Goal: Information Seeking & Learning: Check status

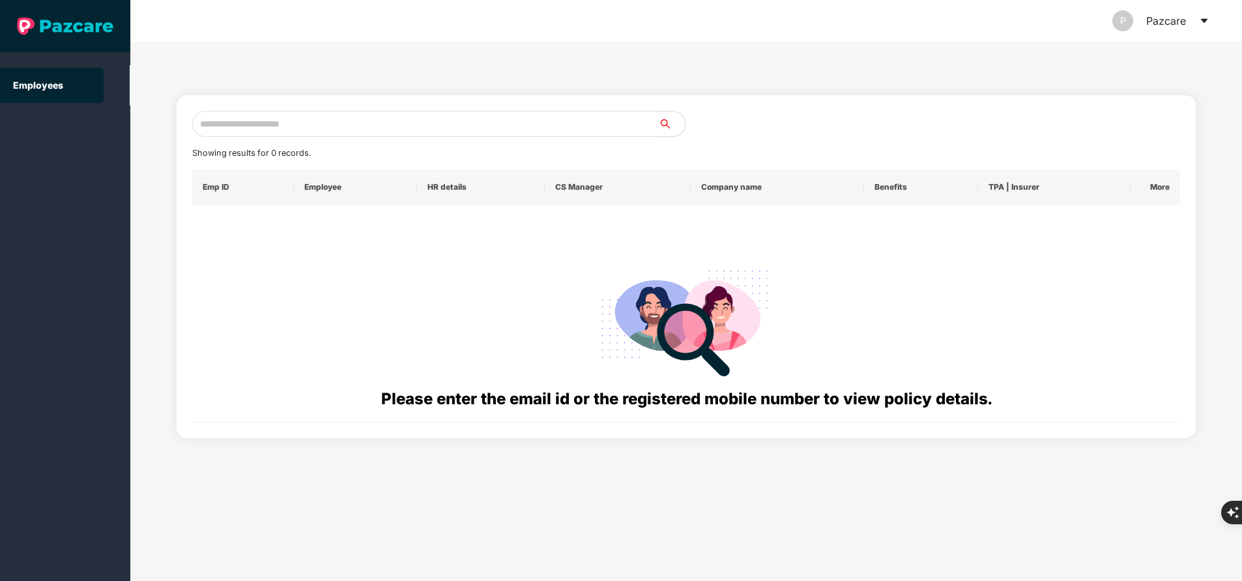
click at [336, 112] on input "text" at bounding box center [425, 124] width 467 height 26
paste input "**********"
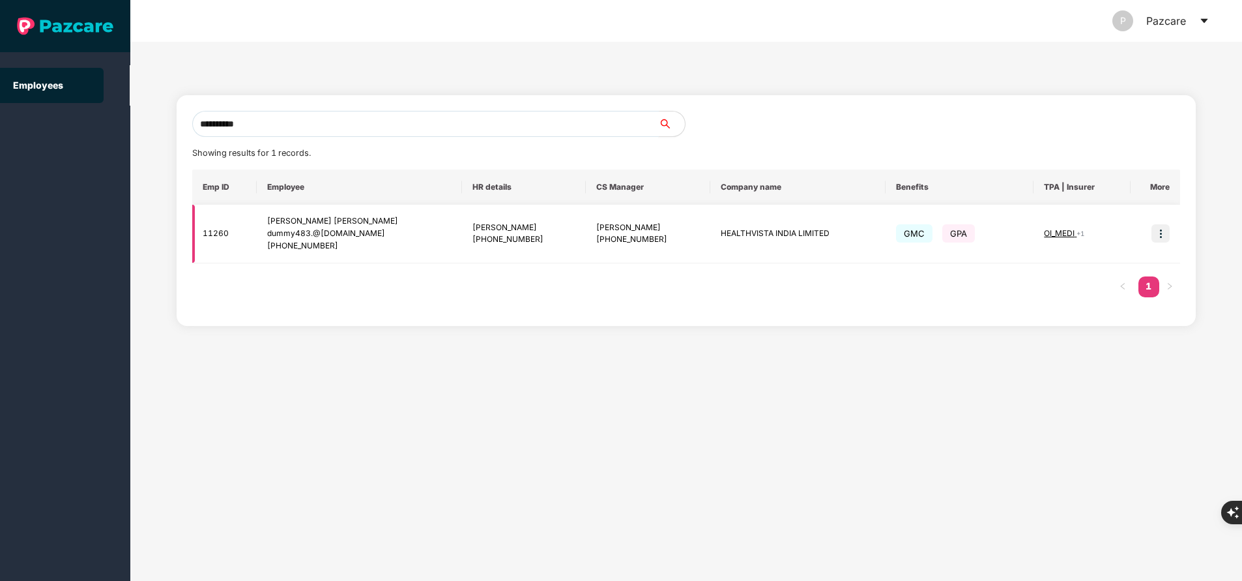
type input "**********"
click at [1162, 235] on img at bounding box center [1161, 233] width 18 height 18
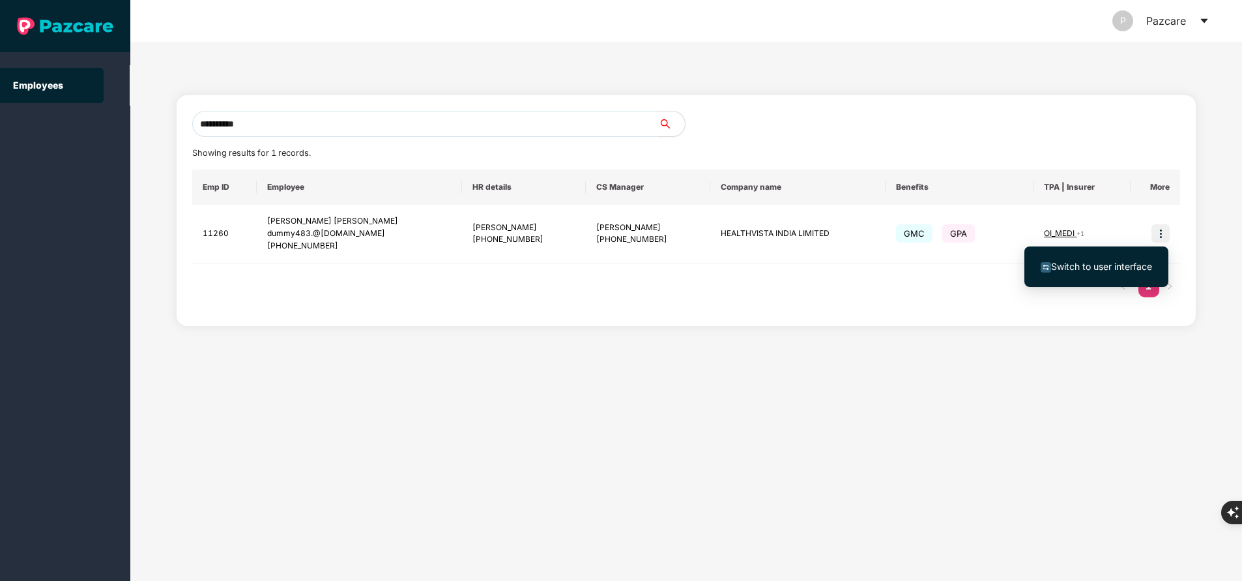
click at [1094, 265] on span "Switch to user interface" at bounding box center [1101, 266] width 101 height 11
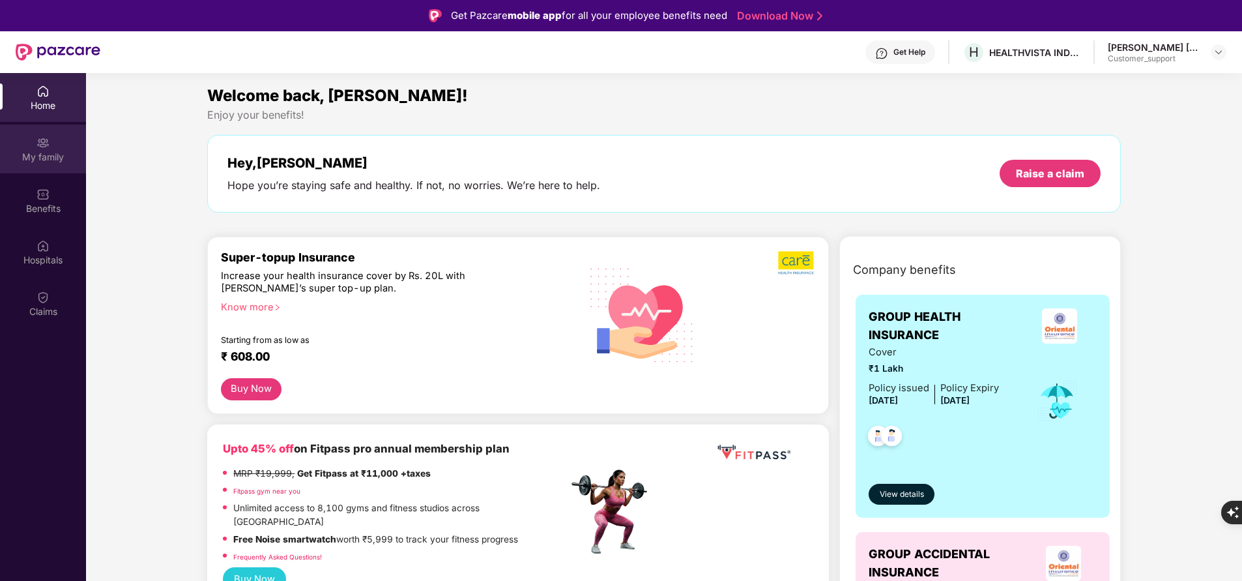
click at [48, 146] on img at bounding box center [43, 142] width 13 height 13
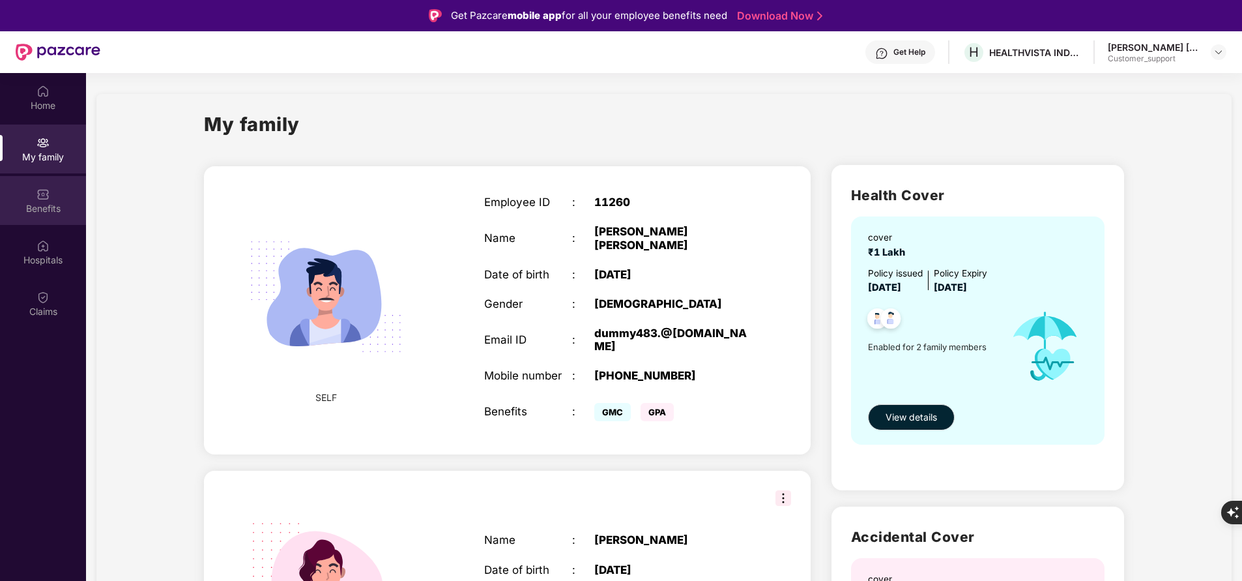
click at [29, 205] on div "Benefits" at bounding box center [43, 208] width 86 height 13
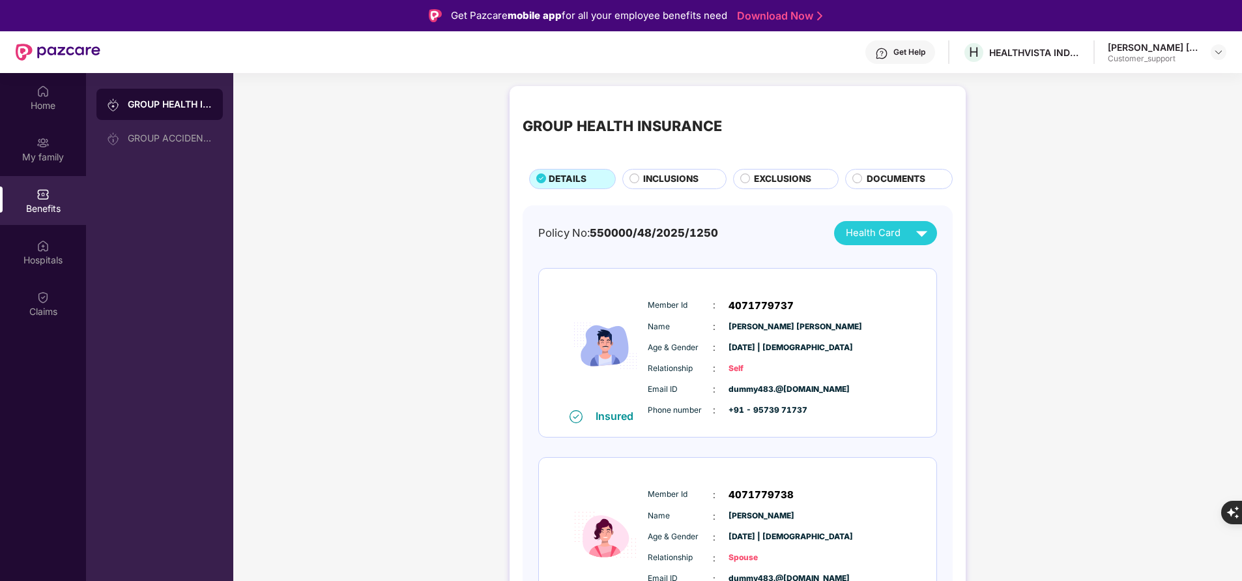
click at [652, 182] on span "INCLUSIONS" at bounding box center [670, 179] width 55 height 14
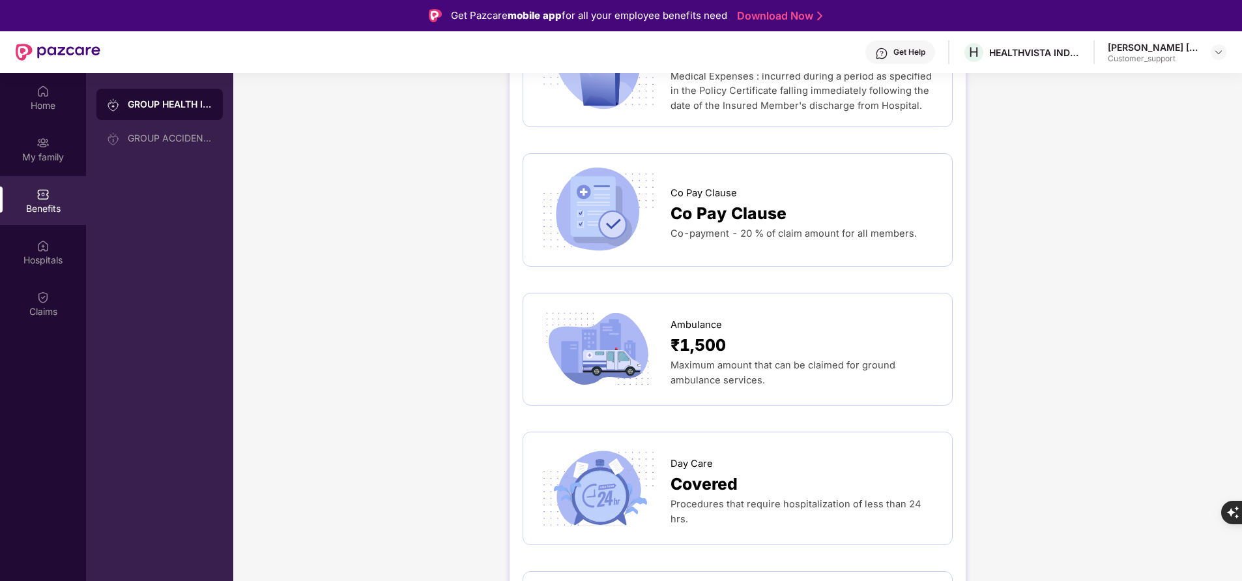
scroll to position [911, 0]
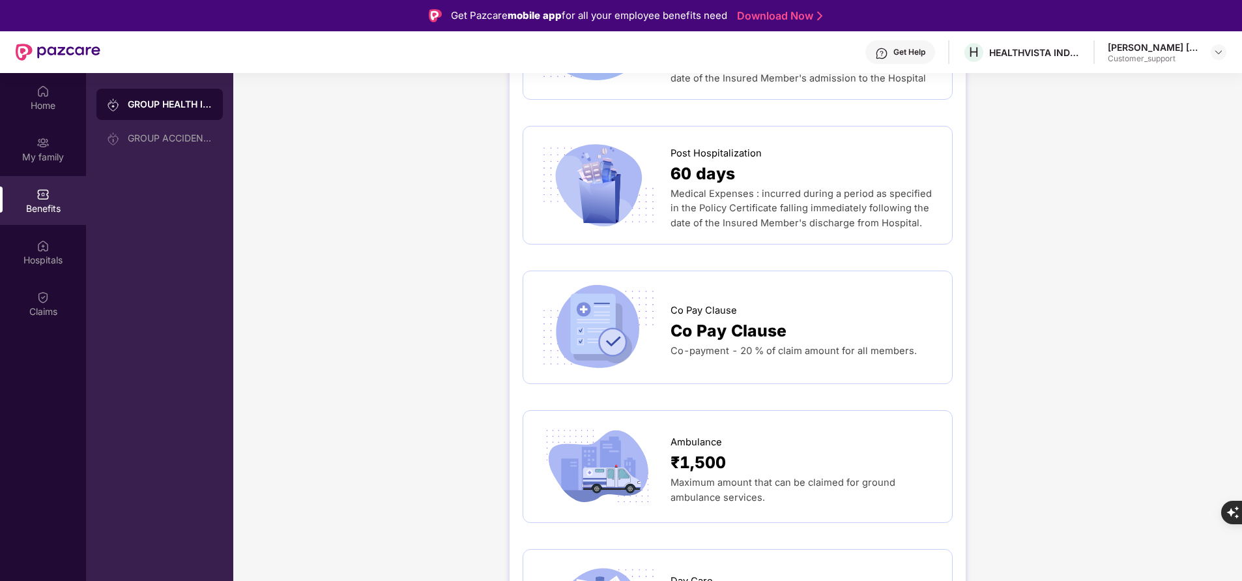
click at [791, 345] on span "Co-payment - 20 % of claim amount for all members." at bounding box center [794, 351] width 246 height 12
click at [687, 318] on span "Co Pay Clause" at bounding box center [729, 330] width 116 height 25
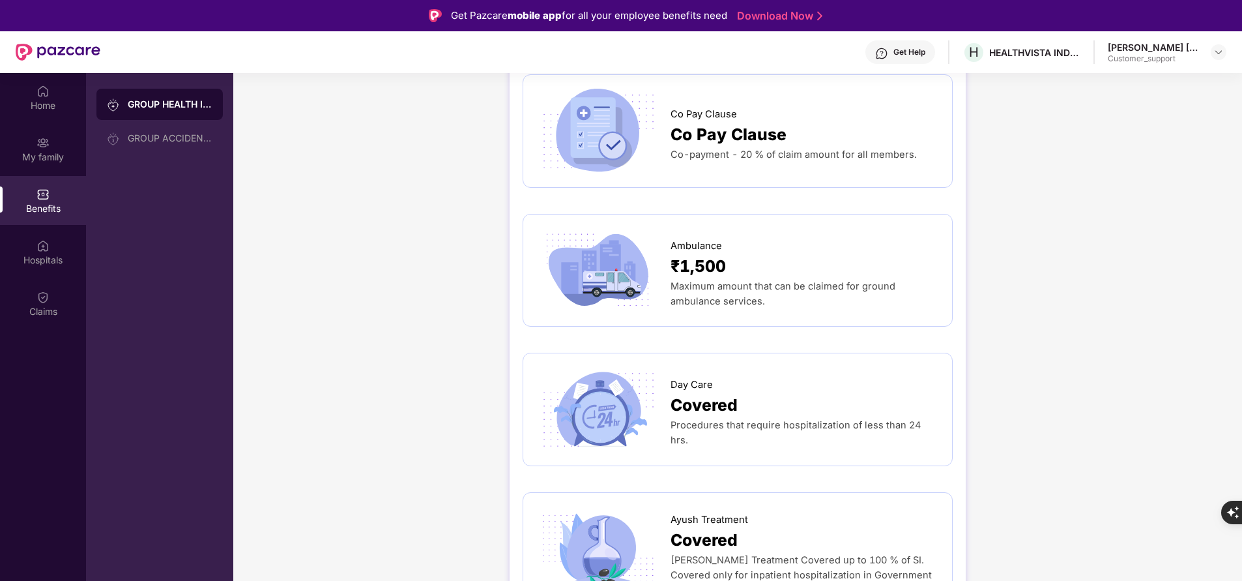
scroll to position [1077, 0]
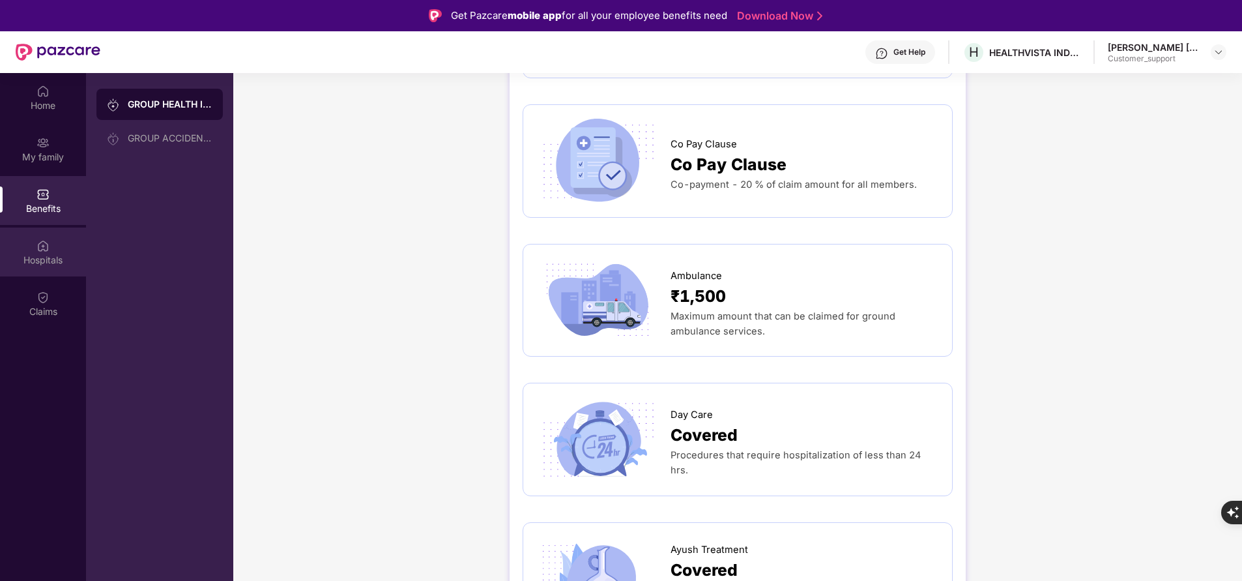
click at [63, 246] on div "Hospitals" at bounding box center [43, 251] width 86 height 49
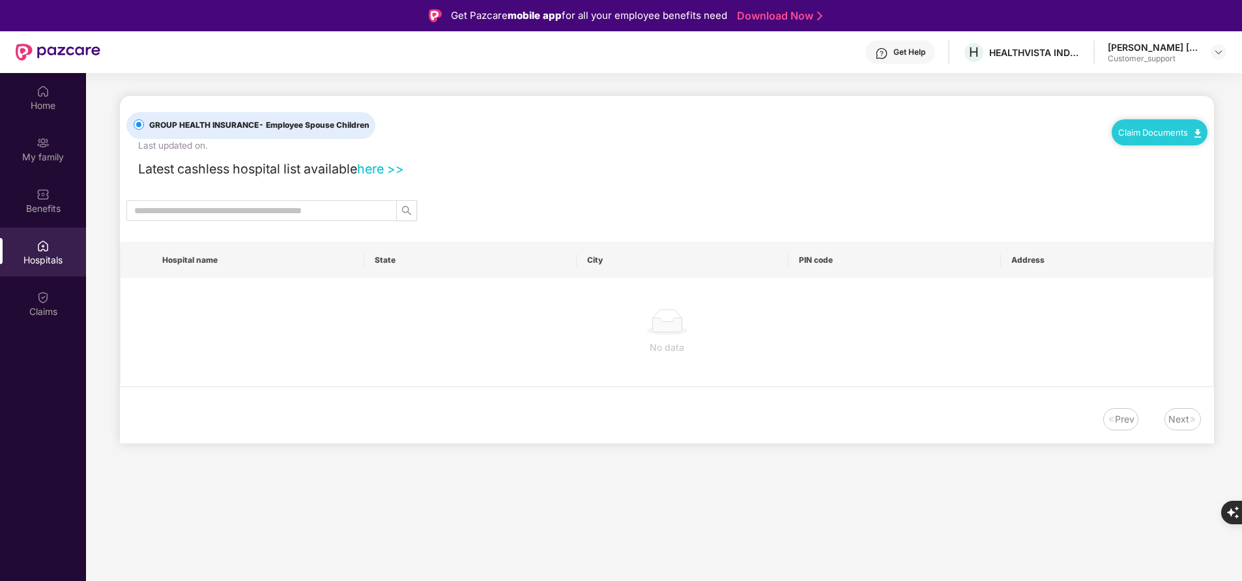
scroll to position [0, 0]
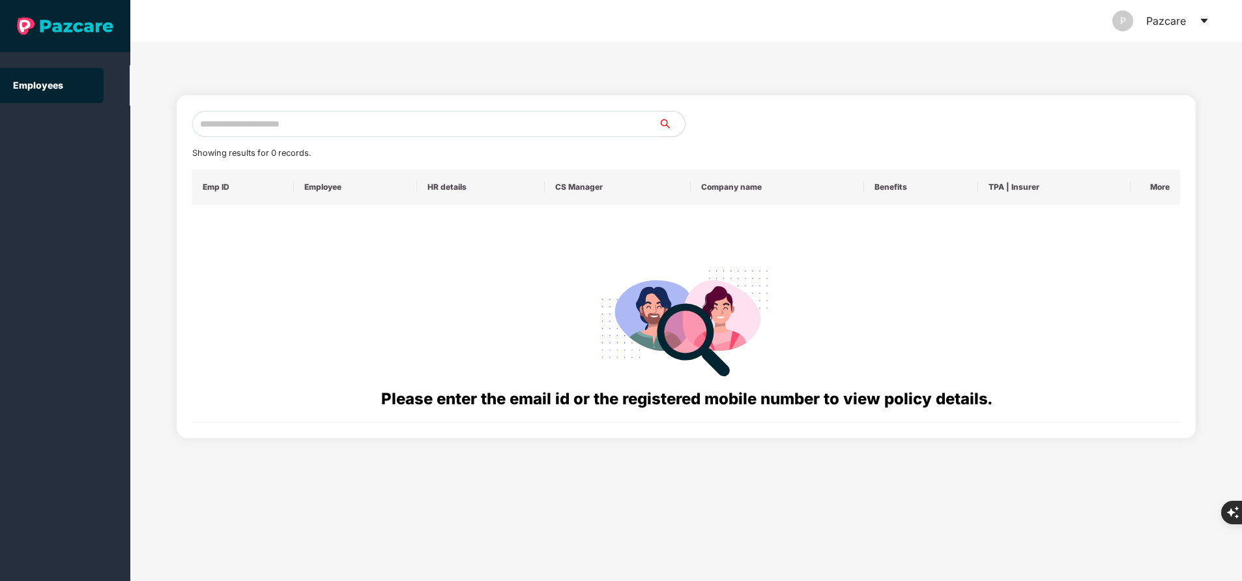
click at [410, 132] on input "text" at bounding box center [425, 124] width 467 height 26
paste input "**********"
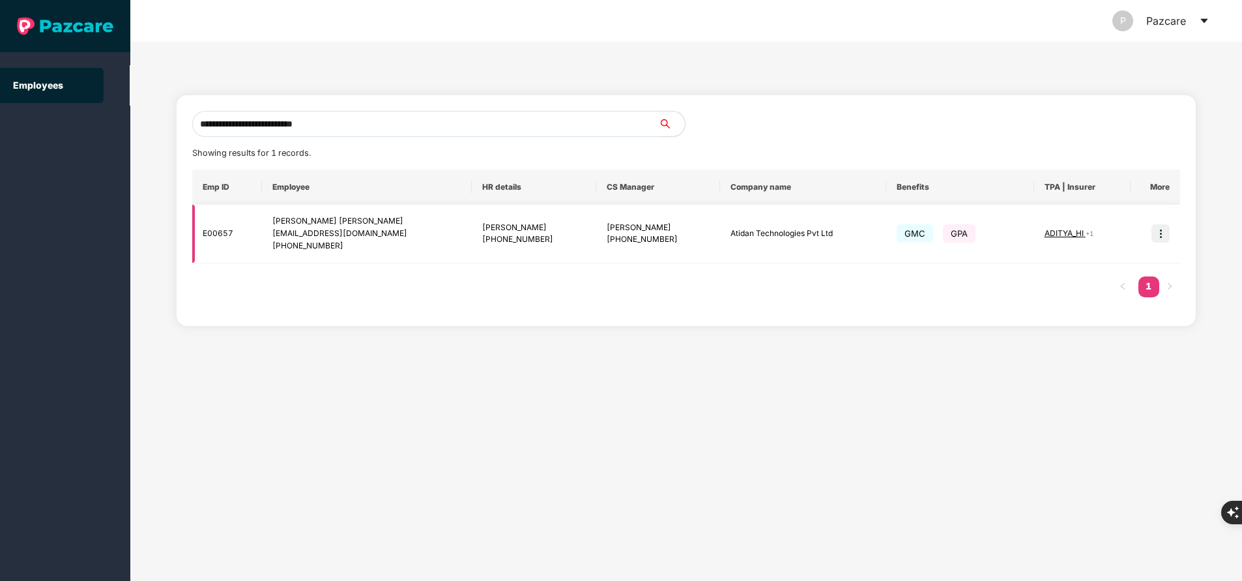
type input "**********"
click at [1162, 229] on img at bounding box center [1161, 233] width 18 height 18
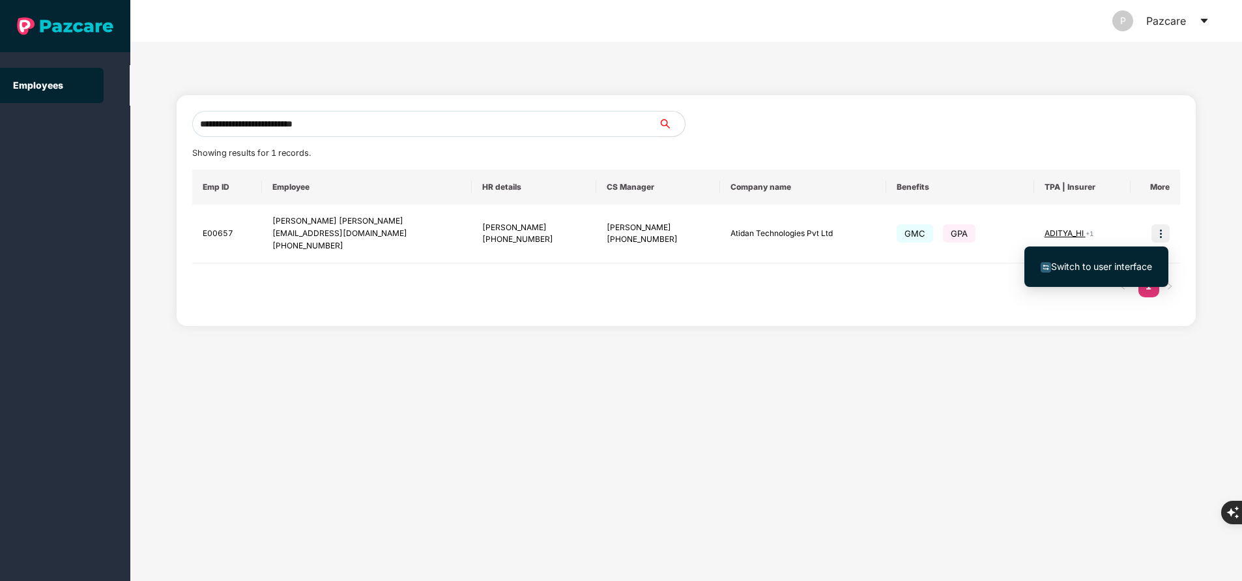
click at [1134, 263] on span "Switch to user interface" at bounding box center [1101, 266] width 101 height 11
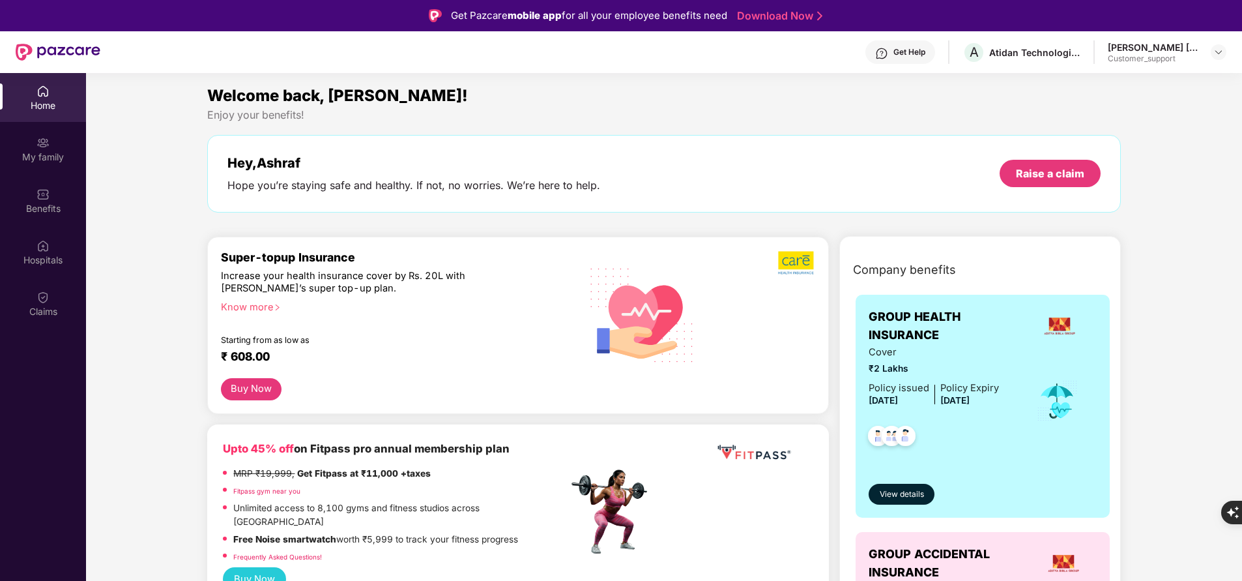
click at [49, 160] on div "My family" at bounding box center [43, 157] width 86 height 13
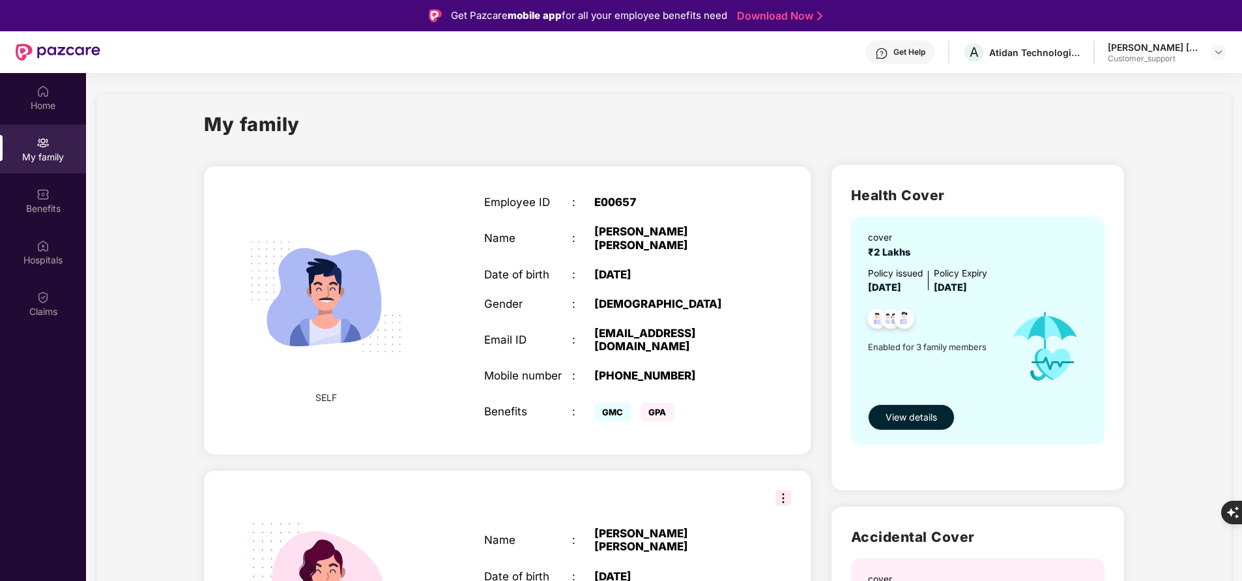
click at [911, 423] on span "View details" at bounding box center [911, 417] width 51 height 14
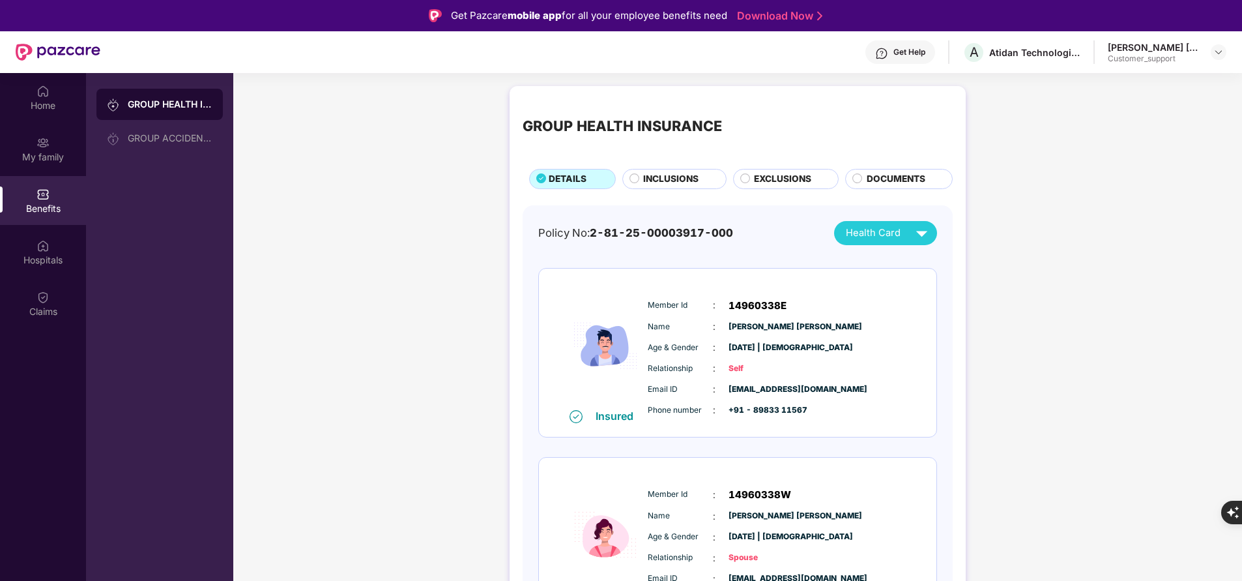
click at [683, 173] on span "INCLUSIONS" at bounding box center [670, 179] width 55 height 14
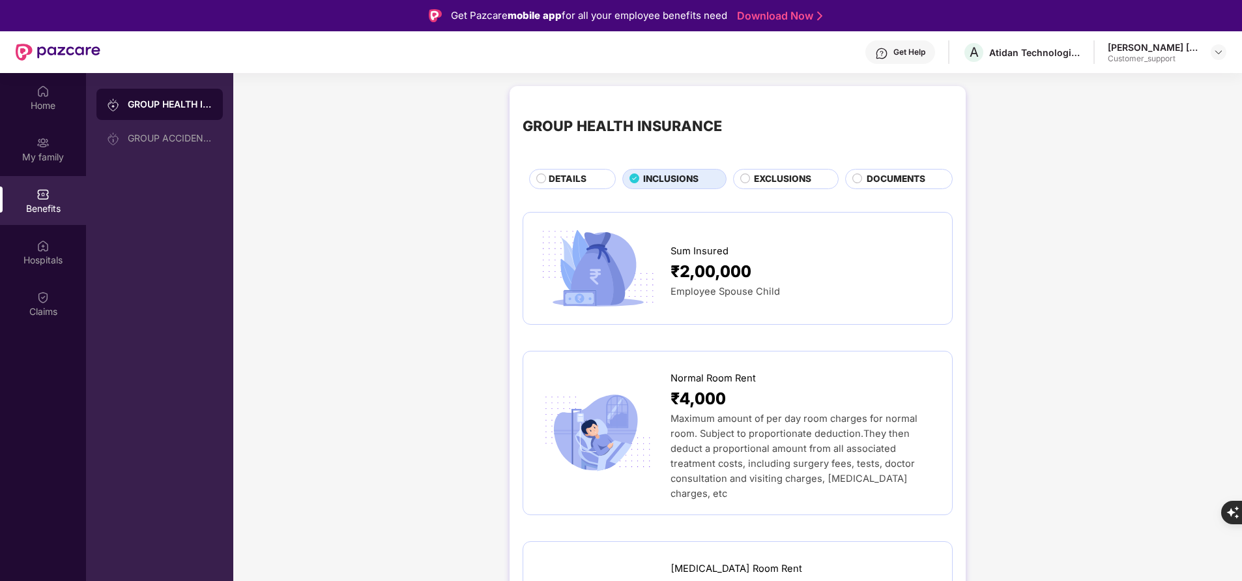
click at [574, 182] on span "DETAILS" at bounding box center [568, 179] width 38 height 14
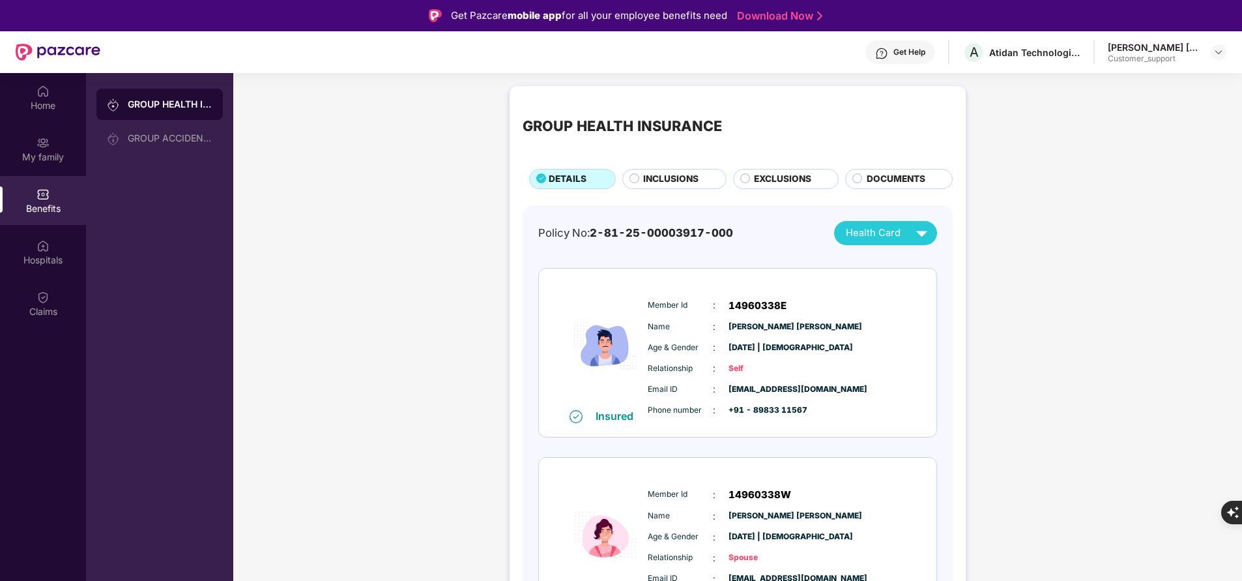
click at [877, 183] on span "DOCUMENTS" at bounding box center [896, 179] width 59 height 14
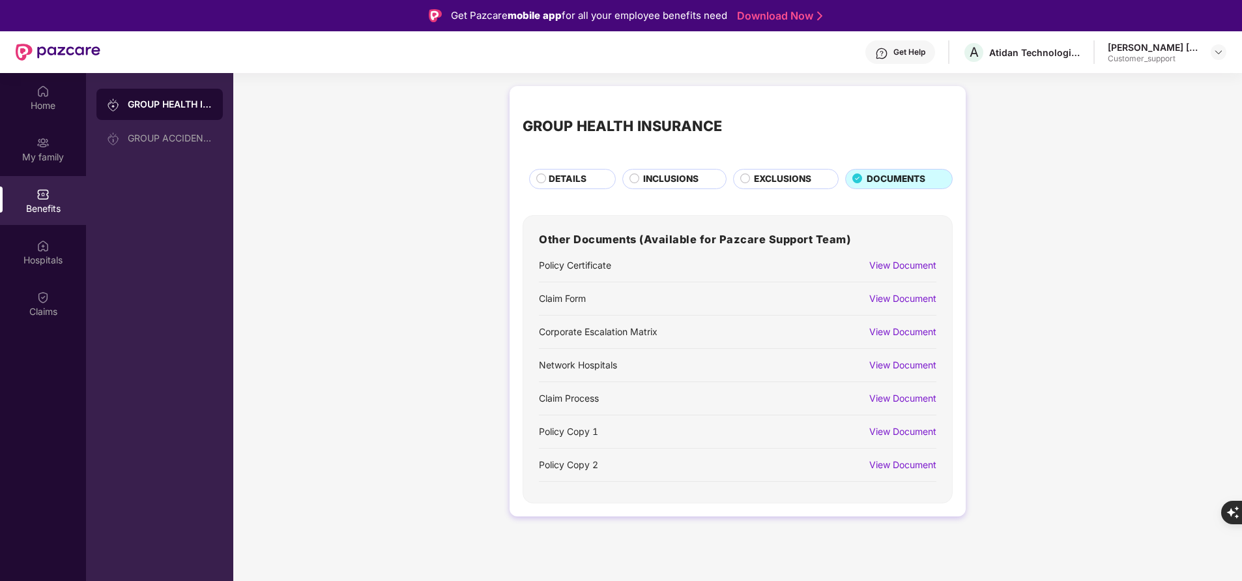
click at [913, 270] on div "View Document" at bounding box center [903, 265] width 67 height 14
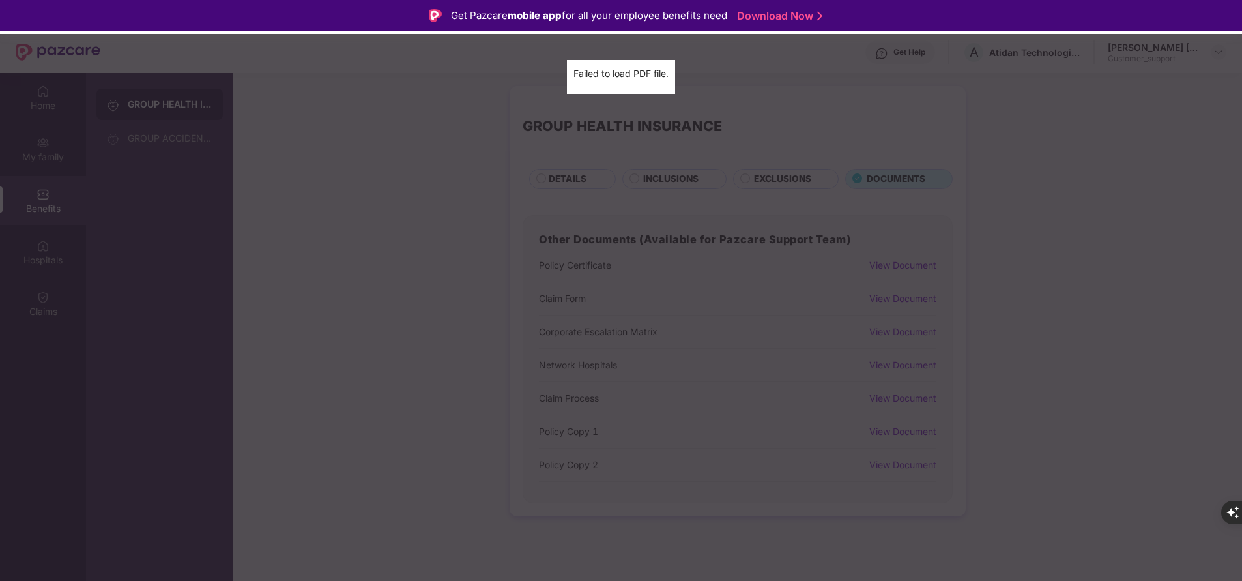
click at [594, 340] on div "Policy Certificate Failed to load PDF file." at bounding box center [621, 290] width 1242 height 581
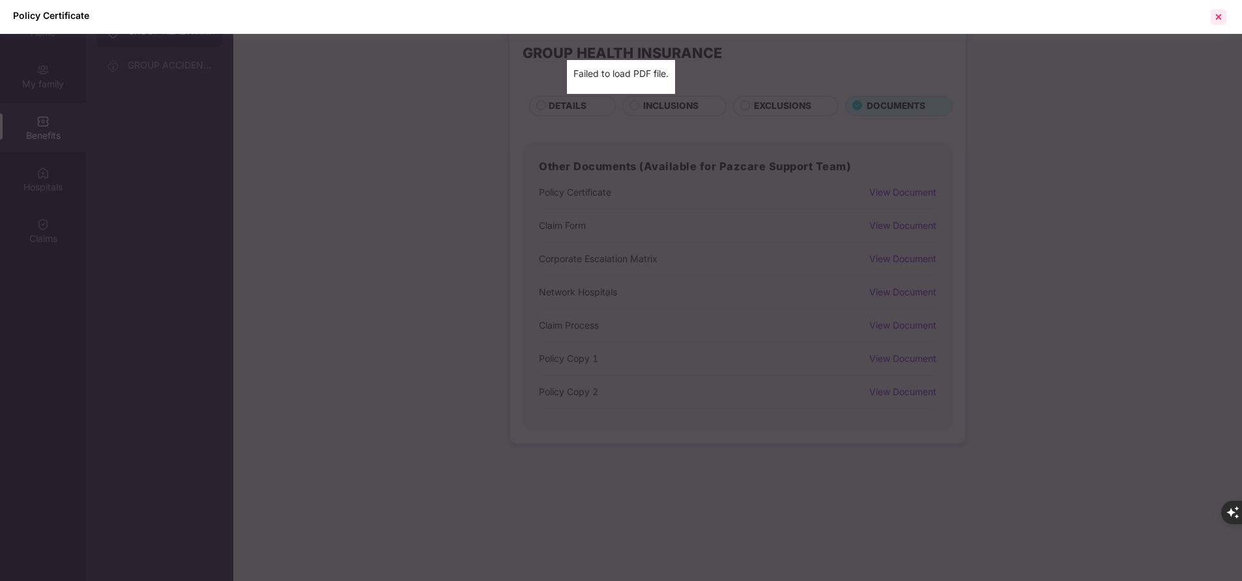
click at [1225, 19] on div at bounding box center [1218, 17] width 21 height 21
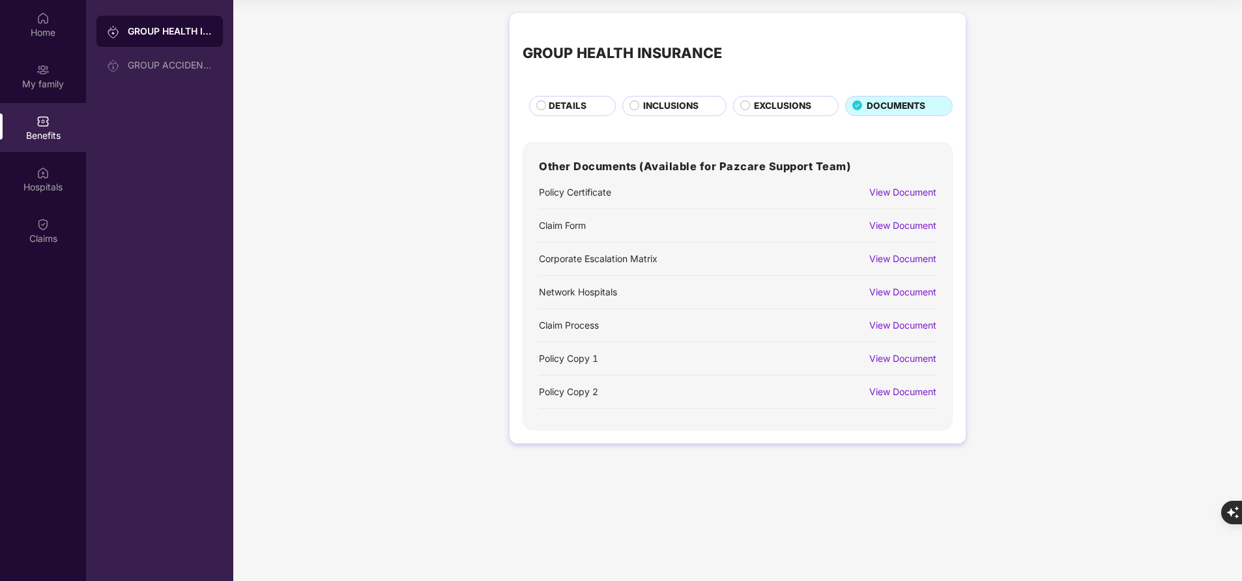
click at [905, 257] on div "View Document" at bounding box center [903, 259] width 67 height 14
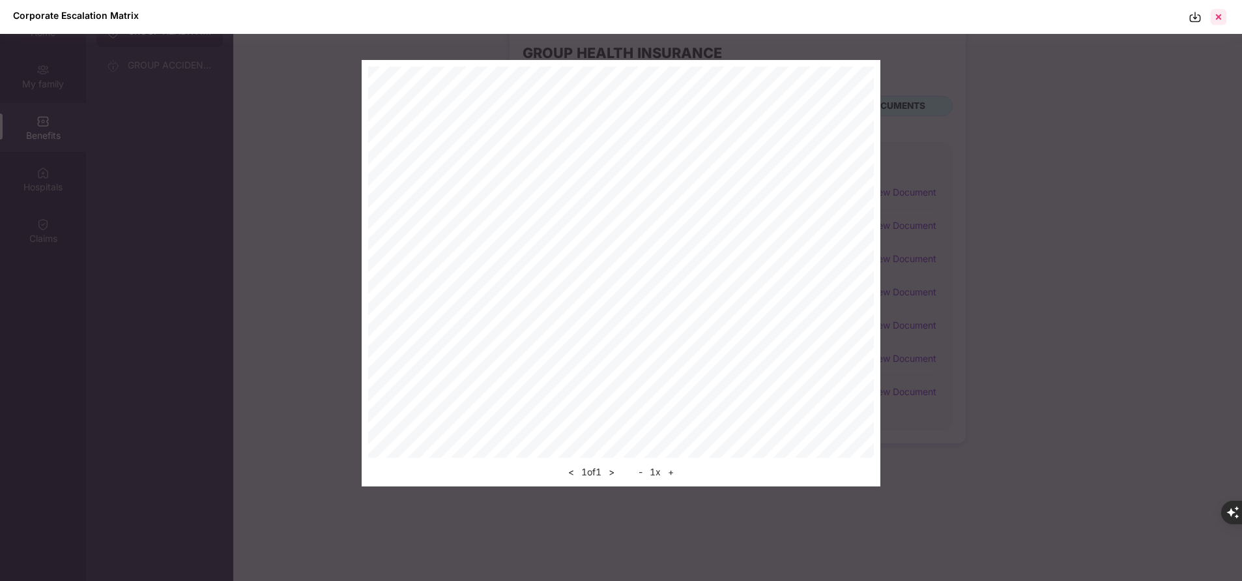
click at [1229, 16] on div at bounding box center [1218, 17] width 21 height 21
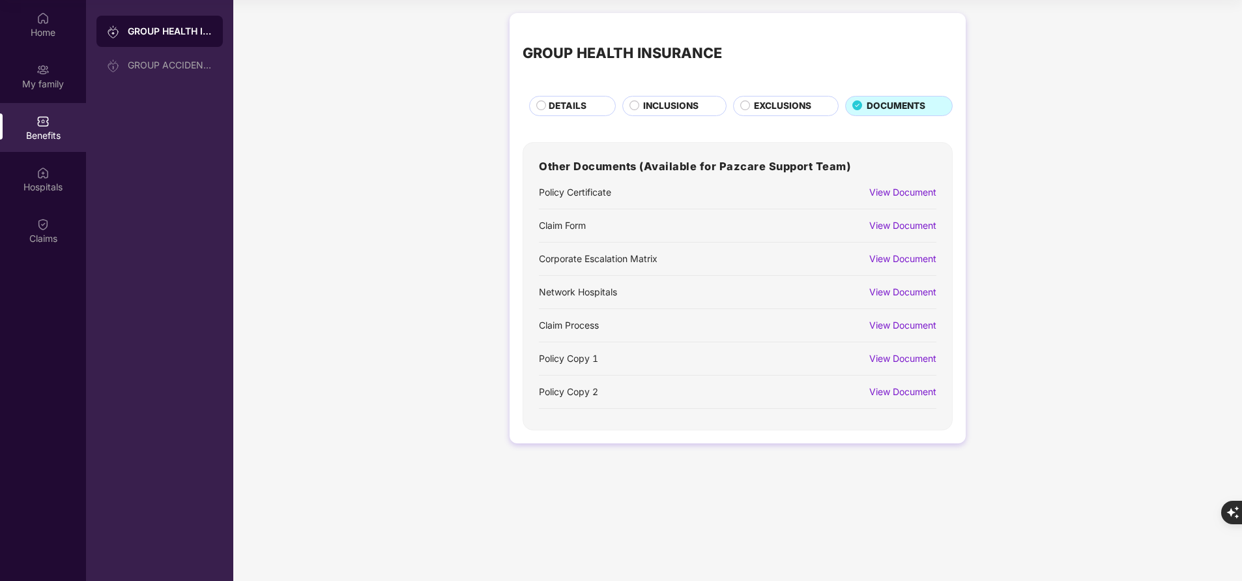
click at [884, 295] on div "View Document" at bounding box center [903, 292] width 67 height 14
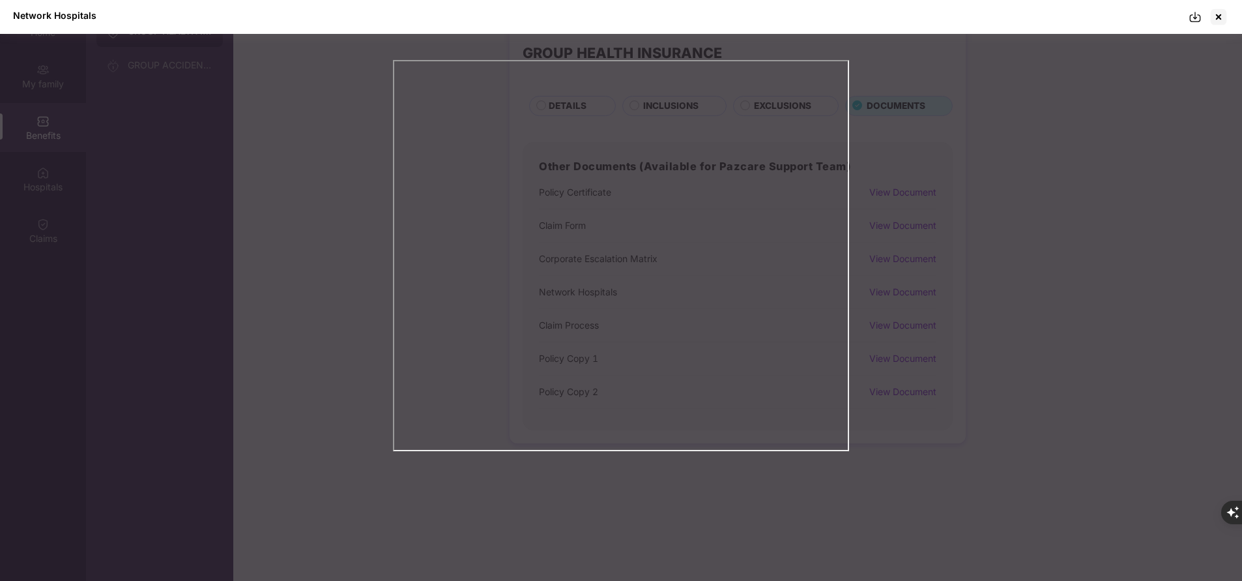
click at [1034, 237] on div at bounding box center [621, 257] width 1242 height 395
click at [1216, 21] on div at bounding box center [1218, 17] width 21 height 21
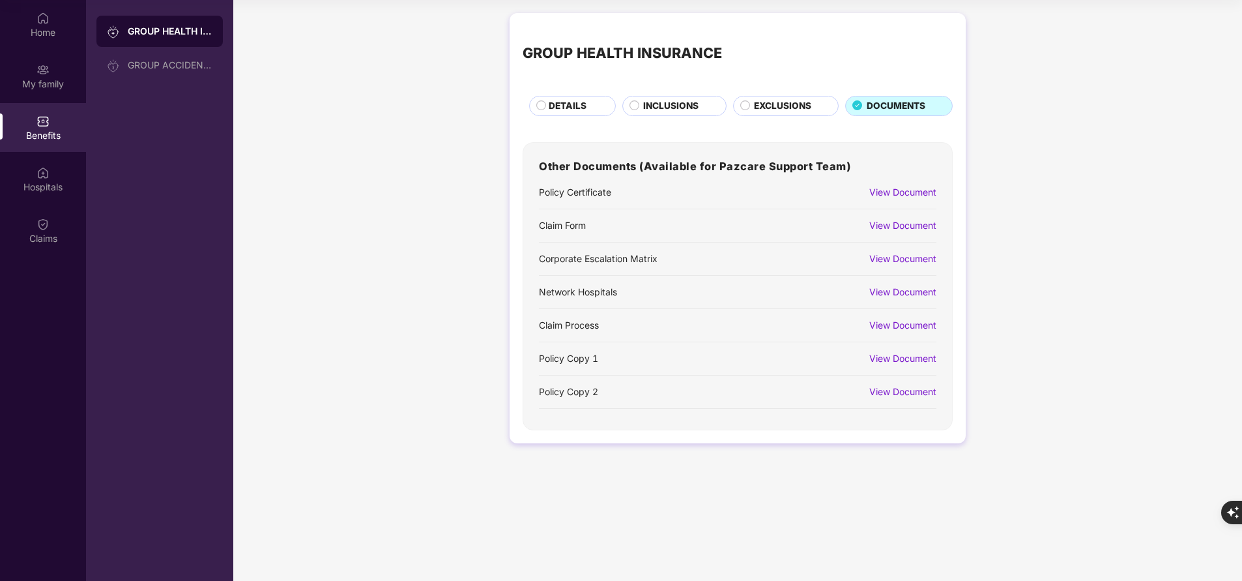
click at [906, 360] on div "View Document" at bounding box center [903, 358] width 67 height 14
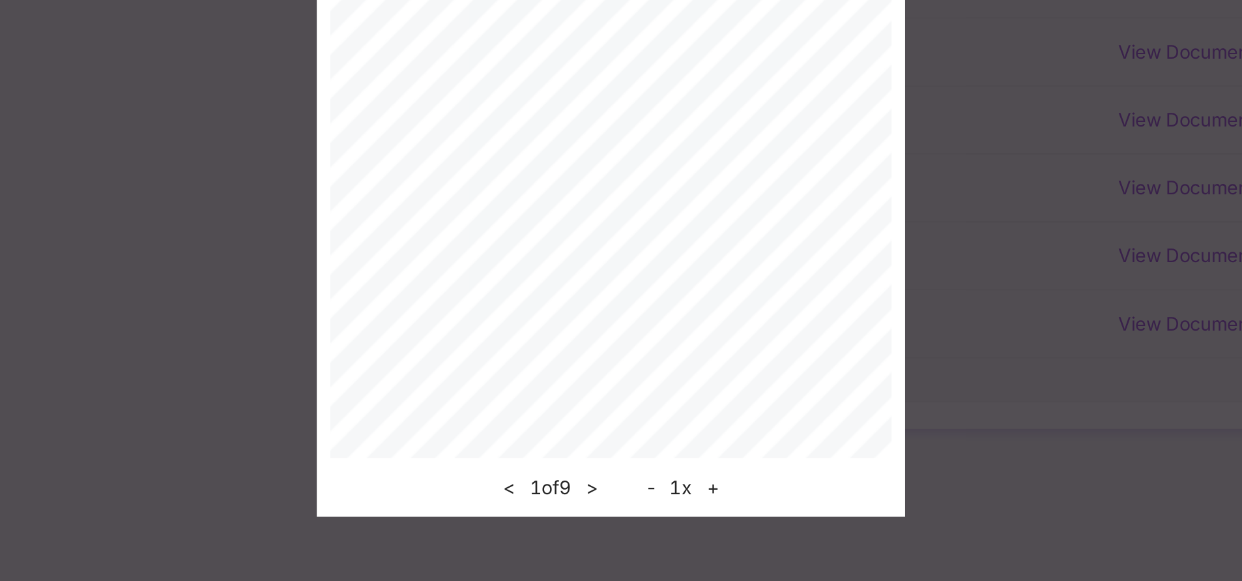
click at [673, 470] on button "+" at bounding box center [671, 472] width 14 height 16
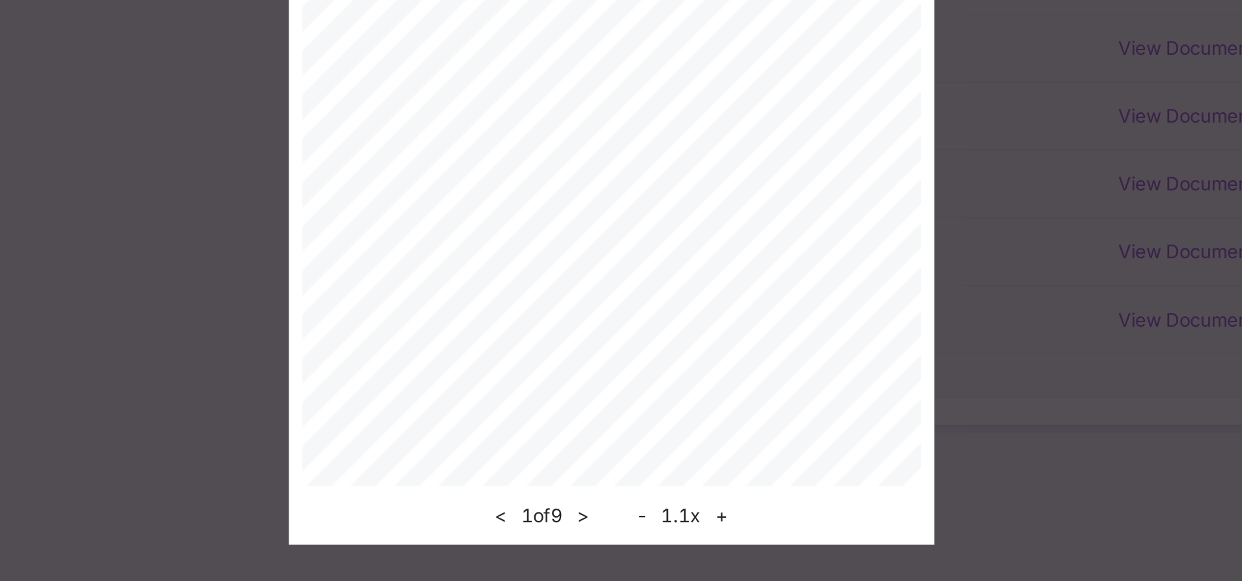
click at [612, 486] on button ">" at bounding box center [608, 488] width 14 height 16
click at [608, 487] on button ">" at bounding box center [608, 488] width 14 height 16
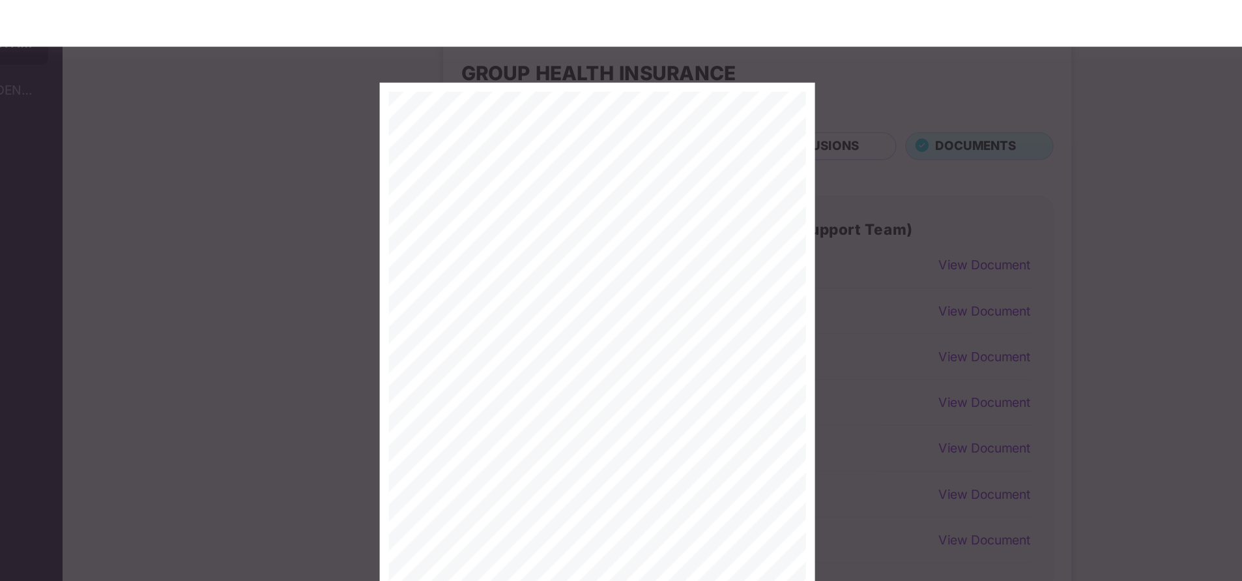
scroll to position [0, 0]
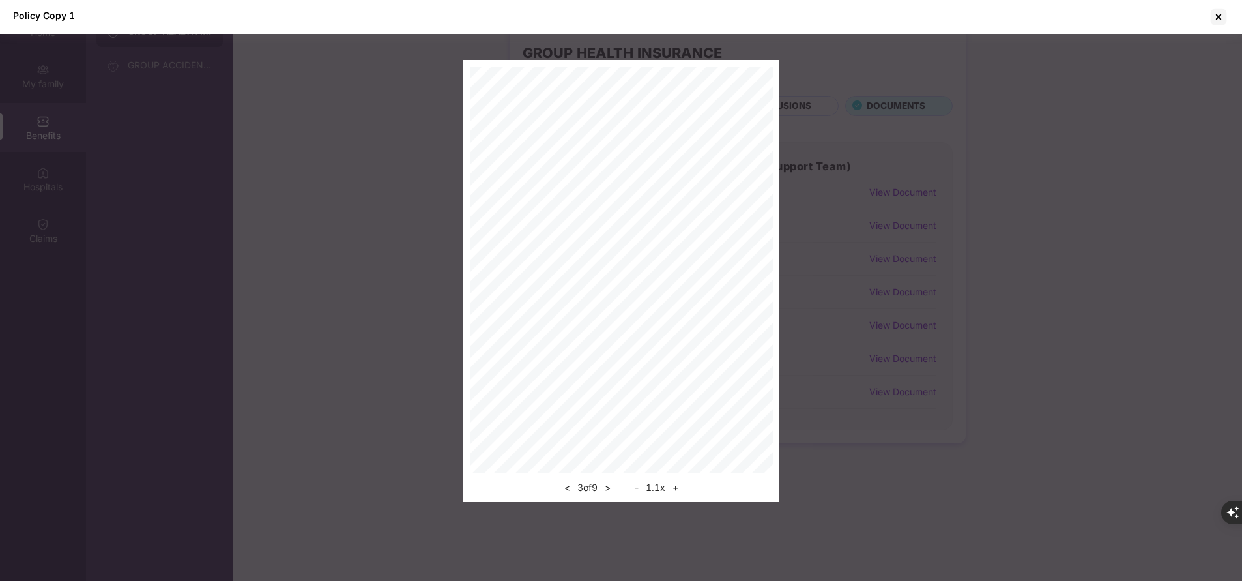
click at [611, 485] on button ">" at bounding box center [608, 488] width 14 height 16
click at [1220, 18] on div at bounding box center [1218, 17] width 21 height 21
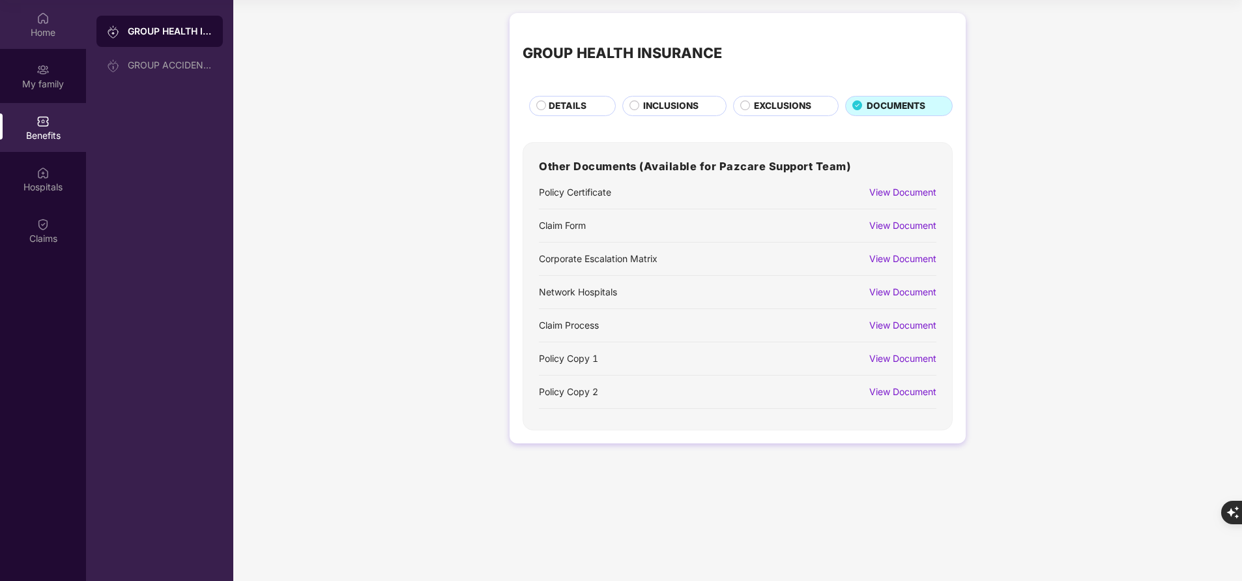
click at [47, 34] on div "Home" at bounding box center [43, 32] width 86 height 13
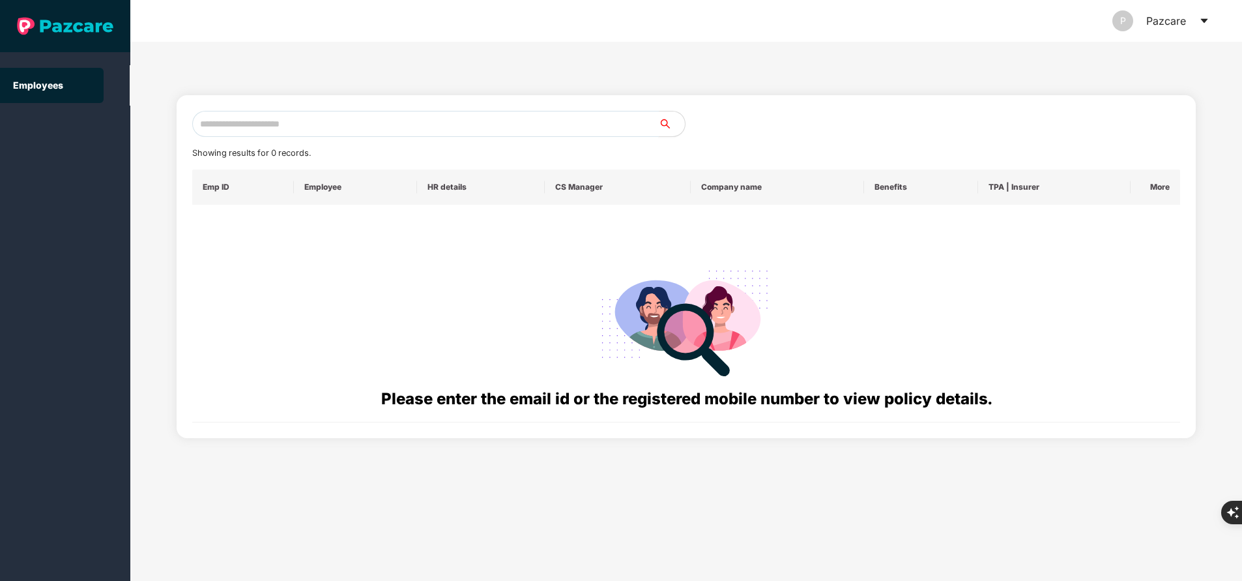
click at [287, 123] on input "text" at bounding box center [425, 124] width 467 height 26
paste input "**********"
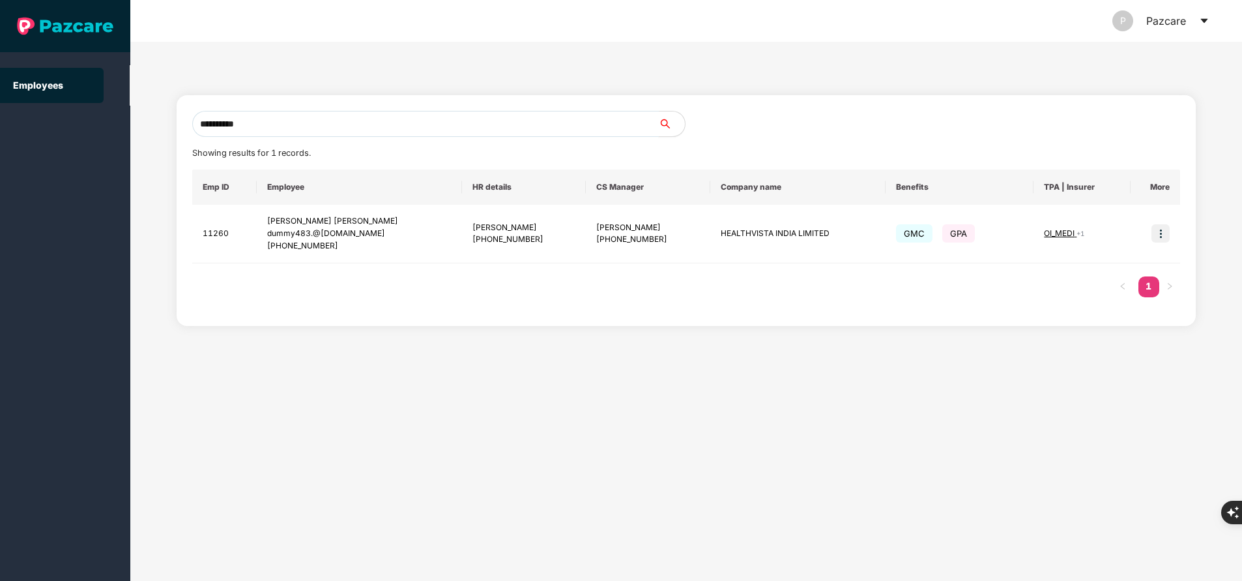
click at [374, 123] on input "**********" at bounding box center [425, 124] width 467 height 26
type input "**********"
click at [1167, 231] on img at bounding box center [1161, 233] width 18 height 18
click at [1143, 262] on span "Switch to user interface" at bounding box center [1101, 266] width 101 height 11
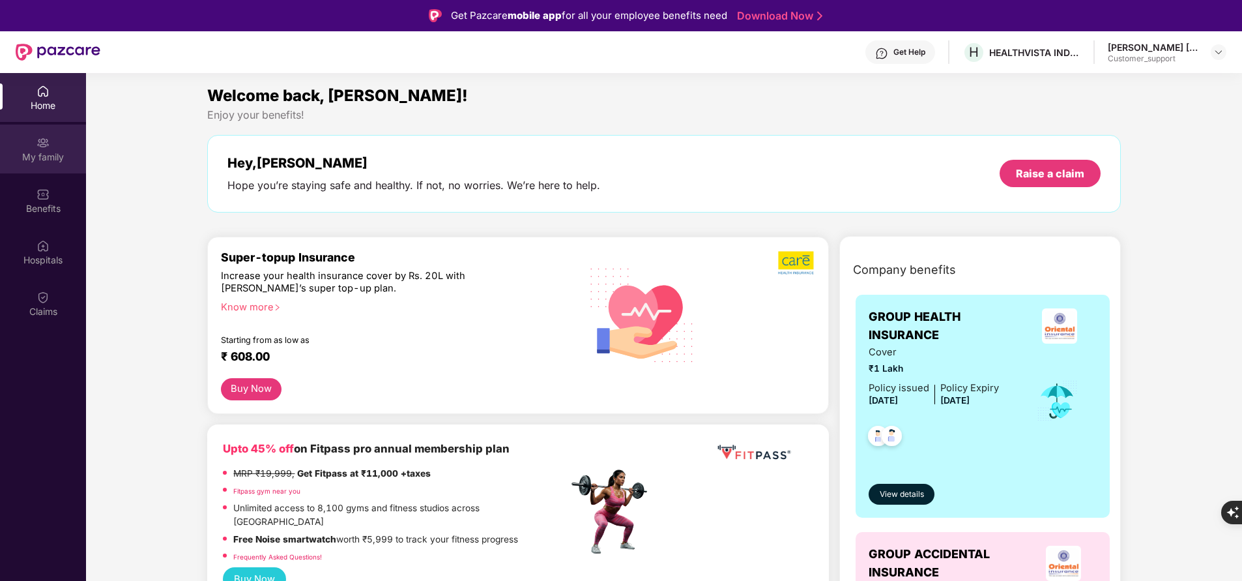
click at [46, 153] on div "My family" at bounding box center [43, 157] width 86 height 13
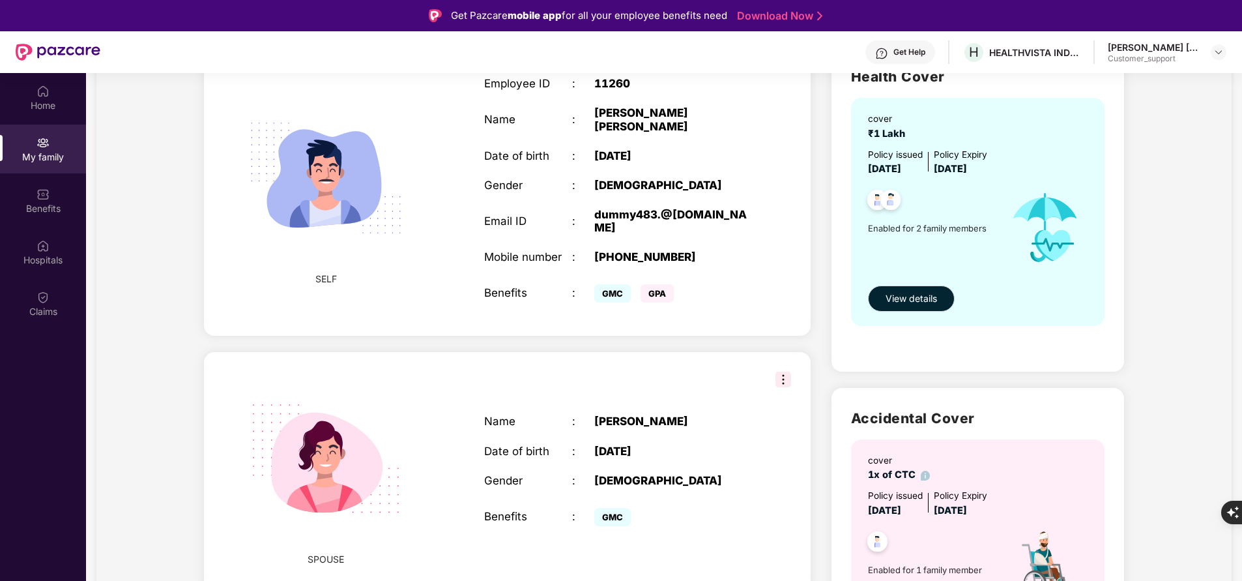
scroll to position [105, 0]
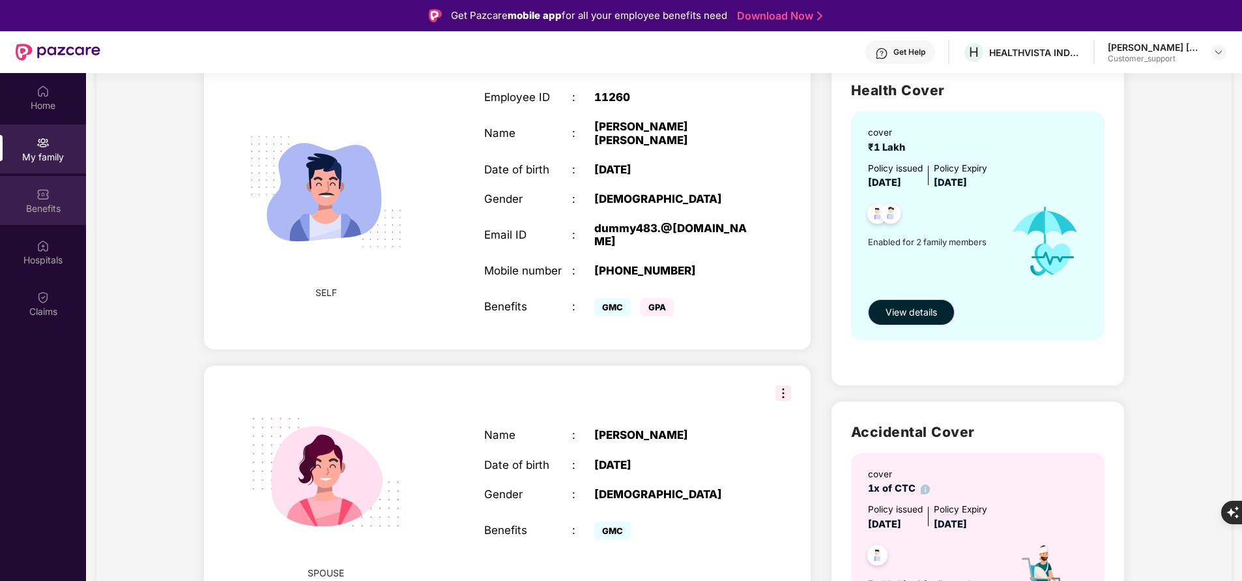
click at [31, 205] on div "Benefits" at bounding box center [43, 208] width 86 height 13
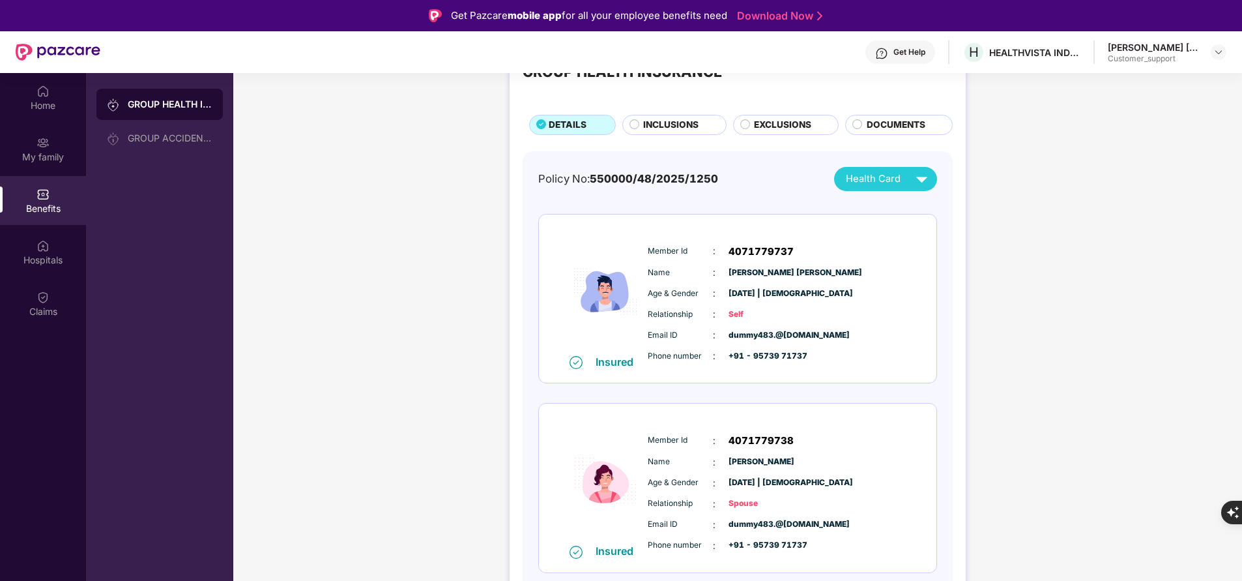
scroll to position [53, 0]
click at [756, 549] on span "+91 - 95739 71737" at bounding box center [761, 546] width 65 height 12
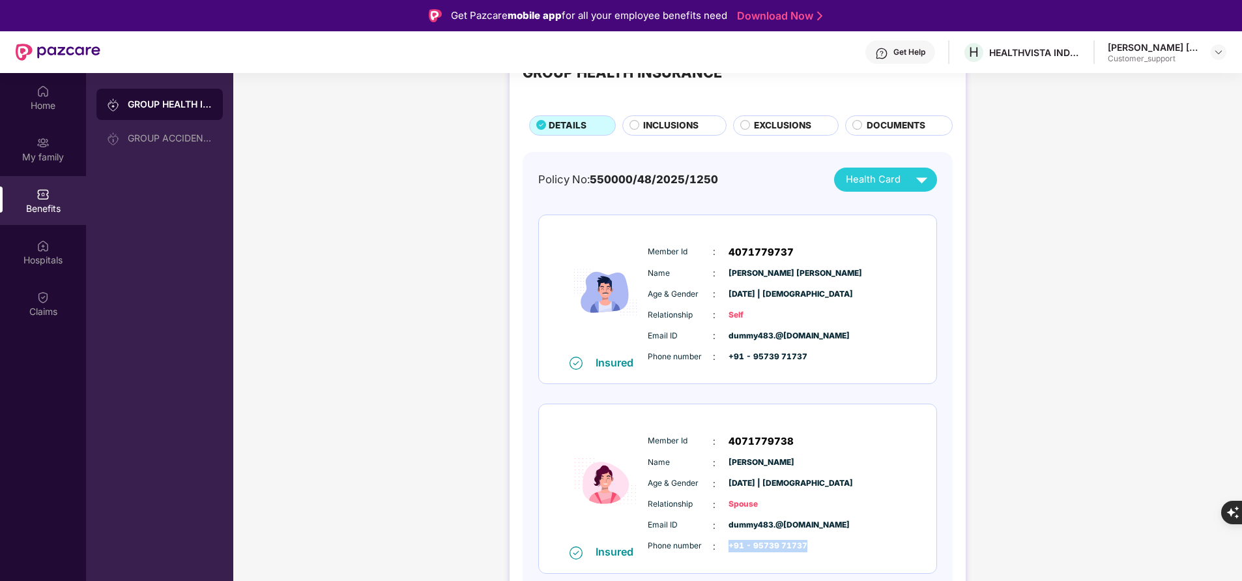
click at [756, 549] on span "+91 - 95739 71737" at bounding box center [761, 546] width 65 height 12
click at [1055, 415] on div "GROUP HEALTH INSURANCE DETAILS INCLUSIONS EXCLUSIONS DOCUMENTS Policy No: 55000…" at bounding box center [737, 340] width 1009 height 628
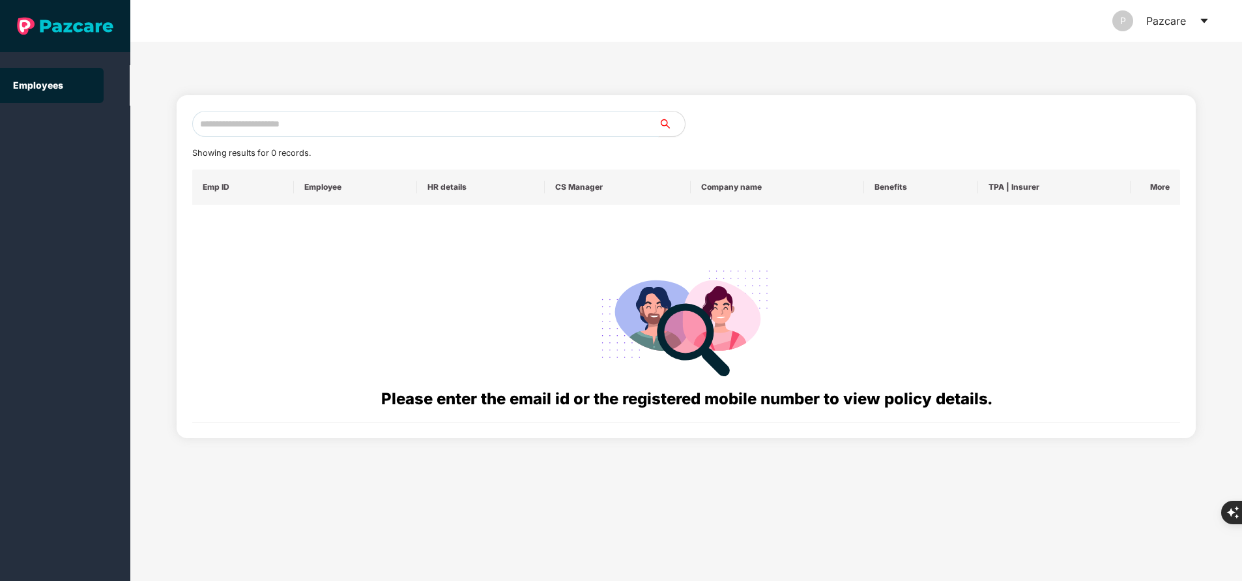
click at [233, 127] on input "text" at bounding box center [425, 124] width 467 height 26
paste input "**********"
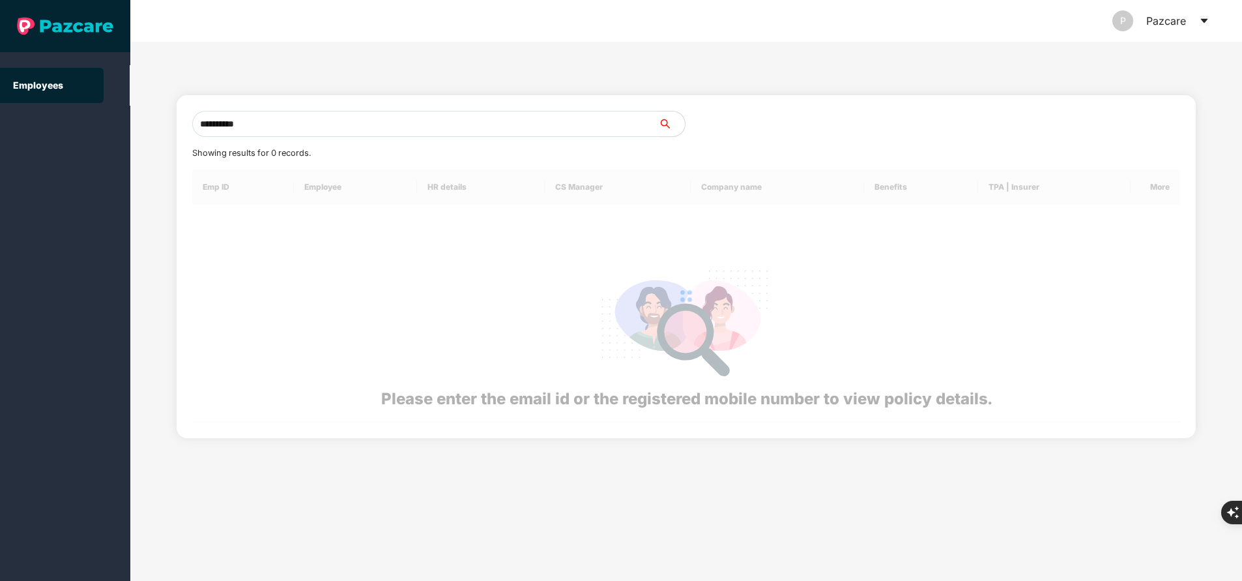
click at [233, 127] on input "**********" at bounding box center [425, 124] width 467 height 26
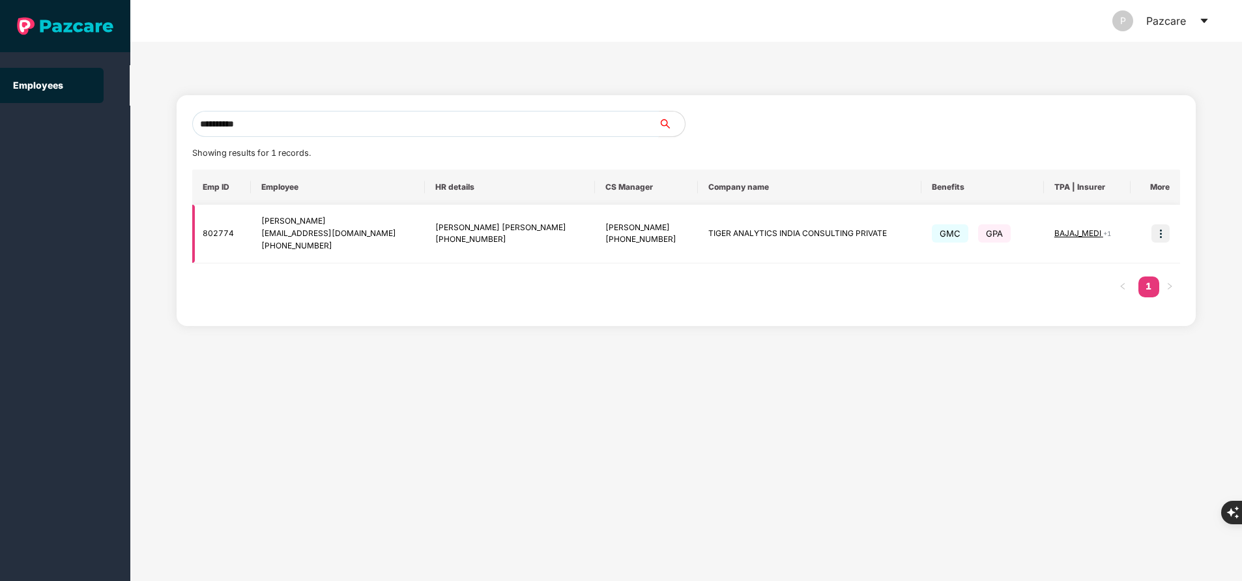
type input "**********"
click at [1160, 239] on img at bounding box center [1161, 233] width 18 height 18
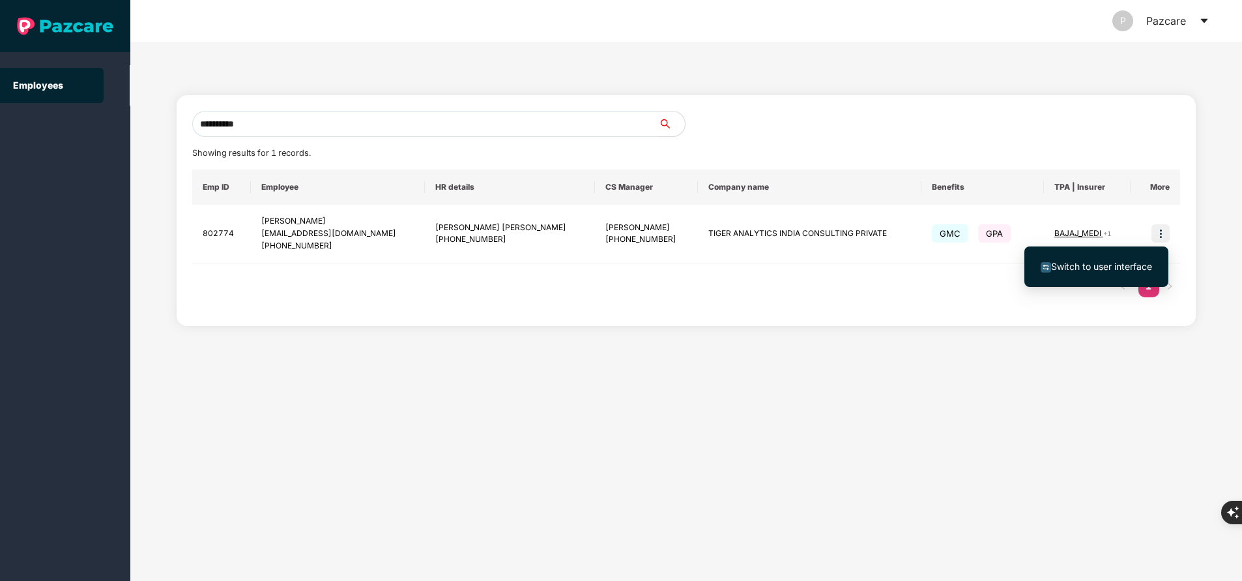
click at [1115, 264] on span "Switch to user interface" at bounding box center [1101, 266] width 101 height 11
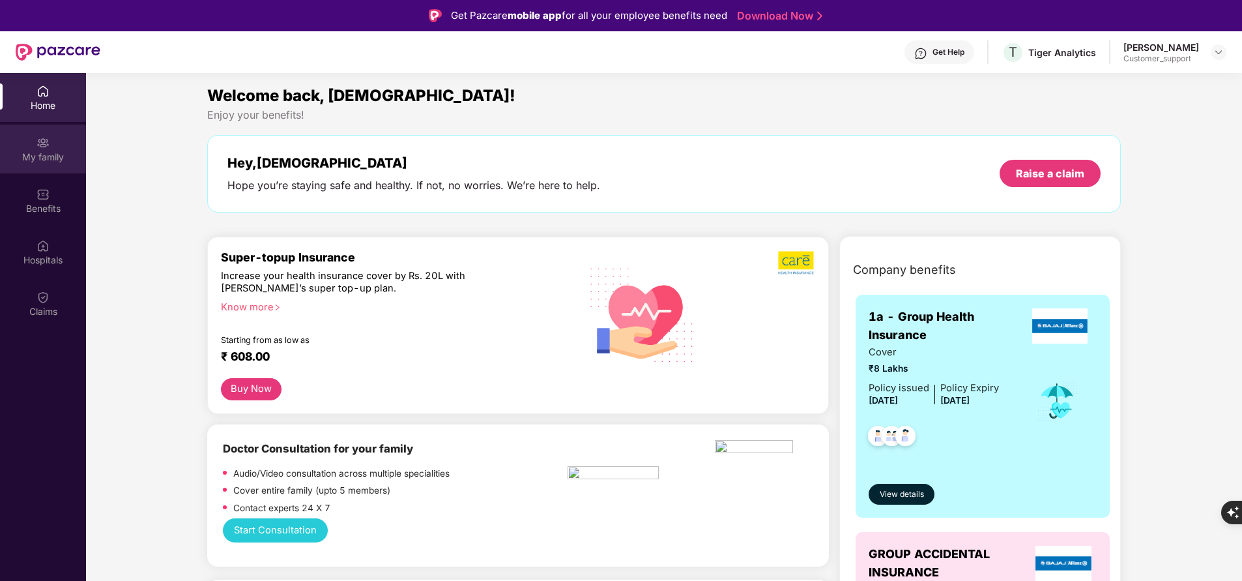
click at [42, 140] on img at bounding box center [43, 142] width 13 height 13
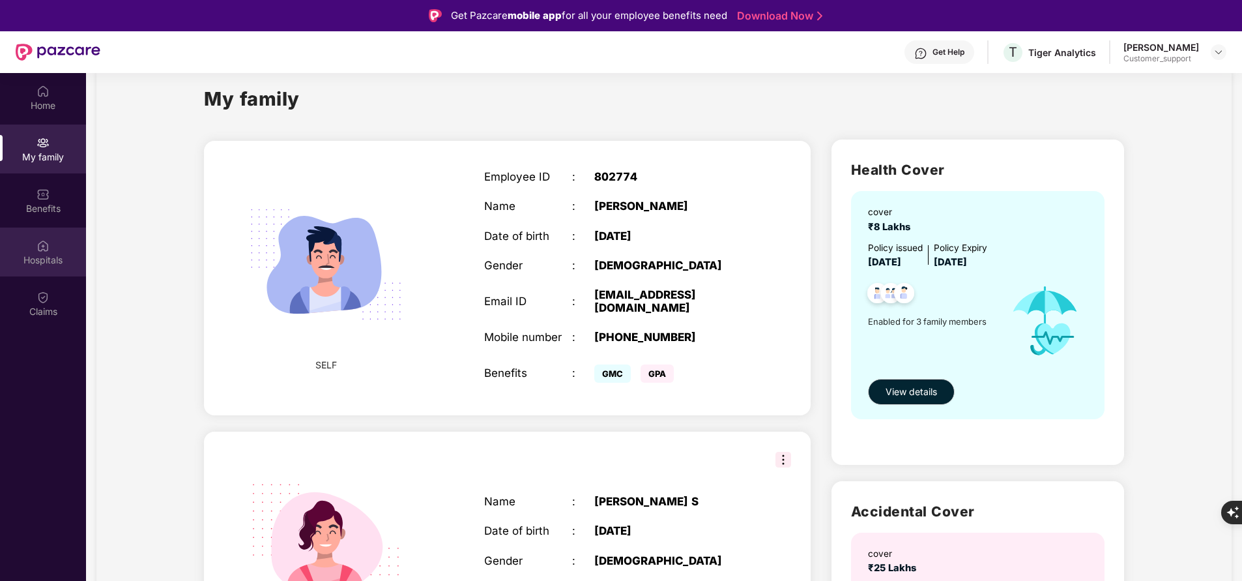
scroll to position [24, 0]
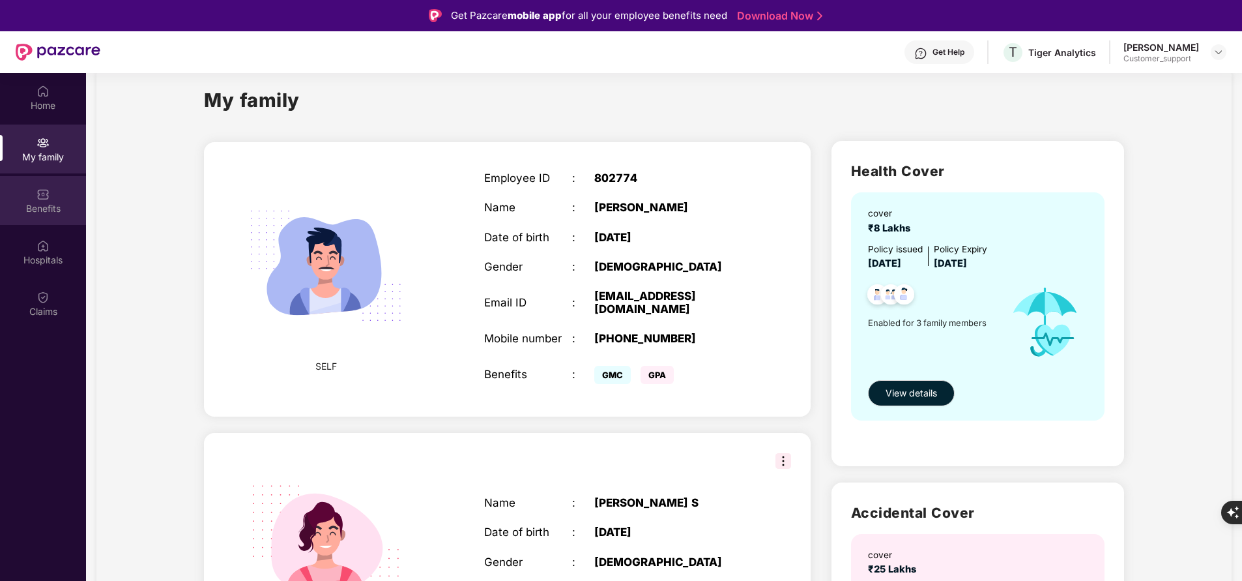
click at [35, 198] on div "Benefits" at bounding box center [43, 200] width 86 height 49
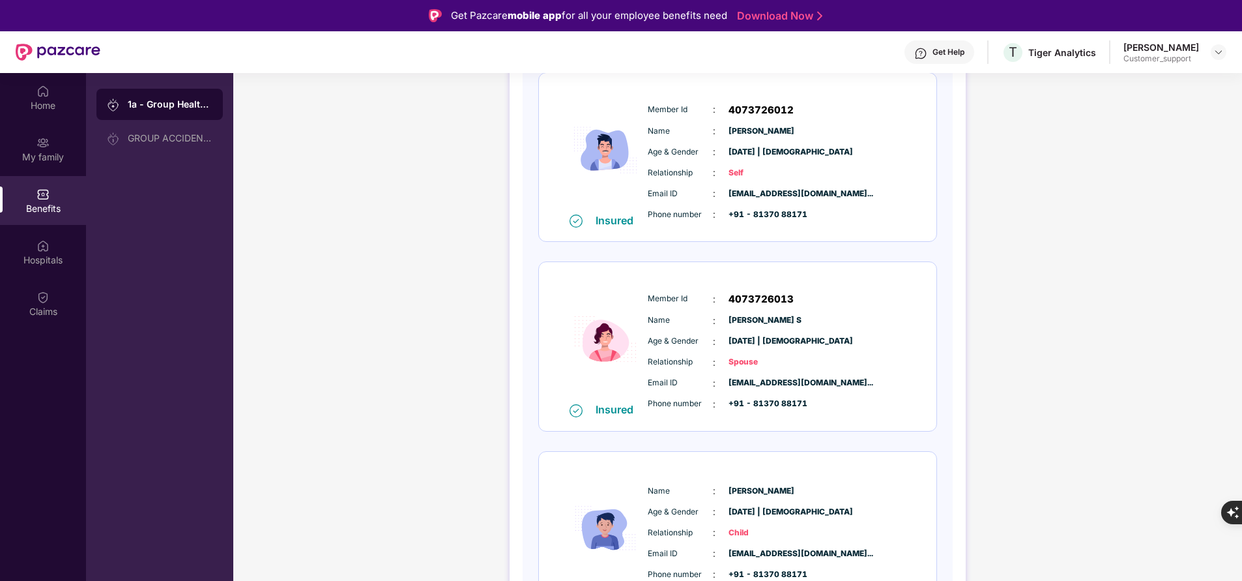
scroll to position [266, 0]
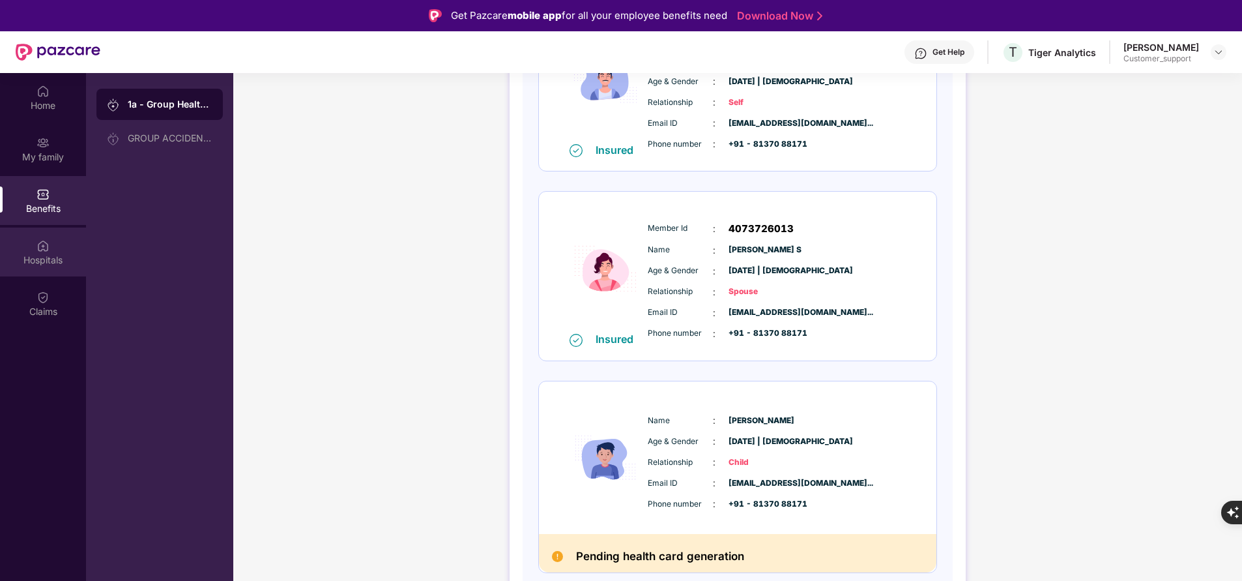
click at [58, 254] on div "Hospitals" at bounding box center [43, 259] width 86 height 13
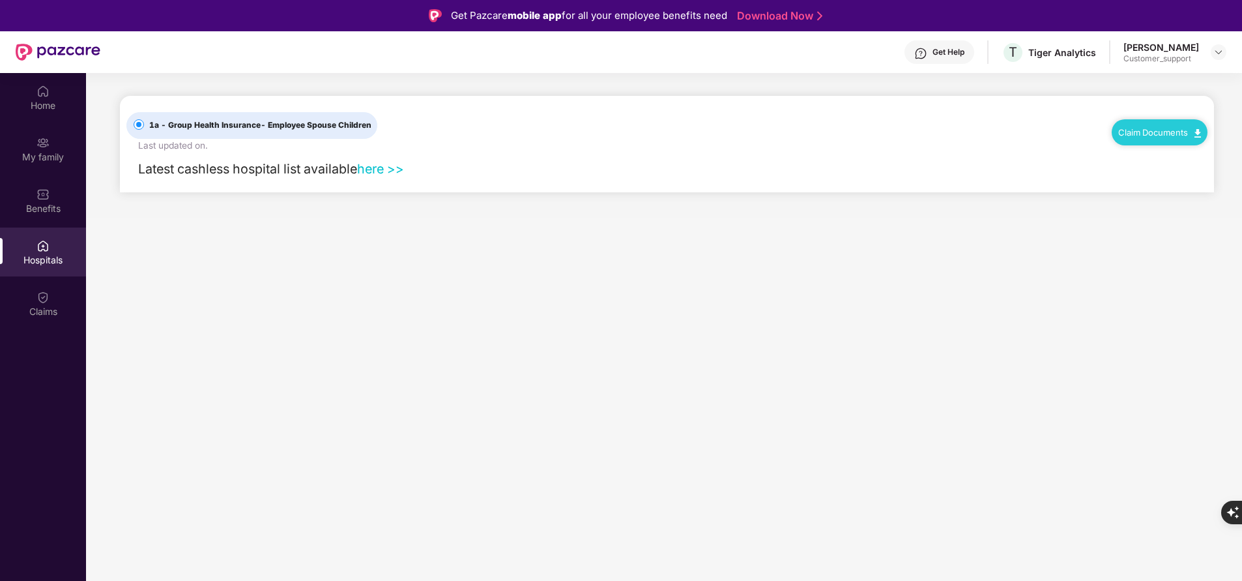
scroll to position [0, 0]
click at [54, 206] on div "Benefits" at bounding box center [43, 208] width 86 height 13
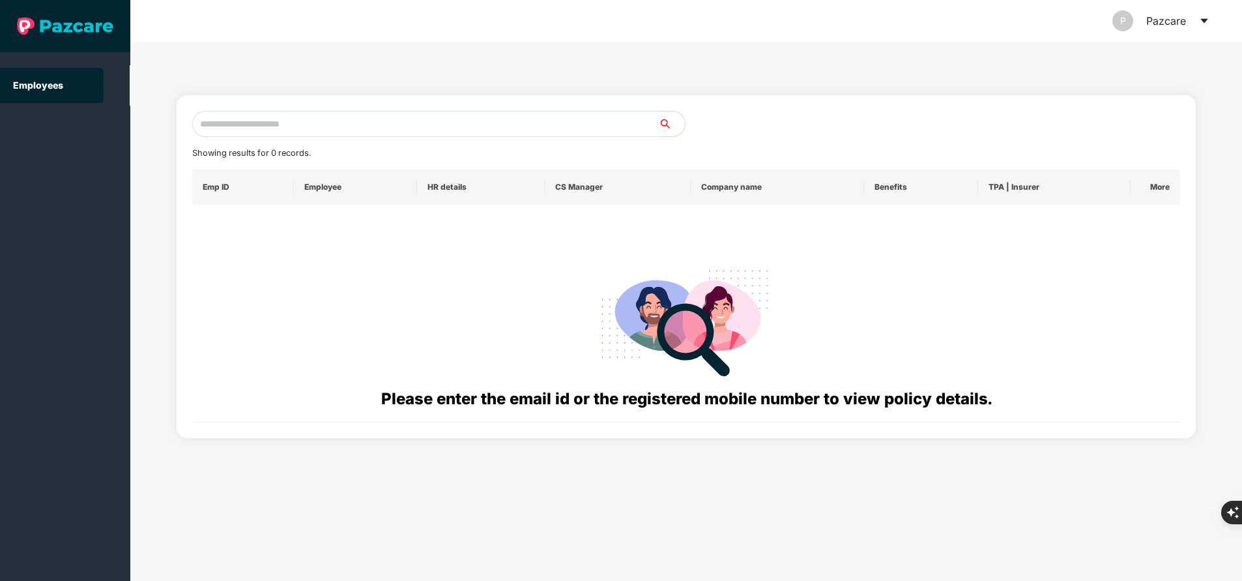
click at [351, 128] on input "text" at bounding box center [425, 124] width 467 height 26
paste input "**********"
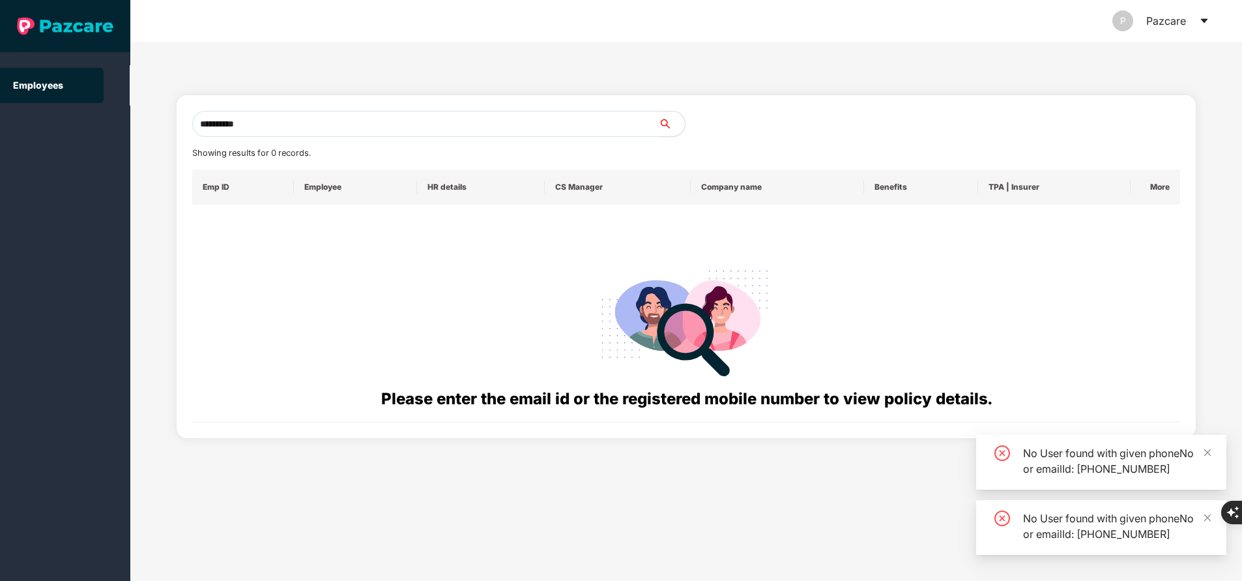
click at [351, 119] on input "**********" at bounding box center [425, 124] width 467 height 26
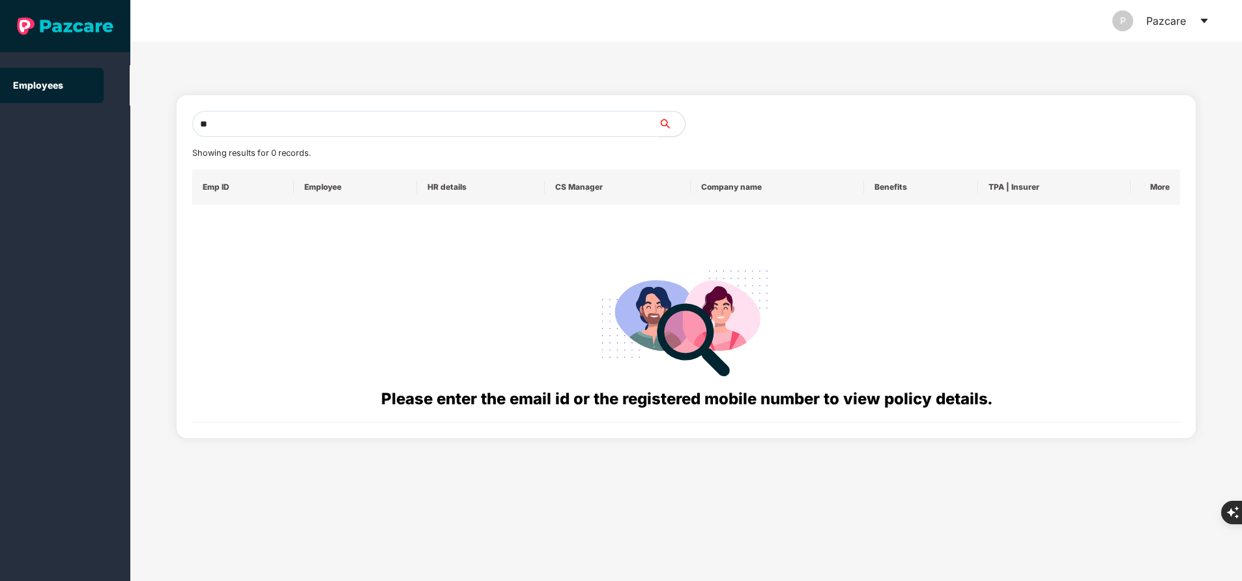
type input "*"
type input "**********"
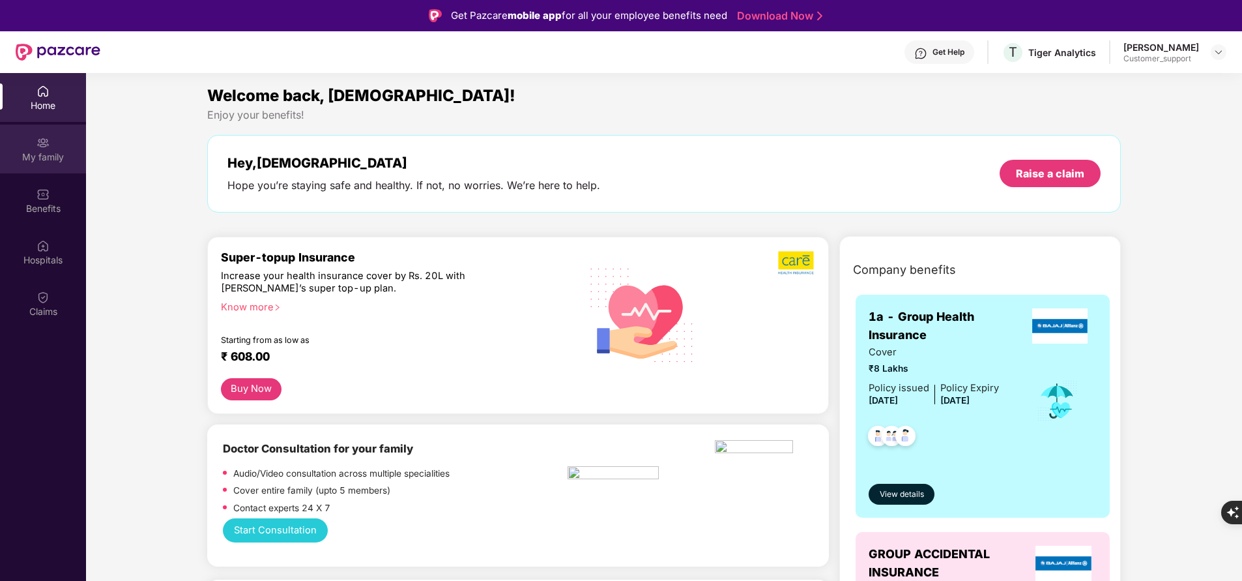
click at [35, 160] on div "My family" at bounding box center [43, 157] width 86 height 13
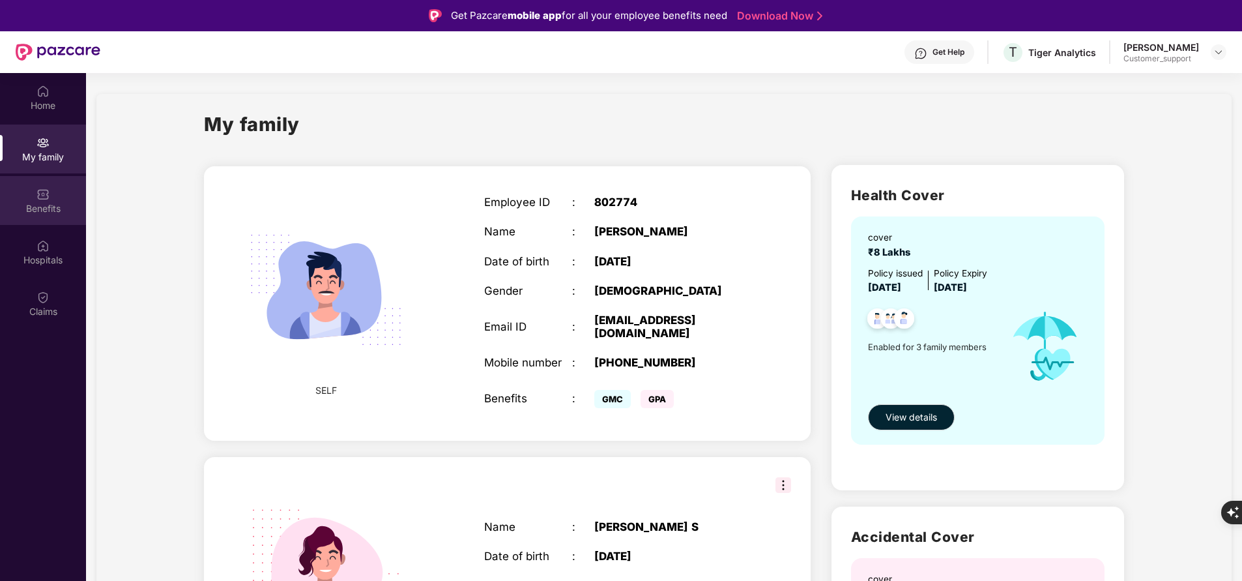
click at [67, 202] on div "Benefits" at bounding box center [43, 208] width 86 height 13
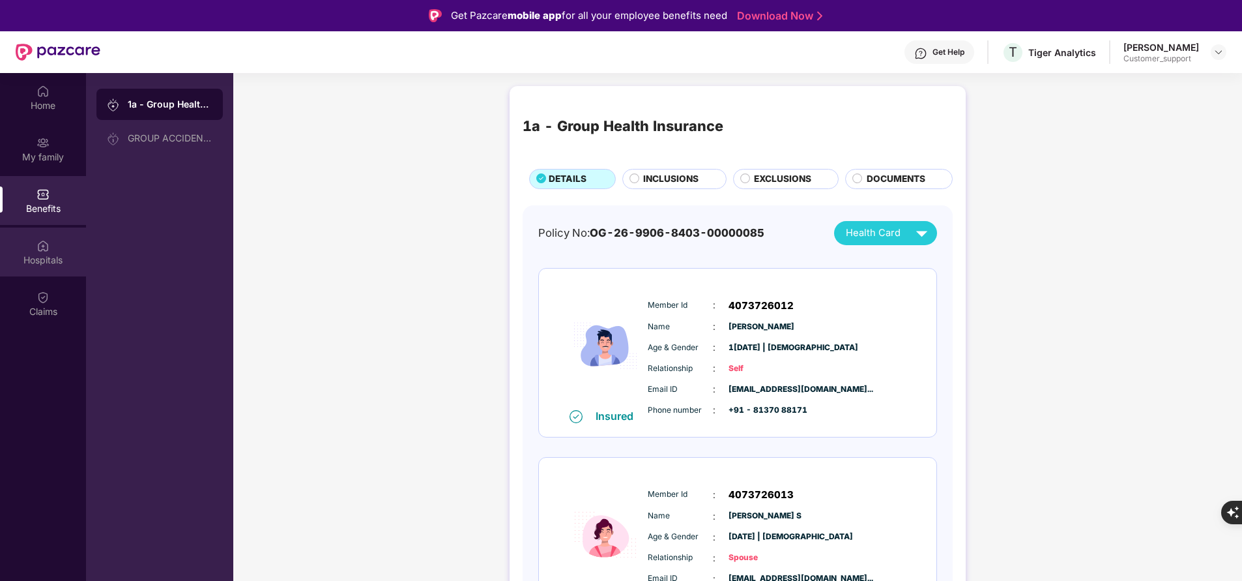
click at [65, 245] on div "Hospitals" at bounding box center [43, 251] width 86 height 49
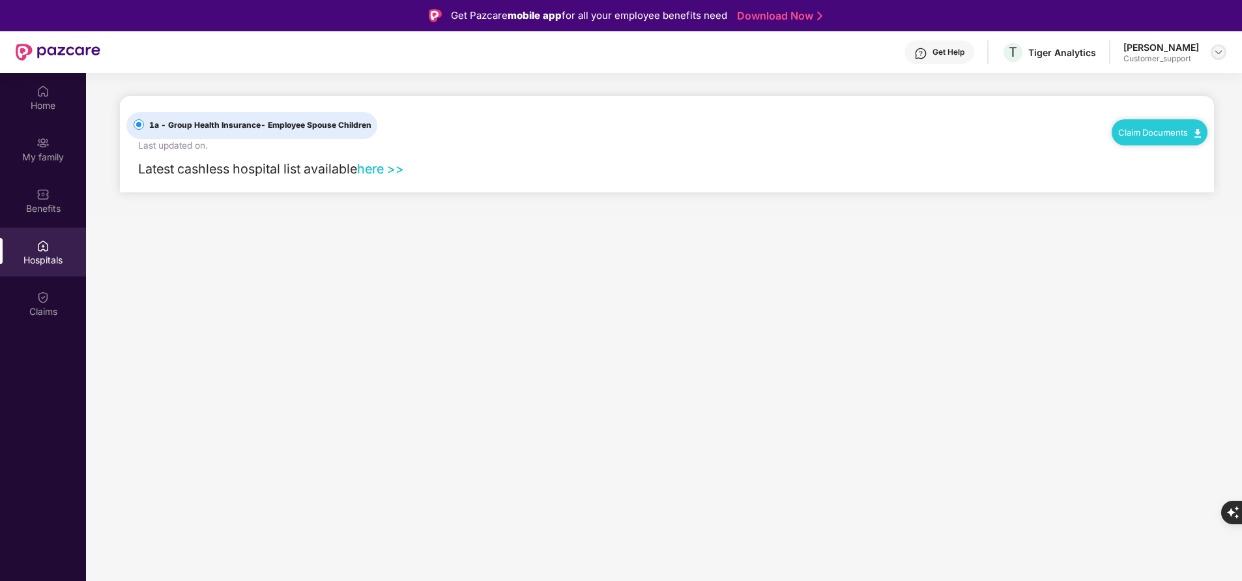
click at [1220, 53] on img at bounding box center [1219, 52] width 10 height 10
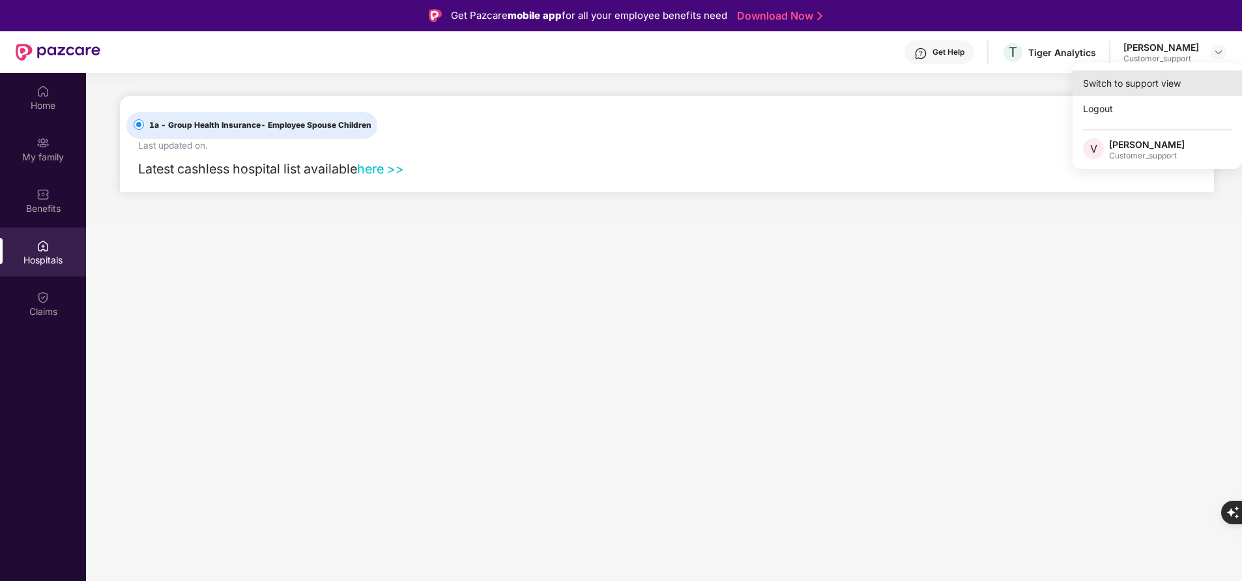
click at [1135, 87] on div "Switch to support view" at bounding box center [1157, 82] width 169 height 25
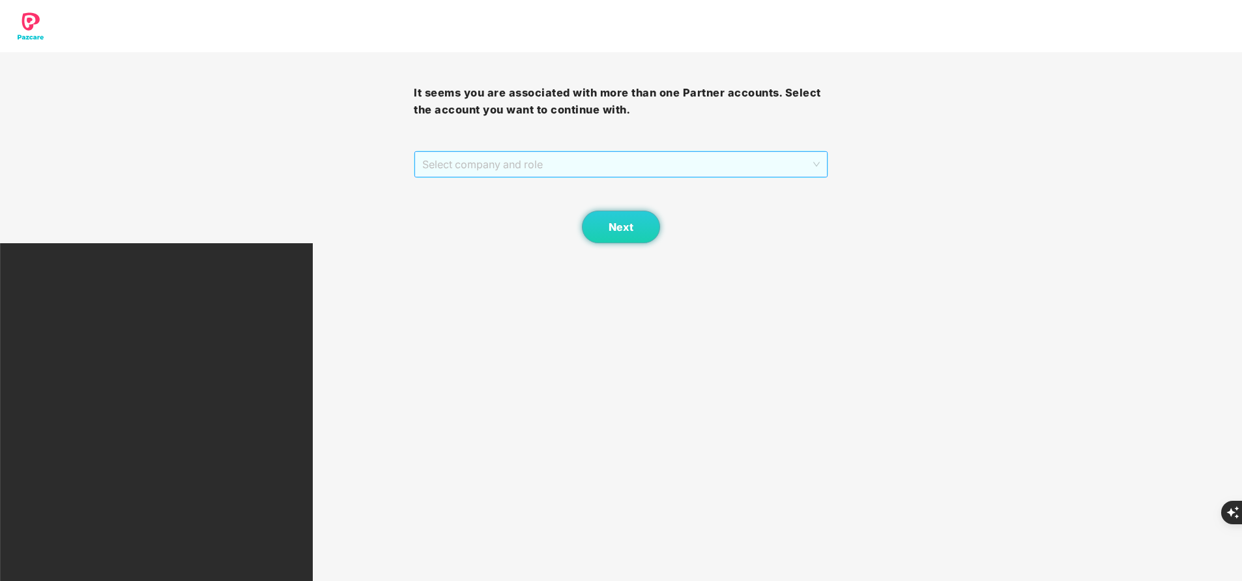
click at [518, 158] on span "Select company and role" at bounding box center [620, 164] width 397 height 25
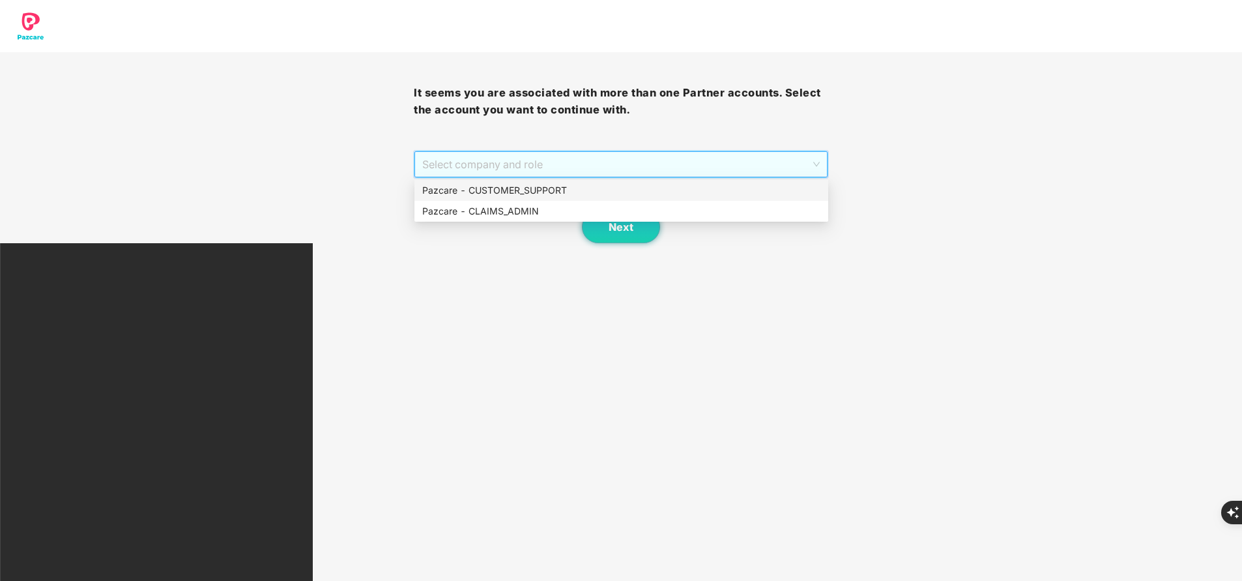
click at [513, 185] on div "Pazcare - CUSTOMER_SUPPORT" at bounding box center [621, 190] width 398 height 14
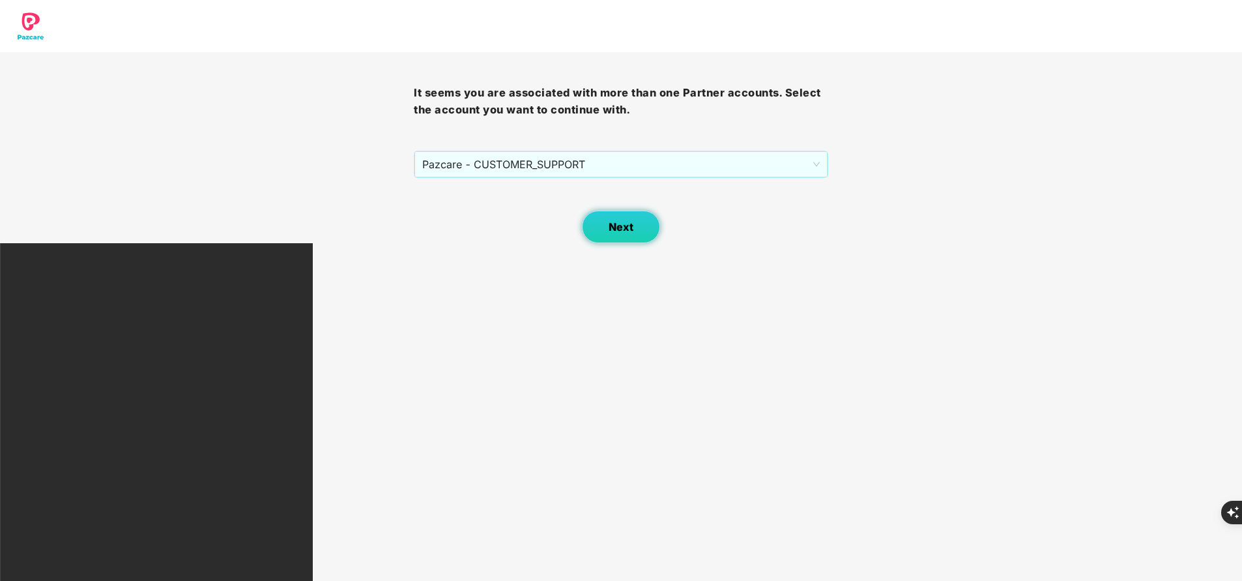
click at [617, 221] on span "Next" at bounding box center [621, 227] width 25 height 12
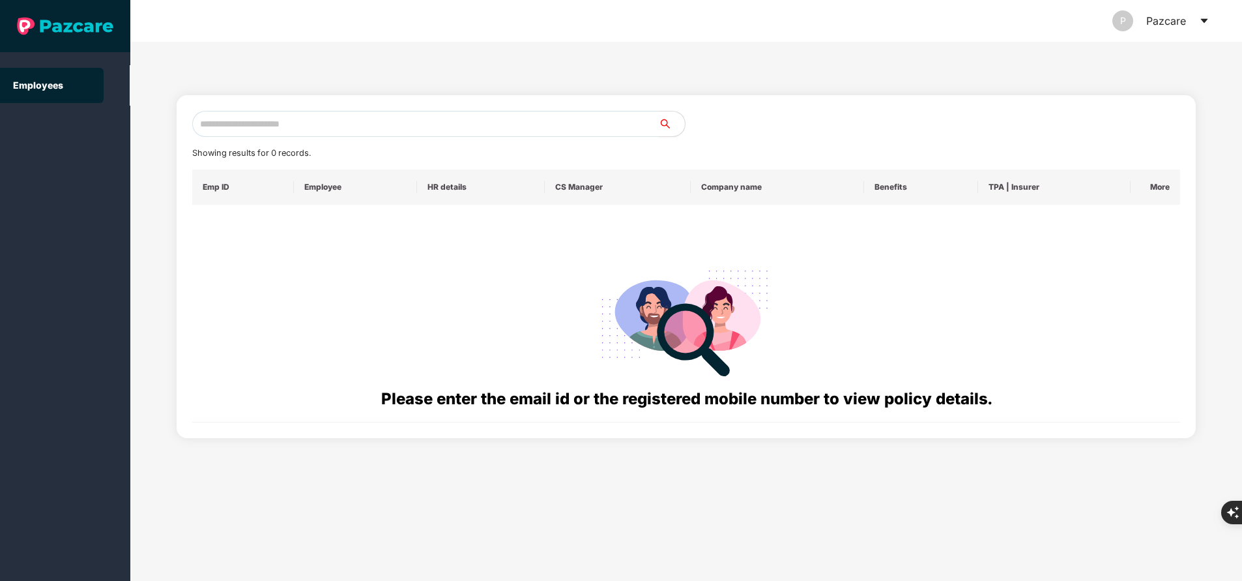
click at [383, 132] on input "text" at bounding box center [425, 124] width 467 height 26
paste input "**********"
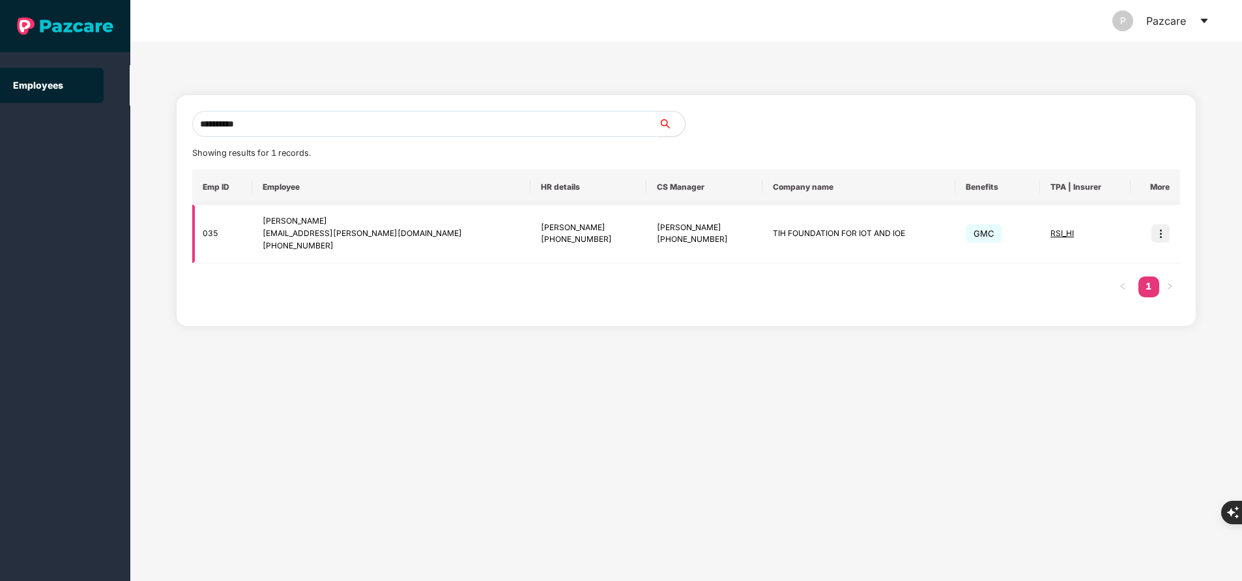
type input "**********"
click at [1165, 237] on img at bounding box center [1161, 233] width 18 height 18
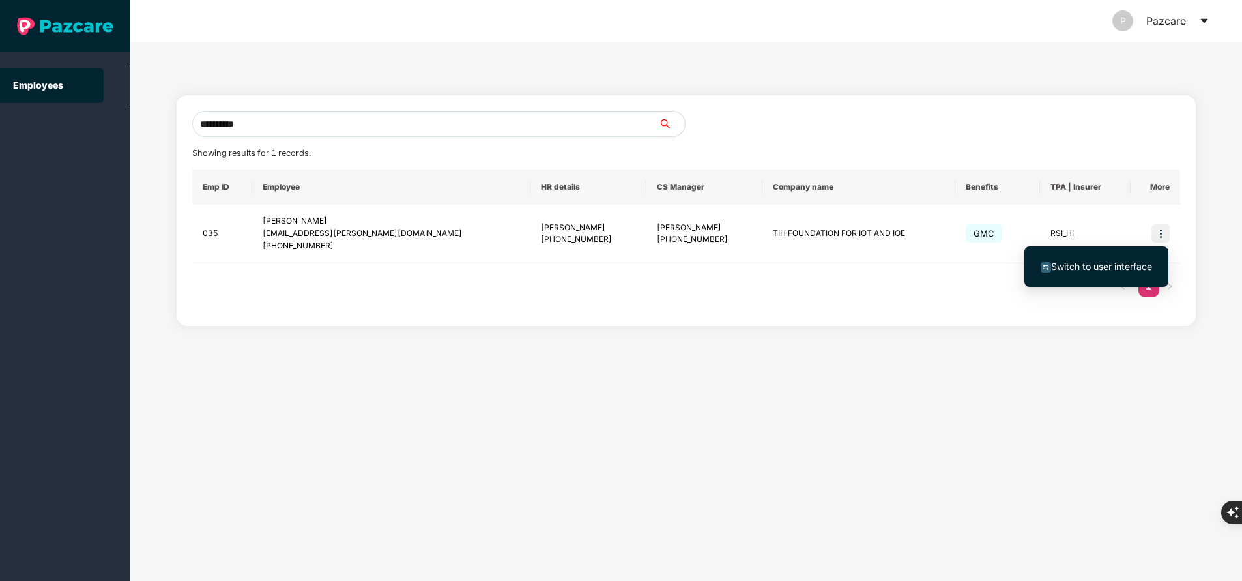
click at [1113, 272] on span "Switch to user interface" at bounding box center [1096, 266] width 111 height 14
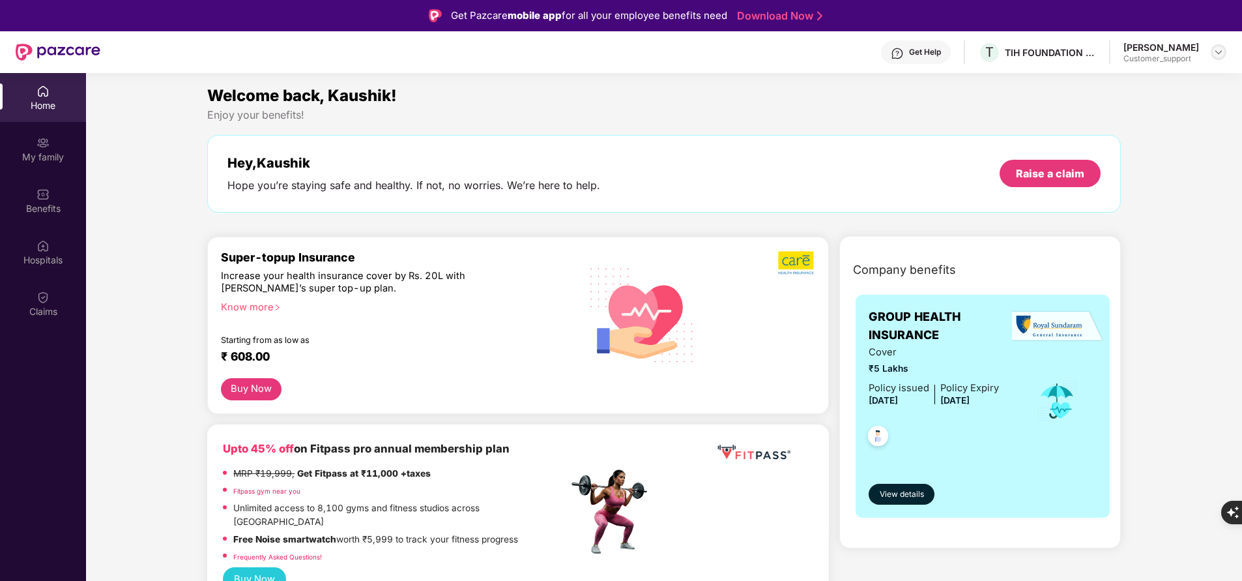
click at [1219, 53] on img at bounding box center [1219, 52] width 10 height 10
click at [1171, 76] on div "Switch to support view" at bounding box center [1157, 82] width 169 height 25
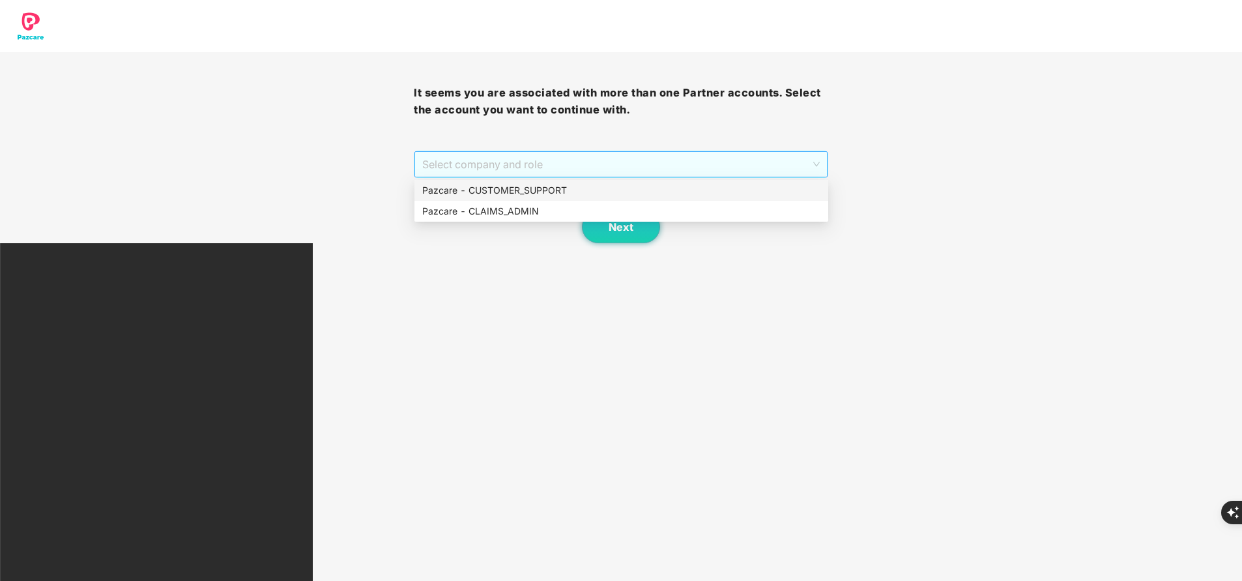
click at [652, 158] on span "Select company and role" at bounding box center [620, 164] width 397 height 25
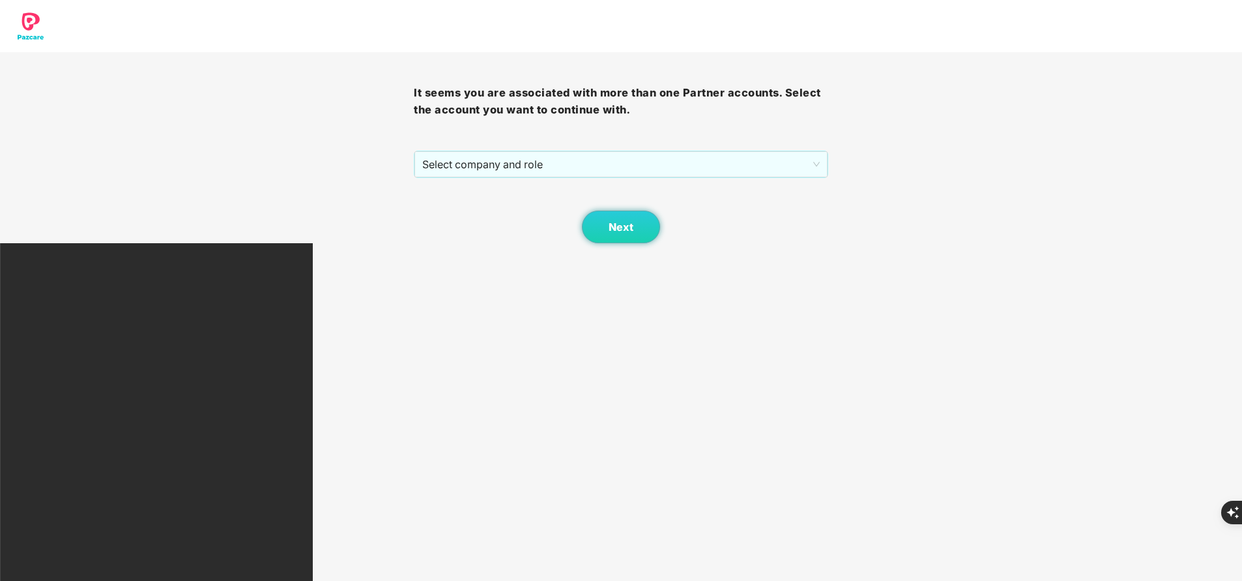
click at [628, 179] on div "Next" at bounding box center [621, 210] width 414 height 65
click at [624, 218] on button "Next" at bounding box center [621, 227] width 78 height 33
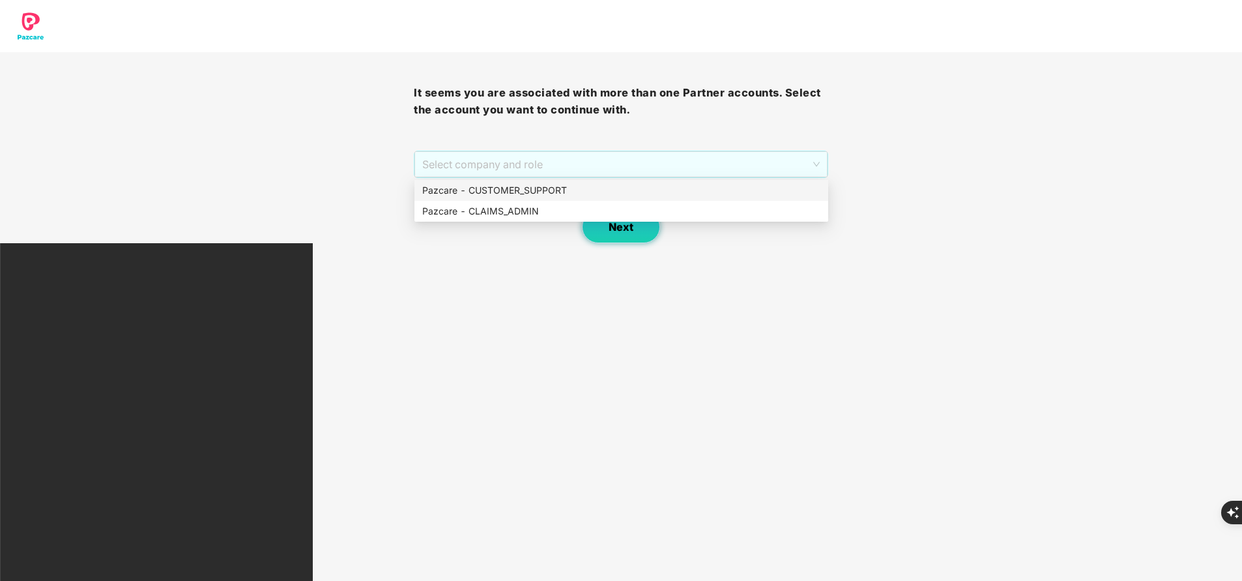
drag, startPoint x: 578, startPoint y: 166, endPoint x: 557, endPoint y: 187, distance: 30.0
click at [557, 187] on body "It seems you are associated with more than one Partner accounts. Select the acc…" at bounding box center [621, 290] width 1242 height 581
click at [557, 187] on div "Pazcare - CUSTOMER_SUPPORT" at bounding box center [621, 190] width 398 height 14
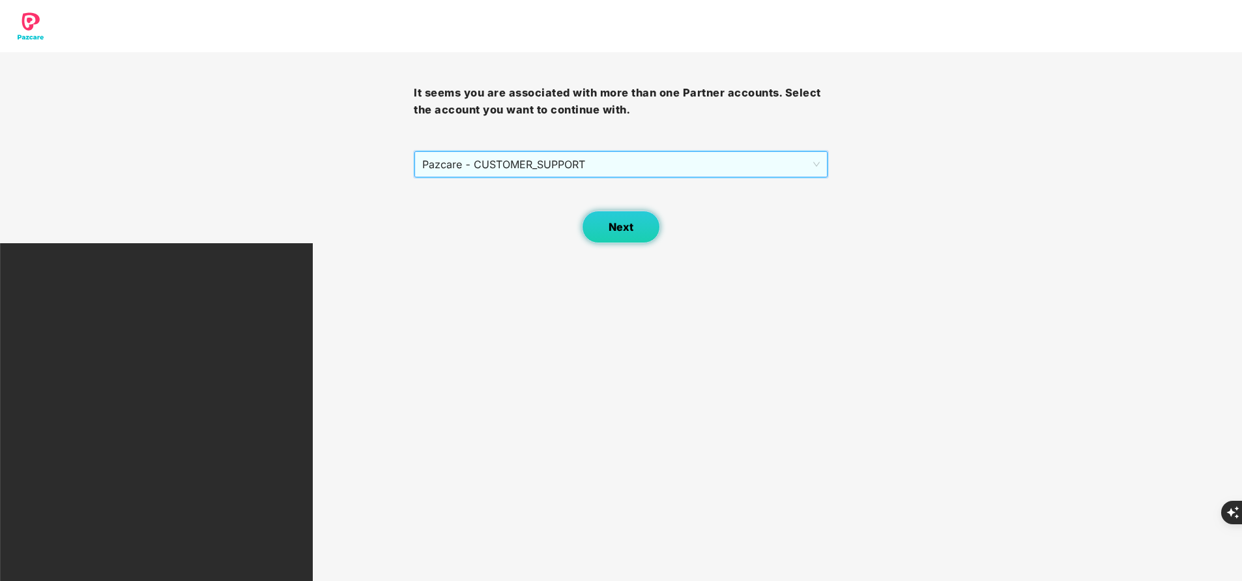
click at [623, 233] on span "Next" at bounding box center [621, 227] width 25 height 12
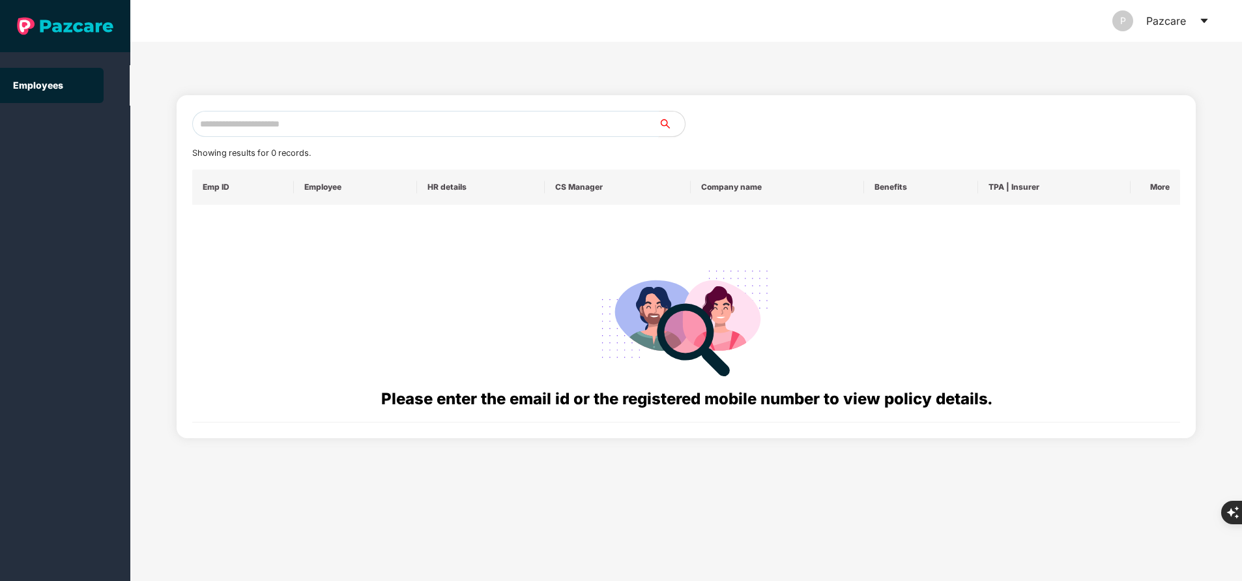
paste input "**********"
click at [386, 115] on input "**********" at bounding box center [425, 124] width 467 height 26
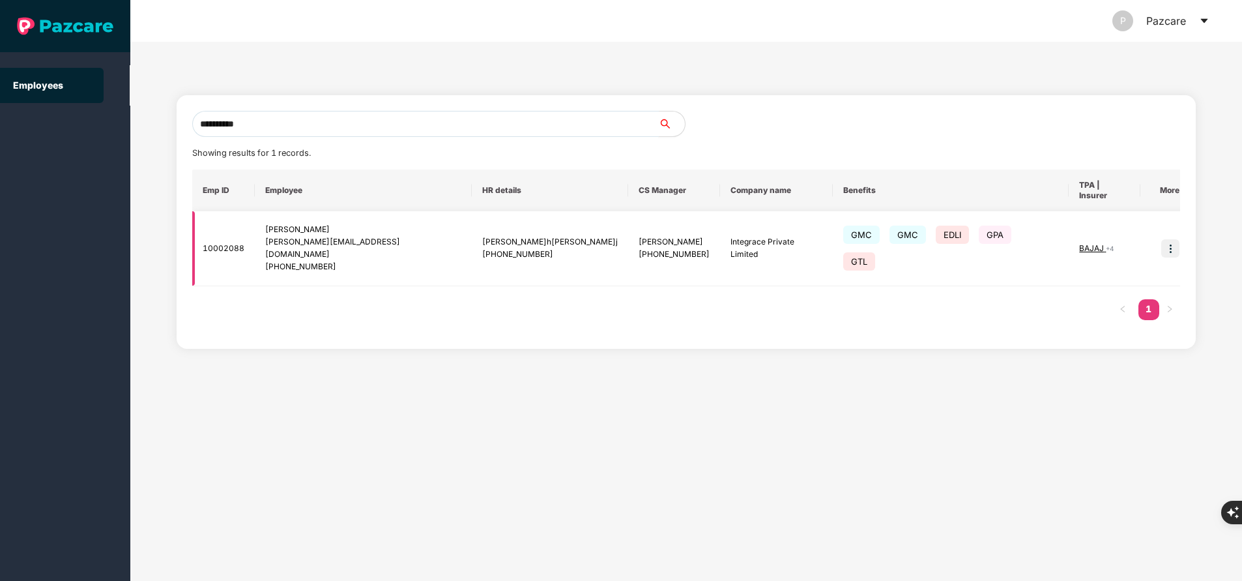
type input "**********"
click at [1162, 239] on img at bounding box center [1171, 248] width 18 height 18
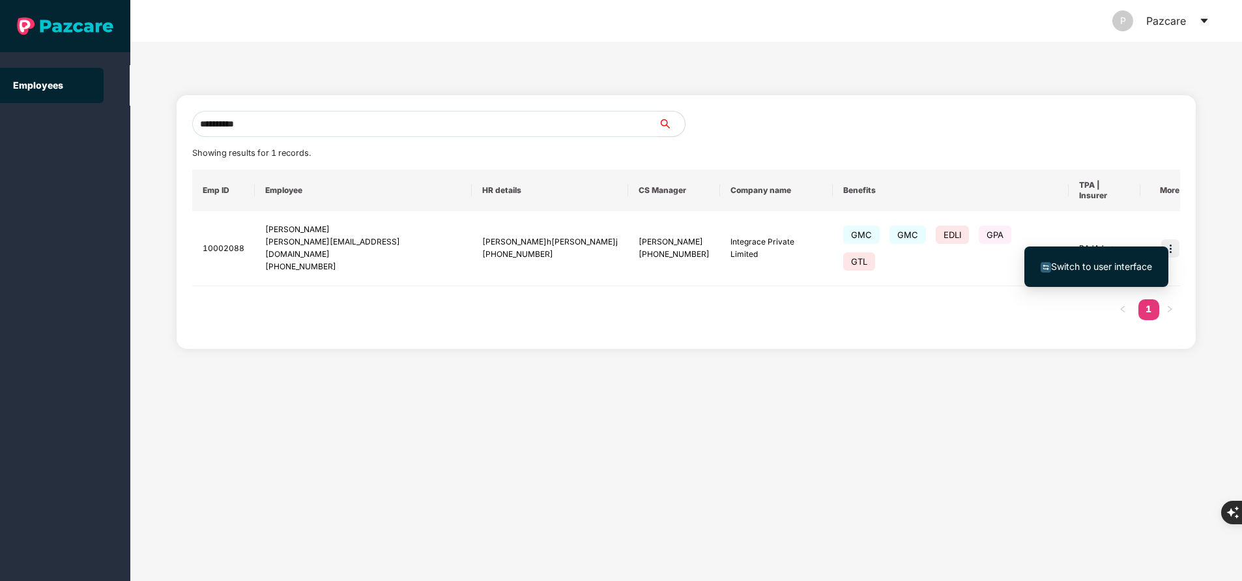
click at [1138, 265] on span "Switch to user interface" at bounding box center [1101, 266] width 101 height 11
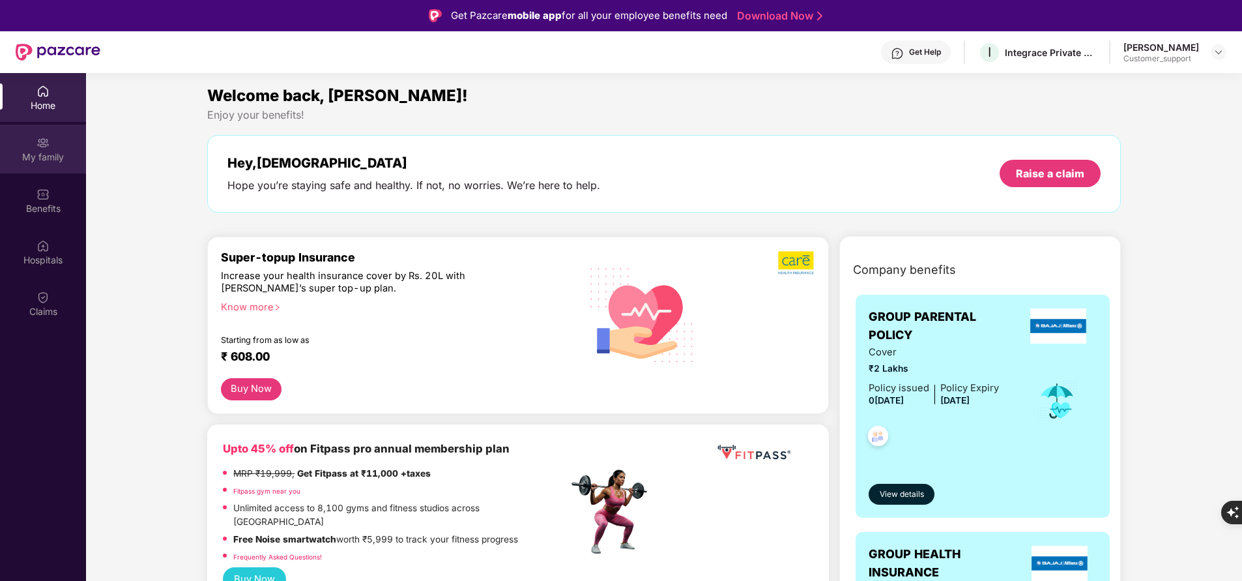
click at [51, 156] on div "My family" at bounding box center [43, 157] width 86 height 13
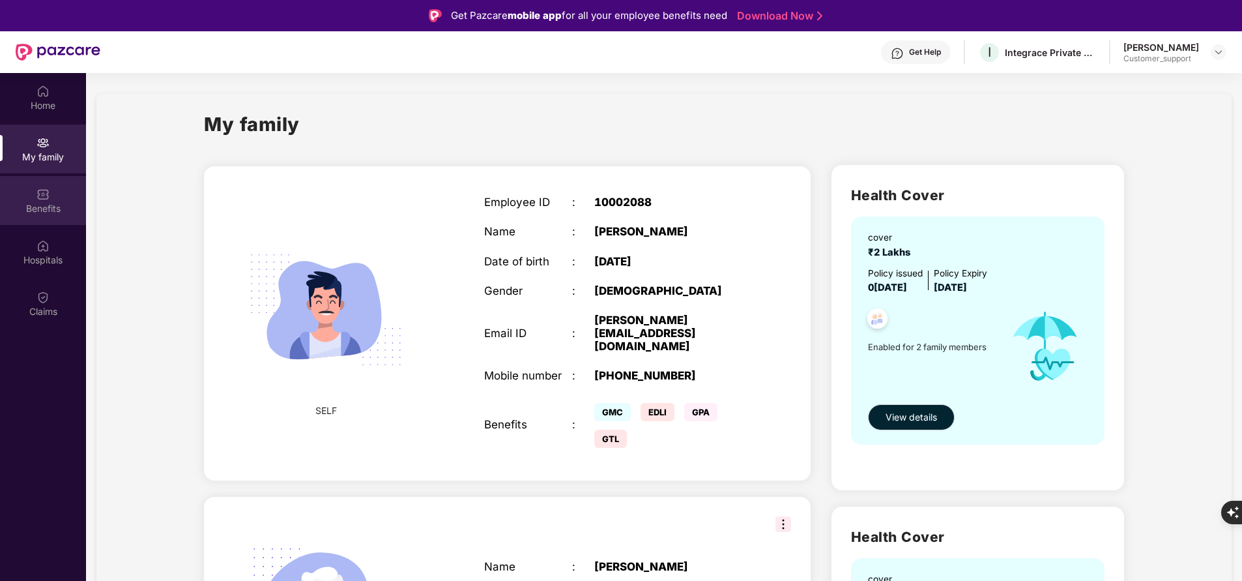
click at [50, 216] on div "Benefits" at bounding box center [43, 200] width 86 height 49
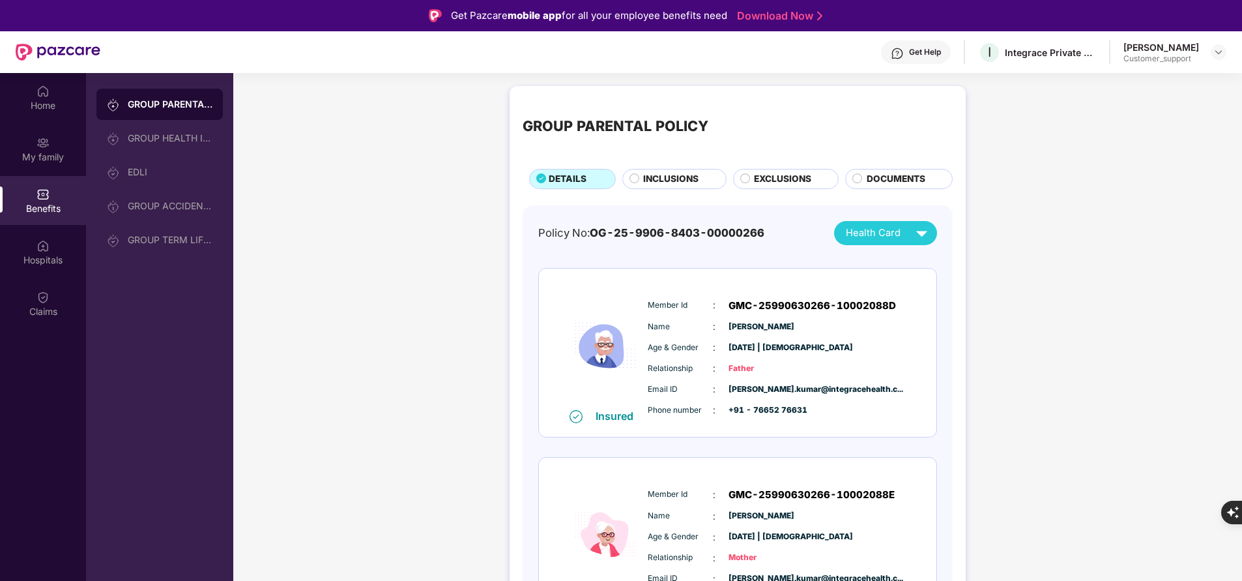
click at [668, 178] on span "INCLUSIONS" at bounding box center [670, 179] width 55 height 14
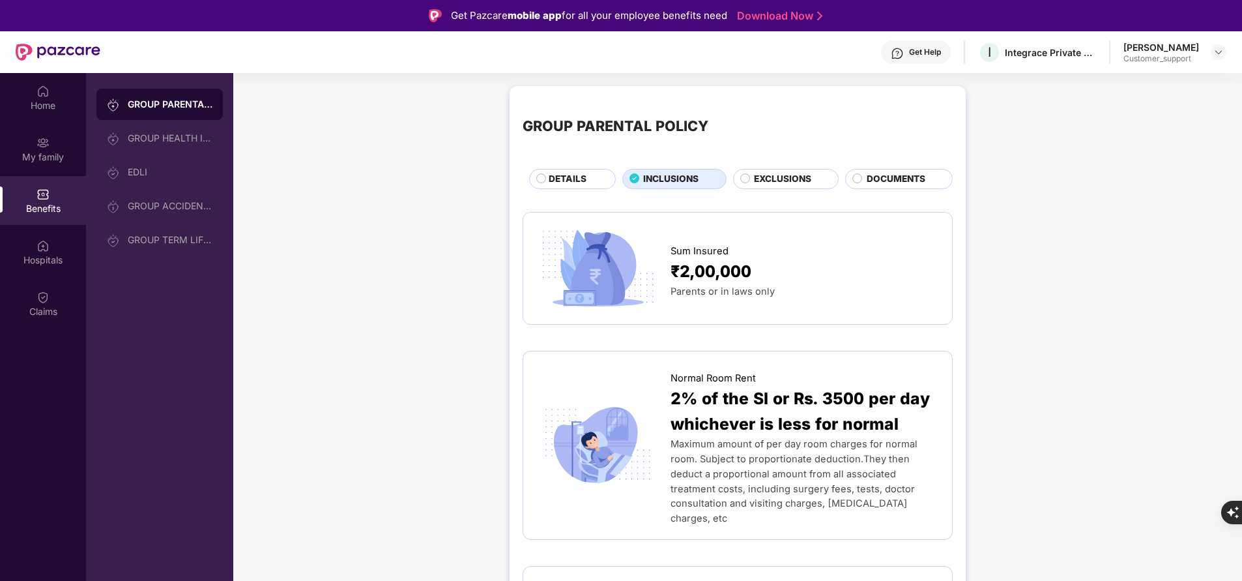
click at [775, 175] on span "EXCLUSIONS" at bounding box center [782, 179] width 57 height 14
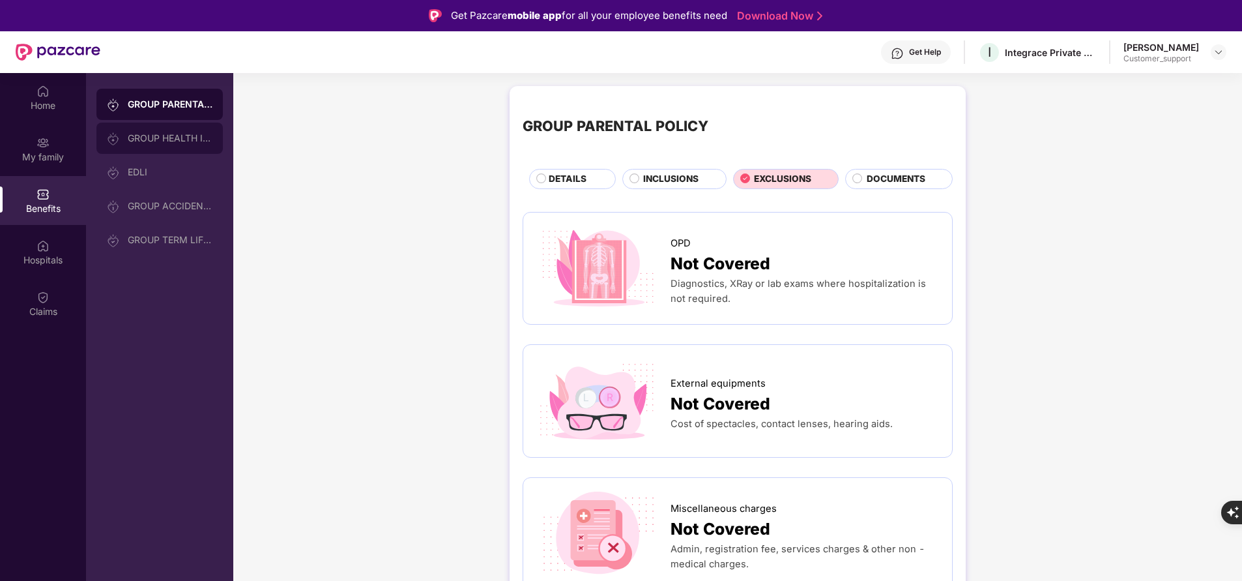
click at [199, 145] on div "GROUP HEALTH INSURANCE" at bounding box center [159, 138] width 126 height 31
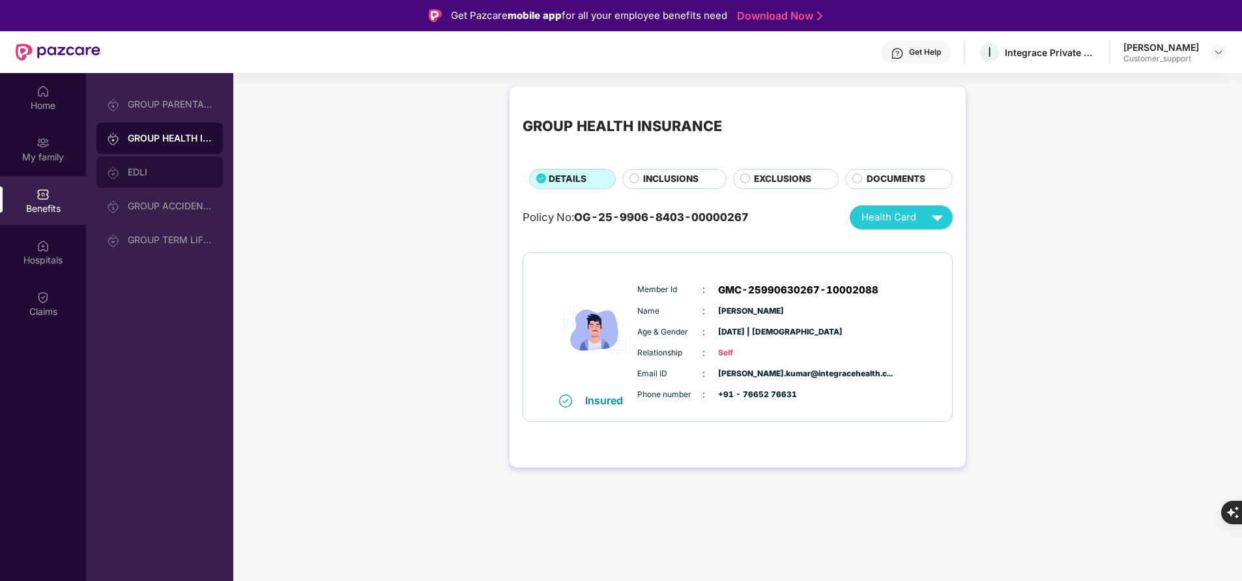
click at [147, 181] on div "EDLI" at bounding box center [159, 171] width 126 height 31
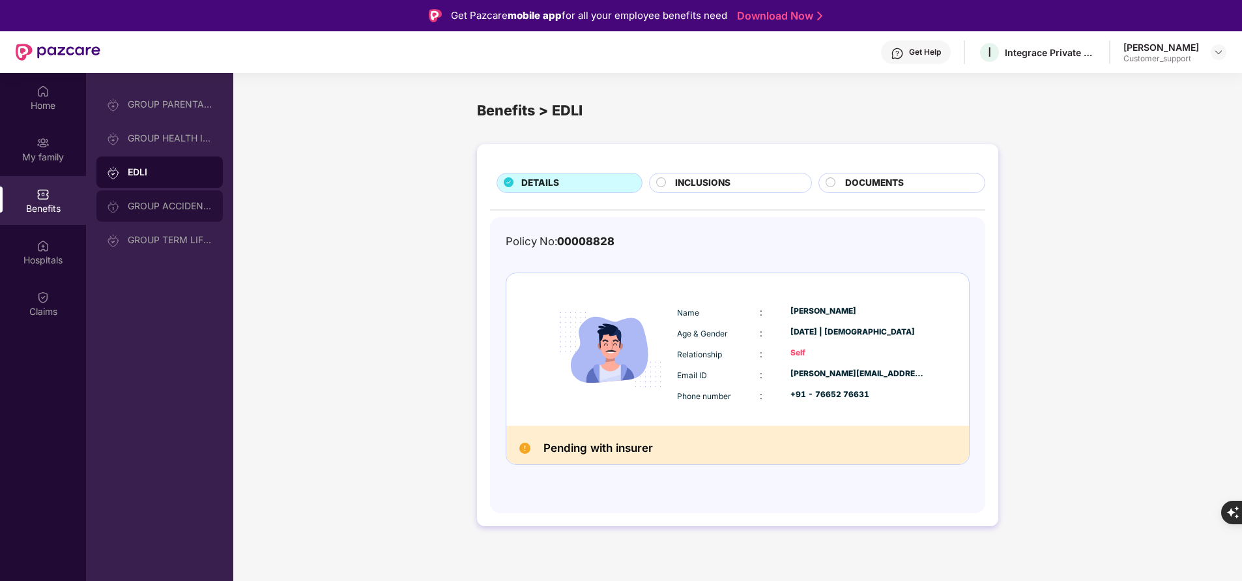
click at [173, 209] on div "GROUP ACCIDENTAL INSURANCE" at bounding box center [170, 206] width 85 height 10
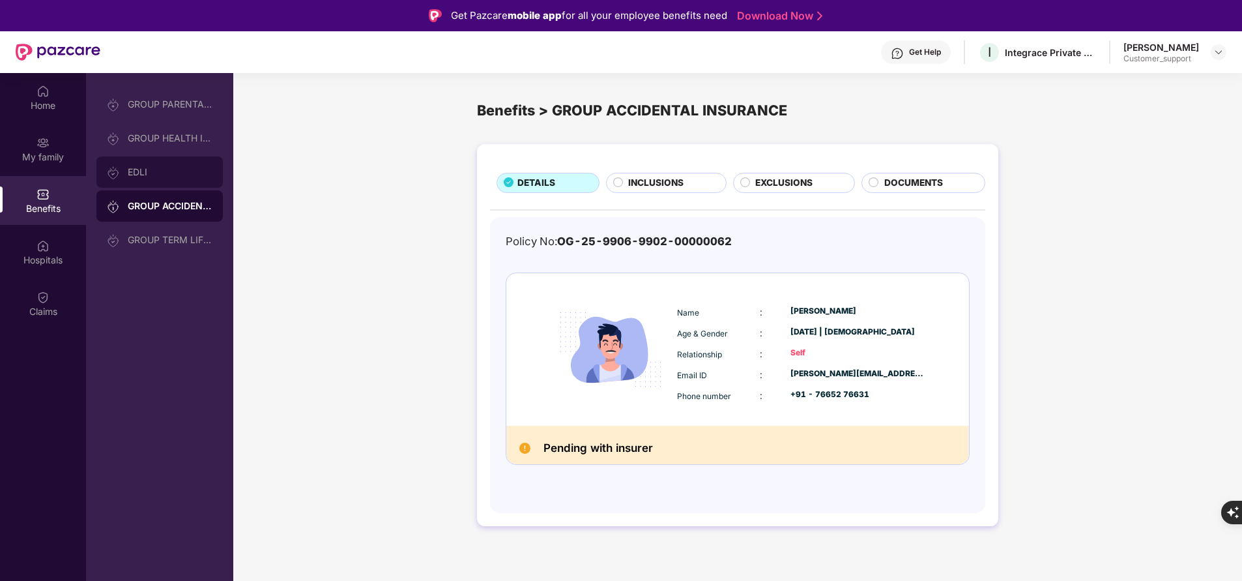
click at [154, 178] on div "EDLI" at bounding box center [159, 171] width 126 height 31
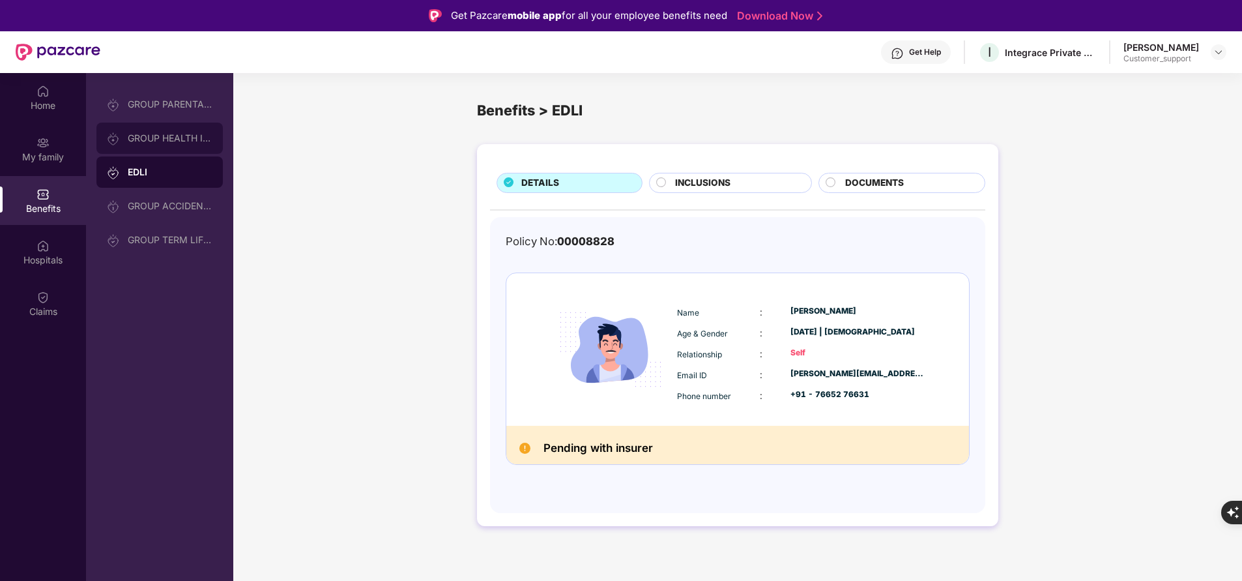
click at [191, 138] on div "GROUP HEALTH INSURANCE" at bounding box center [170, 138] width 85 height 10
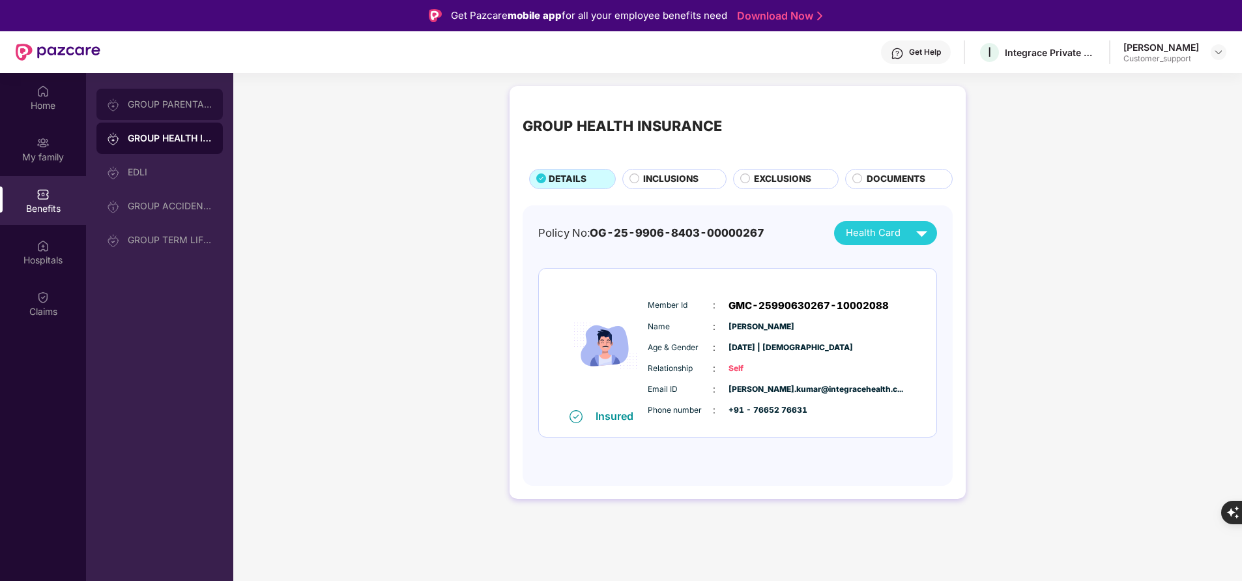
click at [187, 104] on div "GROUP PARENTAL POLICY" at bounding box center [170, 104] width 85 height 10
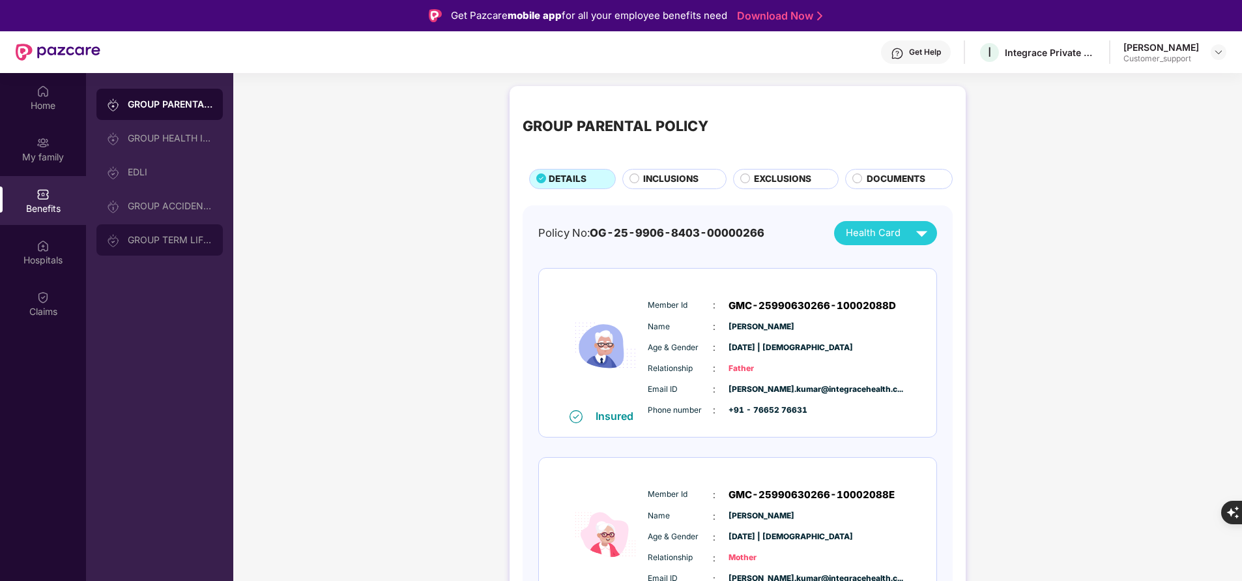
click at [158, 241] on div "GROUP TERM LIFE INSURANCE" at bounding box center [170, 240] width 85 height 10
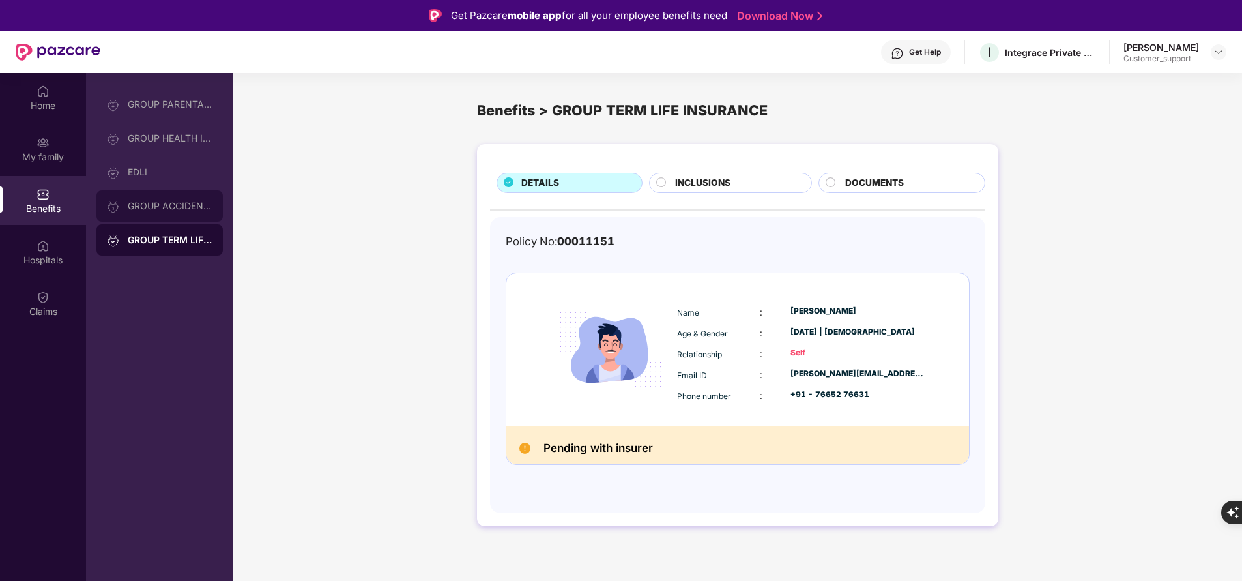
click at [183, 205] on div "GROUP ACCIDENTAL INSURANCE" at bounding box center [170, 206] width 85 height 10
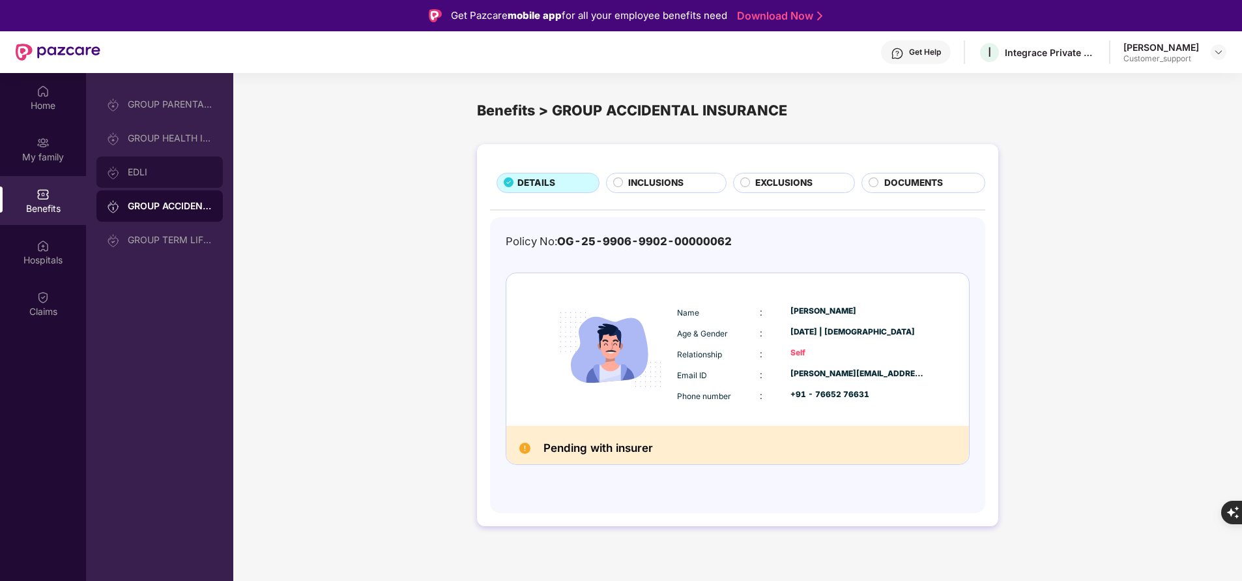
click at [166, 178] on div "EDLI" at bounding box center [159, 171] width 126 height 31
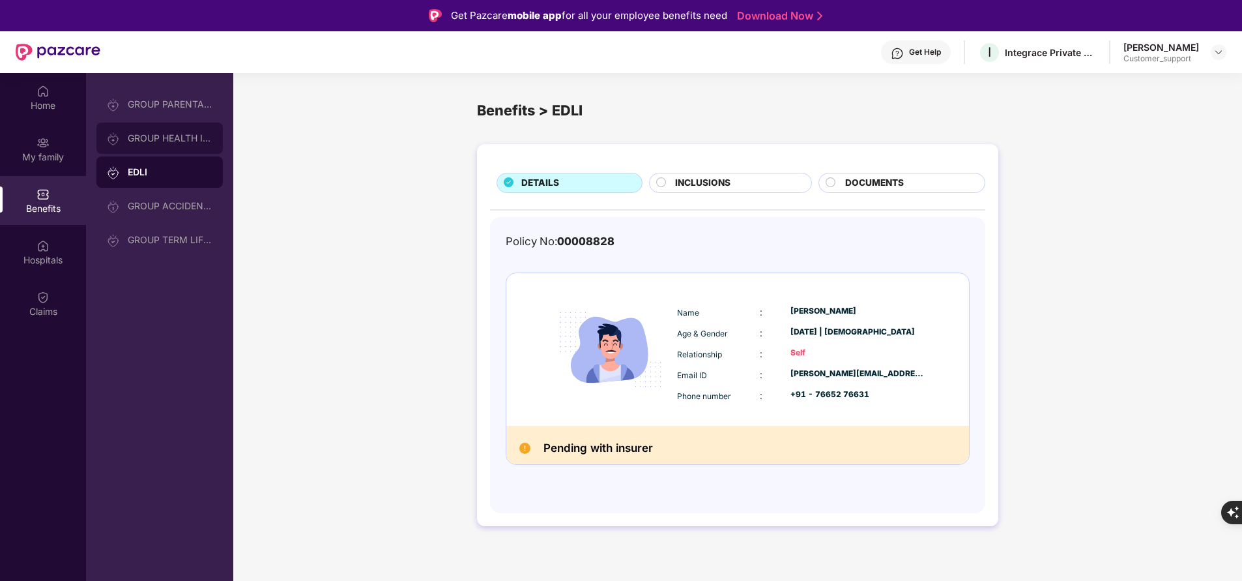
click at [204, 135] on div "GROUP HEALTH INSURANCE" at bounding box center [170, 138] width 85 height 10
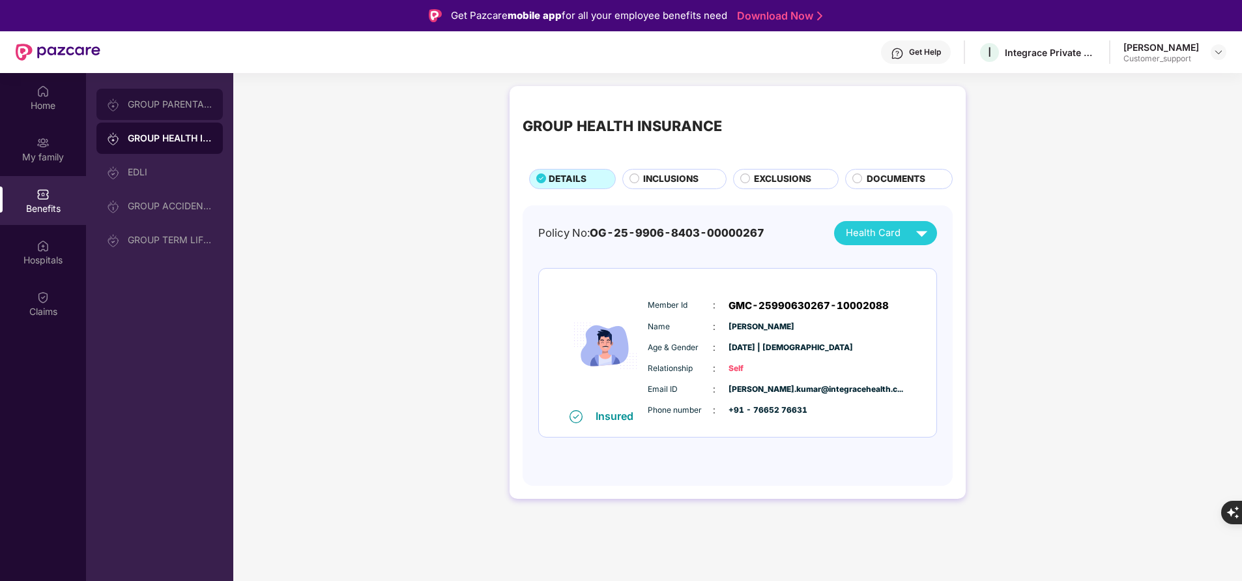
click at [203, 115] on div "GROUP PARENTAL POLICY" at bounding box center [159, 104] width 126 height 31
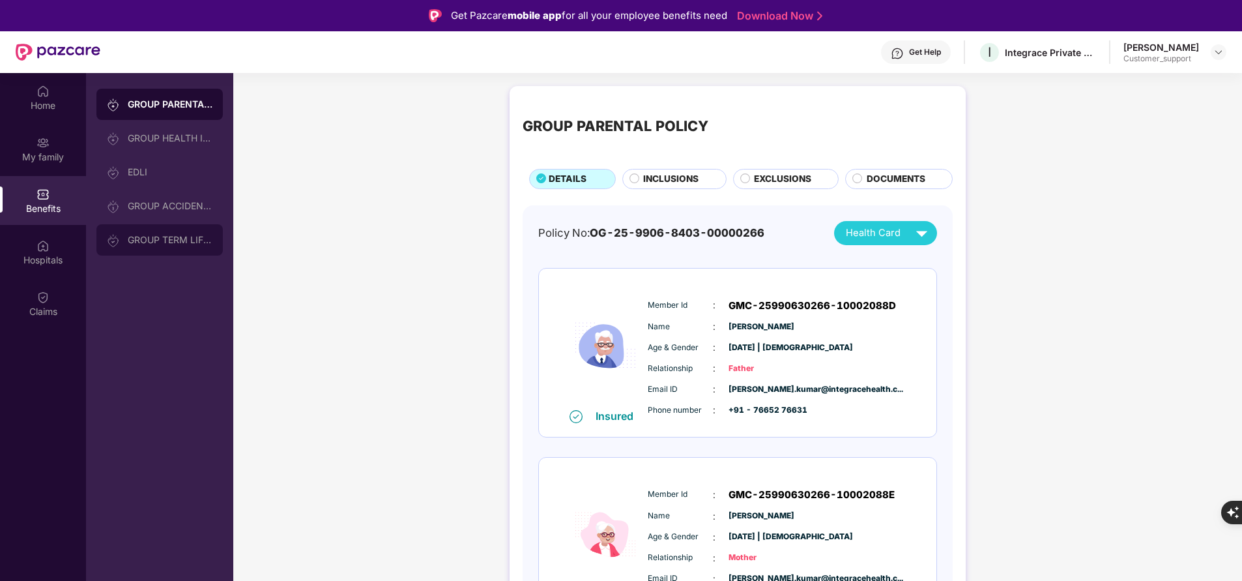
click at [153, 245] on div "GROUP TERM LIFE INSURANCE" at bounding box center [159, 239] width 126 height 31
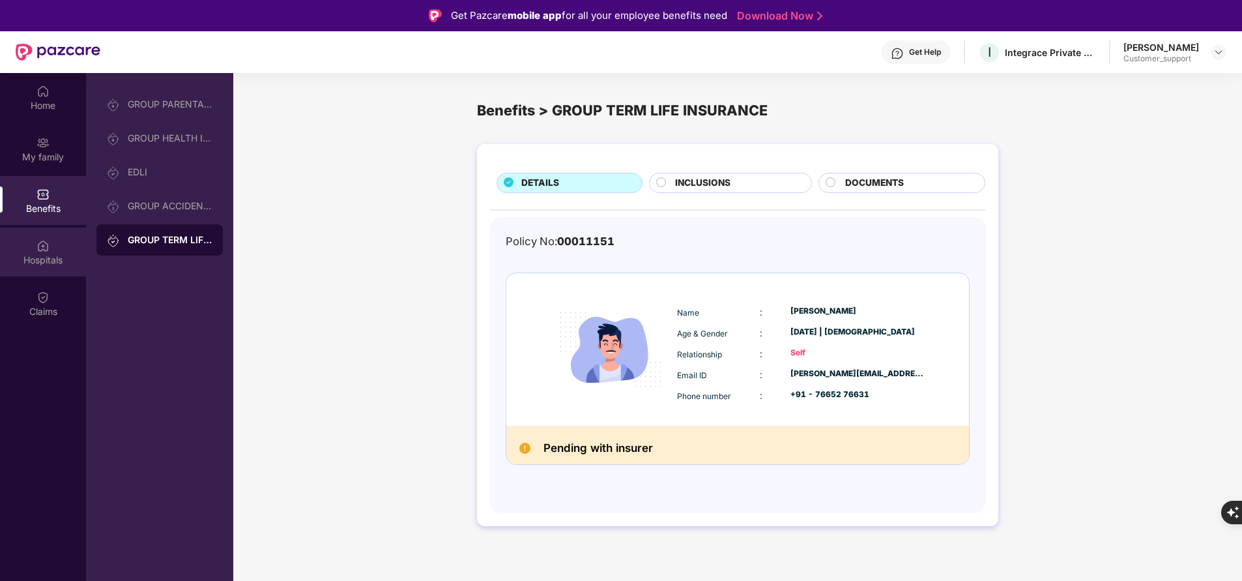
click at [54, 252] on div "Hospitals" at bounding box center [43, 251] width 86 height 49
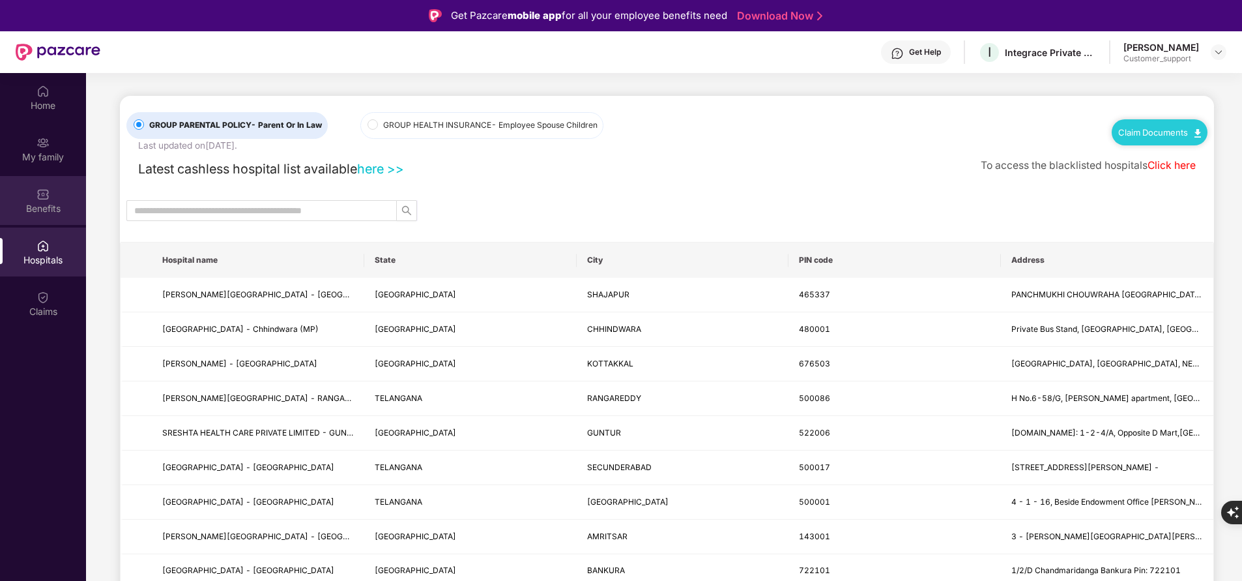
click at [61, 199] on div "Benefits" at bounding box center [43, 200] width 86 height 49
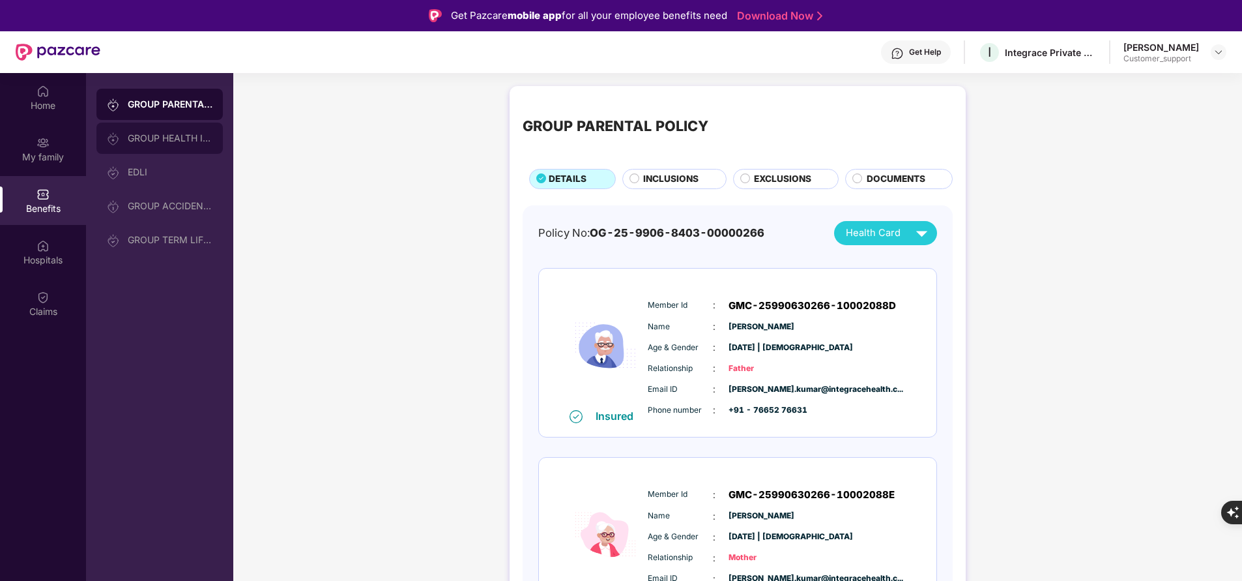
click at [164, 139] on div "GROUP HEALTH INSURANCE" at bounding box center [170, 138] width 85 height 10
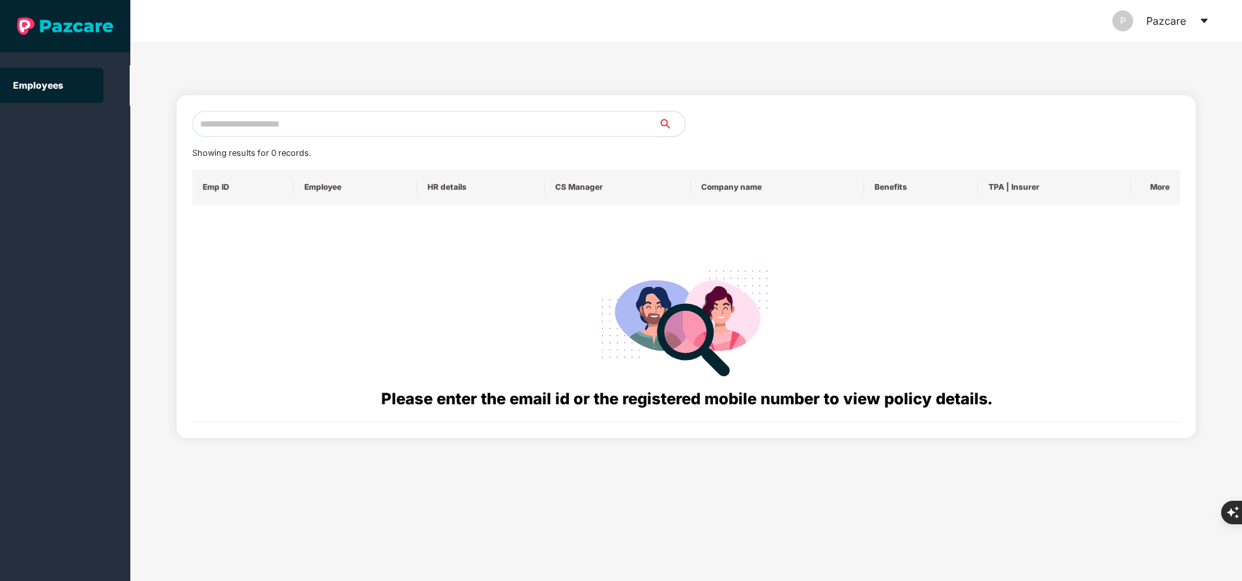
click at [374, 128] on input "text" at bounding box center [425, 124] width 467 height 26
paste input "**********"
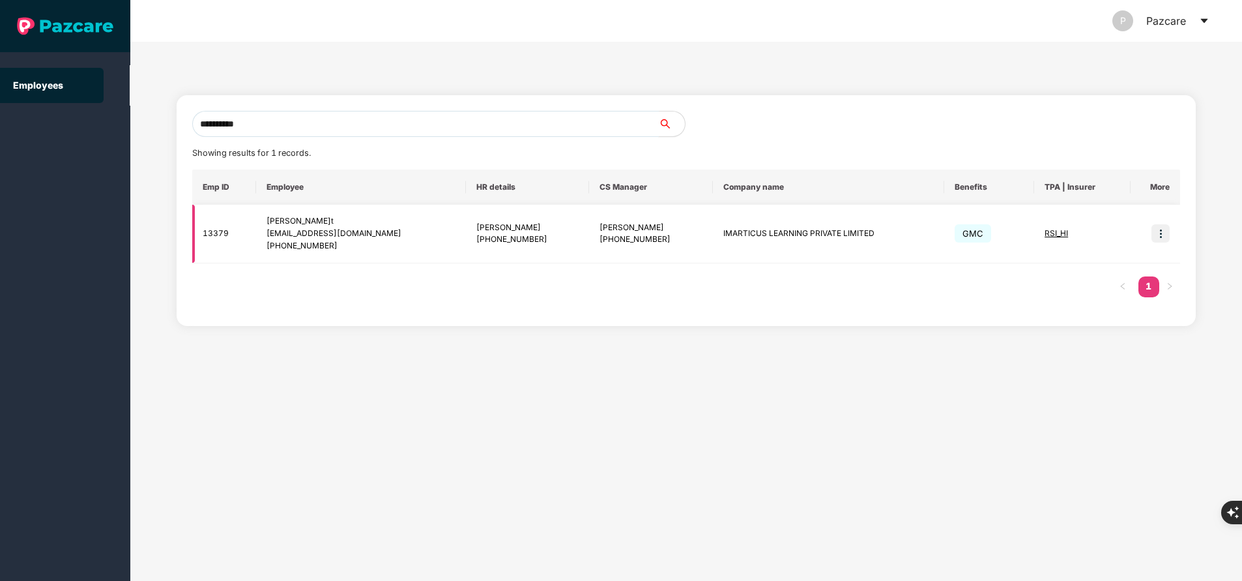
type input "**********"
click at [1165, 236] on img at bounding box center [1161, 233] width 18 height 18
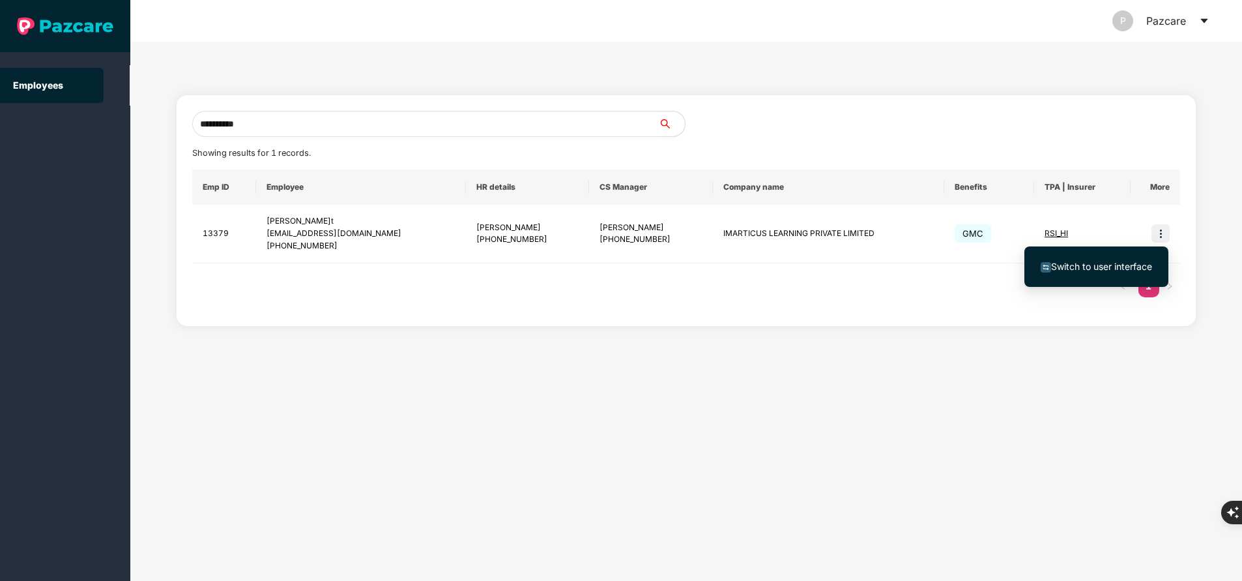
click at [1124, 262] on span "Switch to user interface" at bounding box center [1101, 266] width 101 height 11
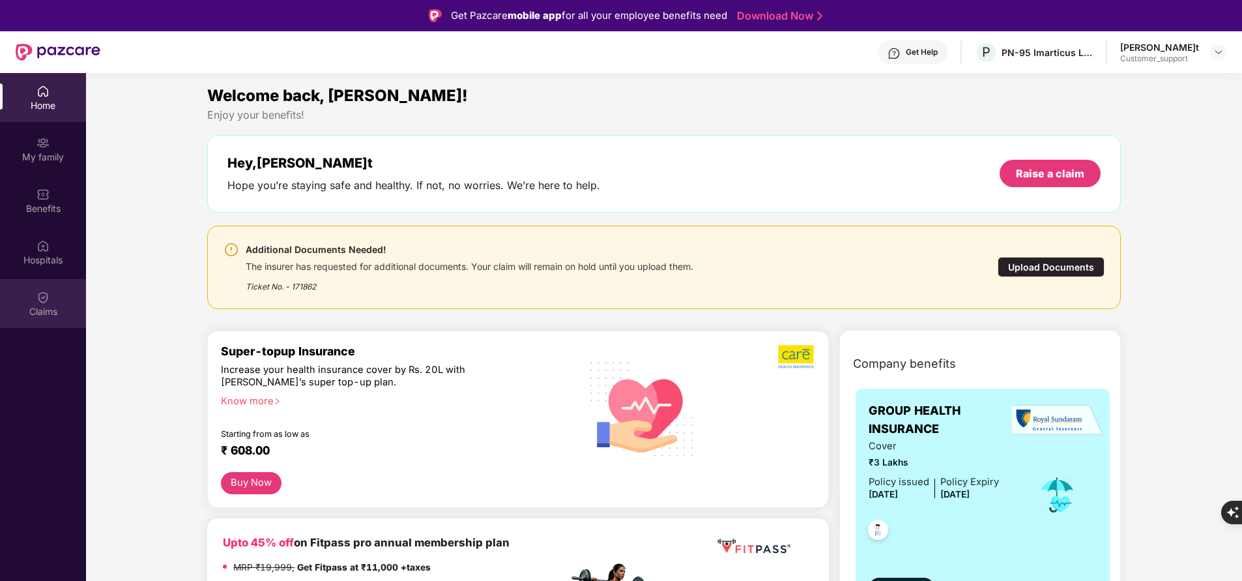
click at [42, 299] on img at bounding box center [43, 297] width 13 height 13
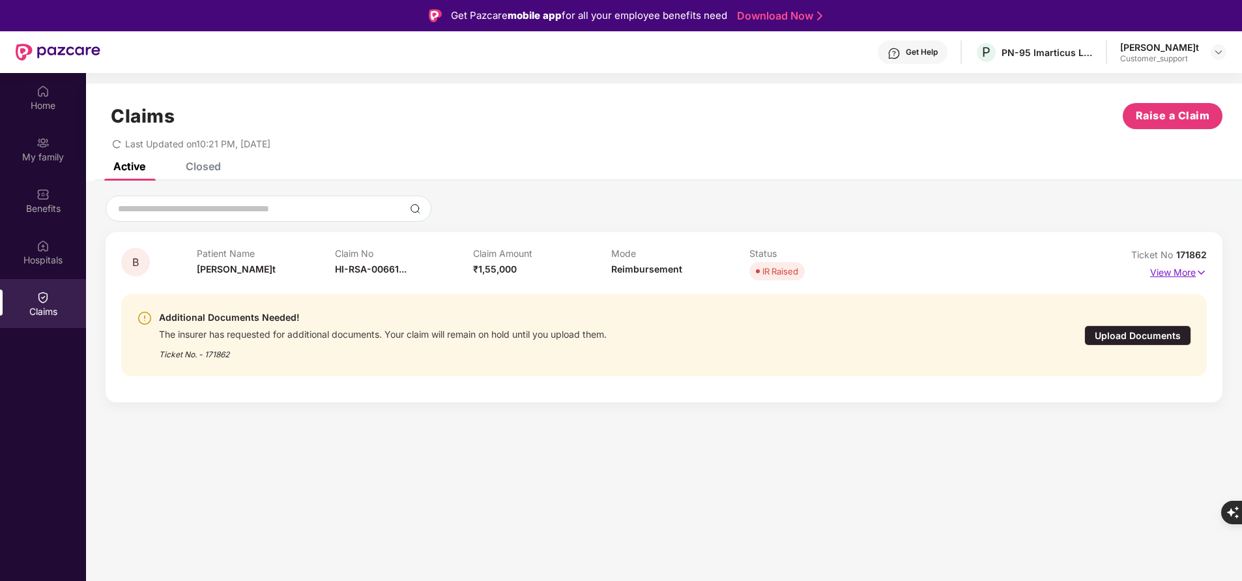
click at [1187, 273] on p "View More" at bounding box center [1178, 271] width 57 height 18
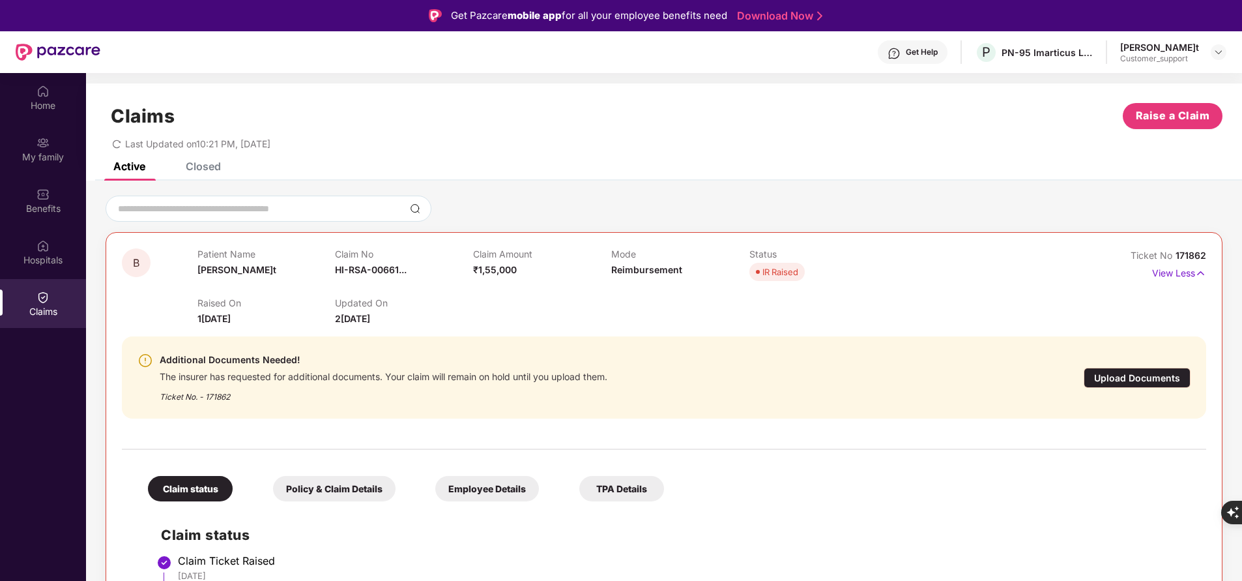
click at [1132, 376] on div "Upload Documents" at bounding box center [1137, 378] width 107 height 20
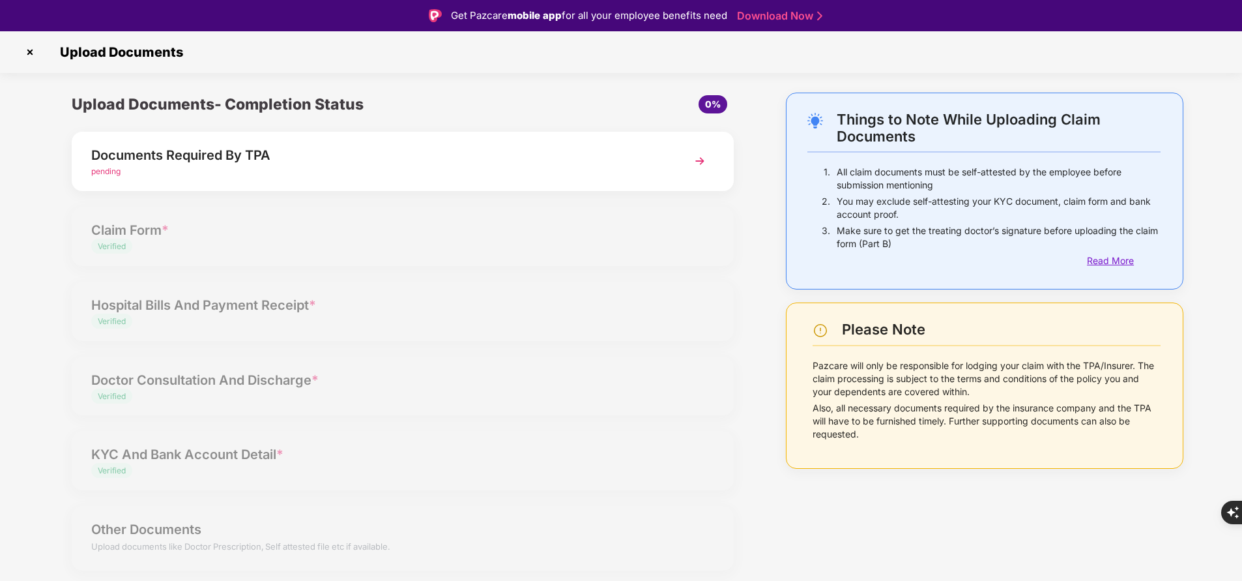
click at [1110, 258] on div "Read More" at bounding box center [1124, 261] width 74 height 14
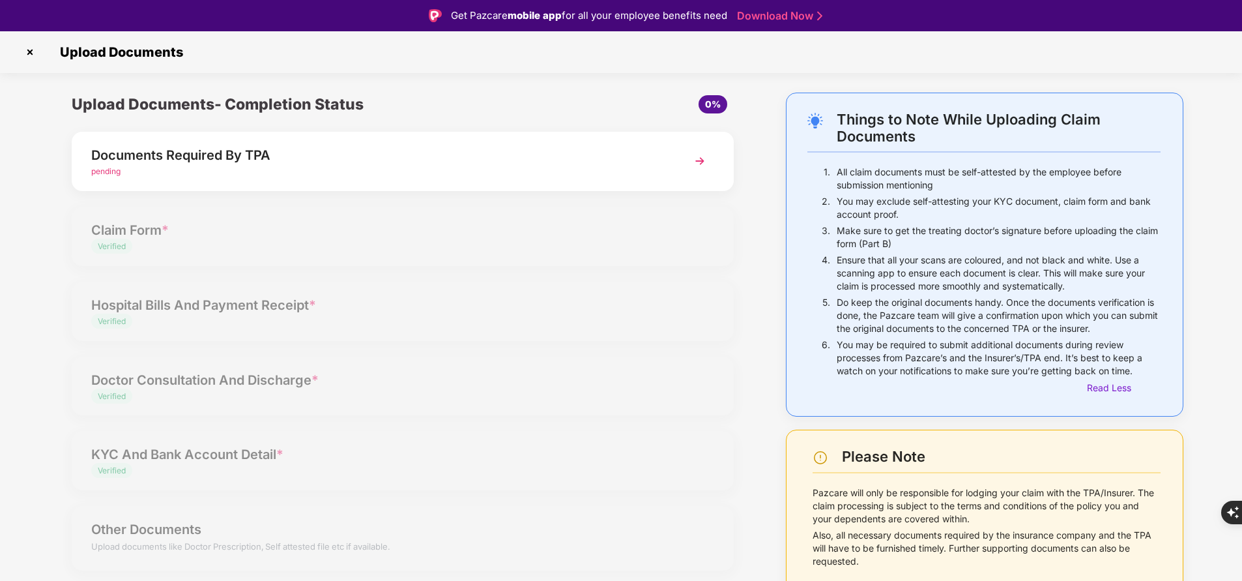
scroll to position [31, 0]
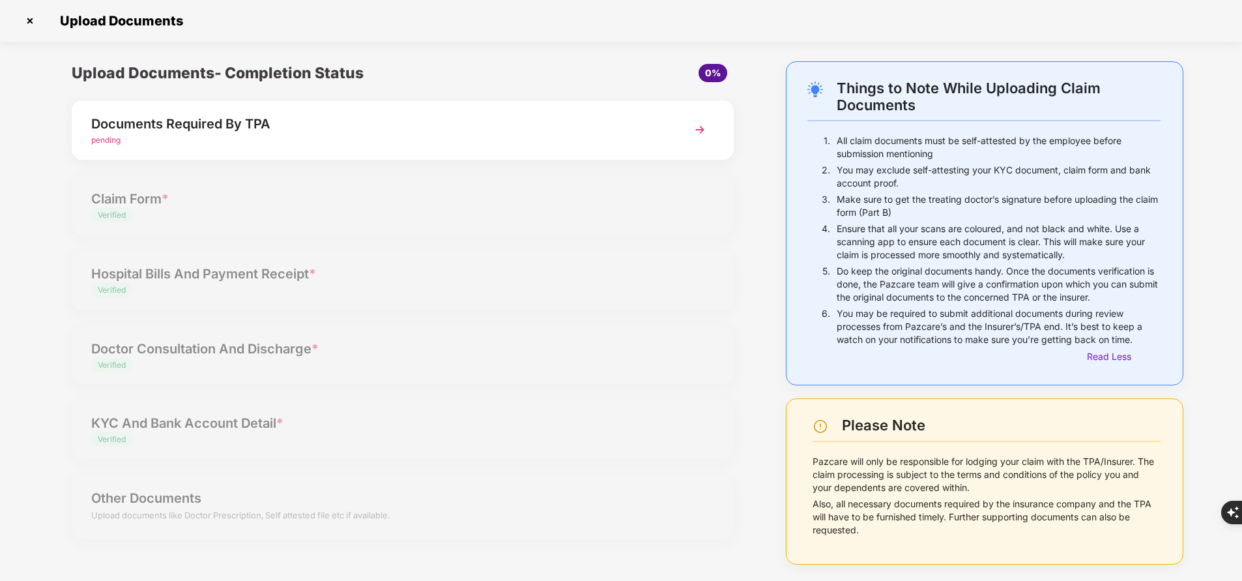
click at [108, 141] on span "pending" at bounding box center [105, 140] width 29 height 10
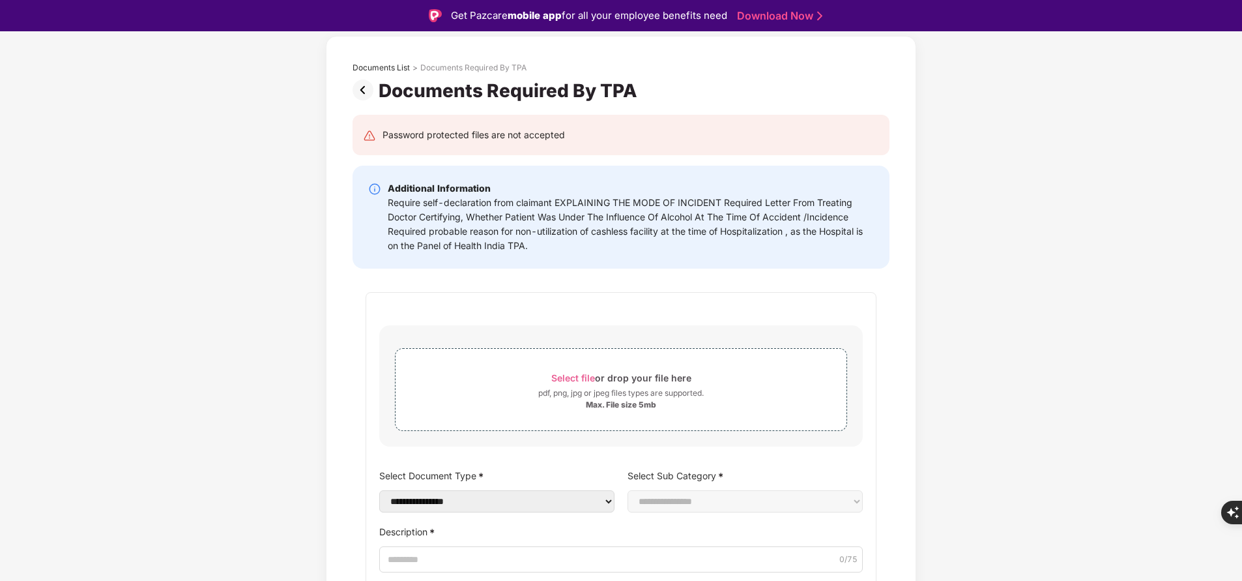
scroll to position [0, 0]
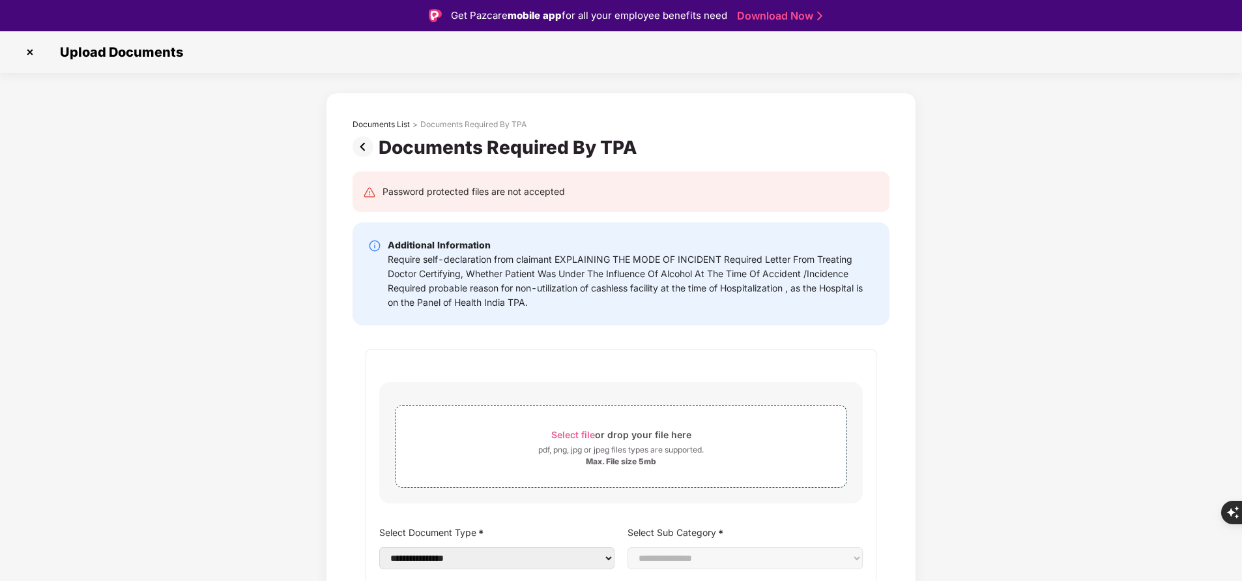
click at [31, 53] on img at bounding box center [30, 52] width 21 height 21
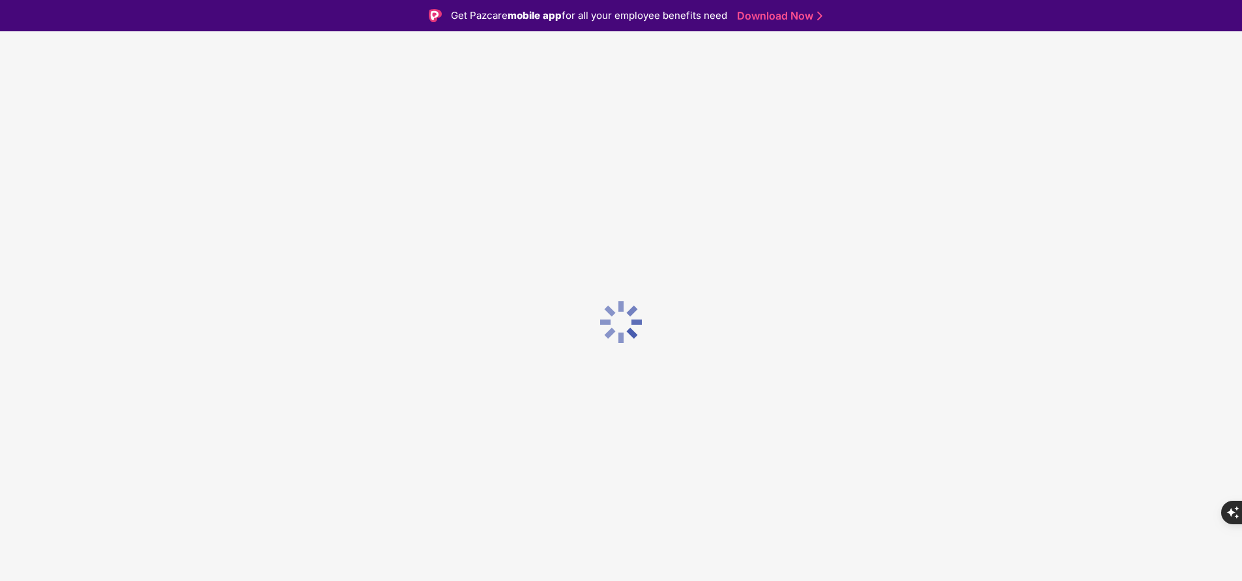
scroll to position [31, 0]
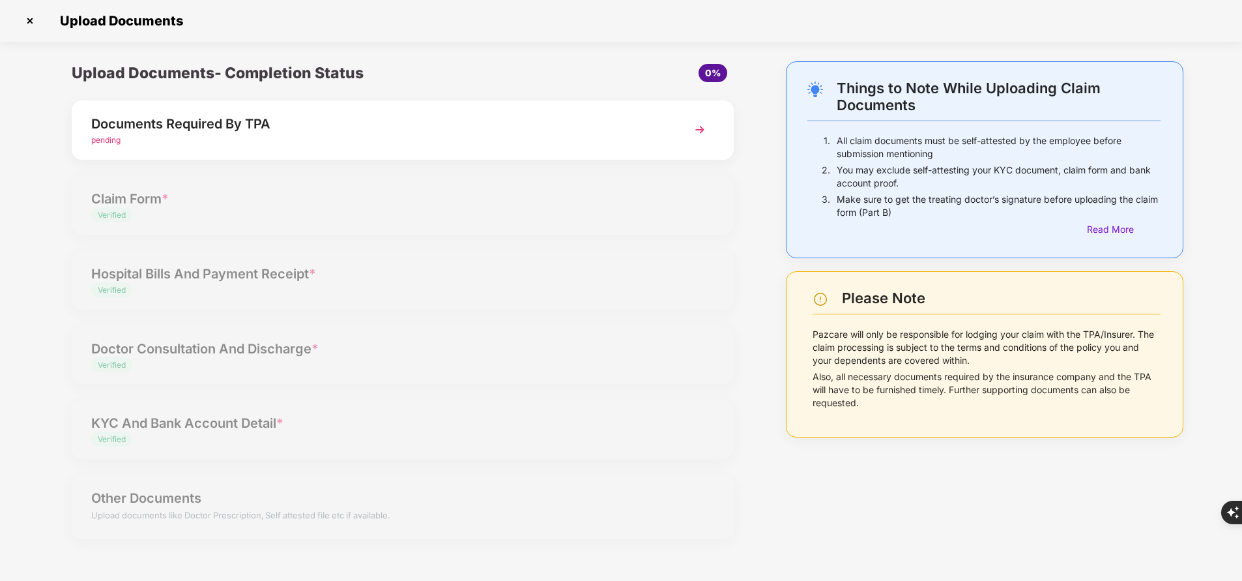
click at [31, 20] on img at bounding box center [30, 20] width 21 height 21
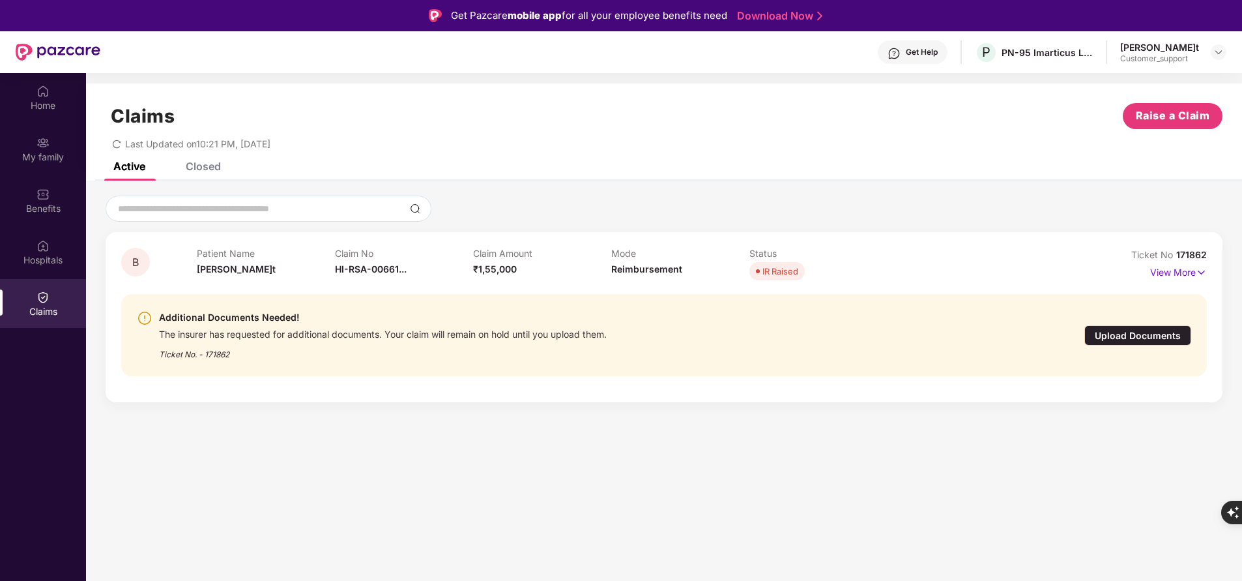
drag, startPoint x: 1177, startPoint y: 254, endPoint x: 1233, endPoint y: 256, distance: 55.4
drag, startPoint x: 1233, startPoint y: 256, endPoint x: 810, endPoint y: 186, distance: 428.6
click at [810, 186] on div "B Patient Name [PERSON_NAME] Claim No HI-RSA-00661... Claim Amount ₹1,55,000 Mo…" at bounding box center [664, 298] width 1156 height 235
click at [1187, 254] on span "171862" at bounding box center [1192, 254] width 31 height 11
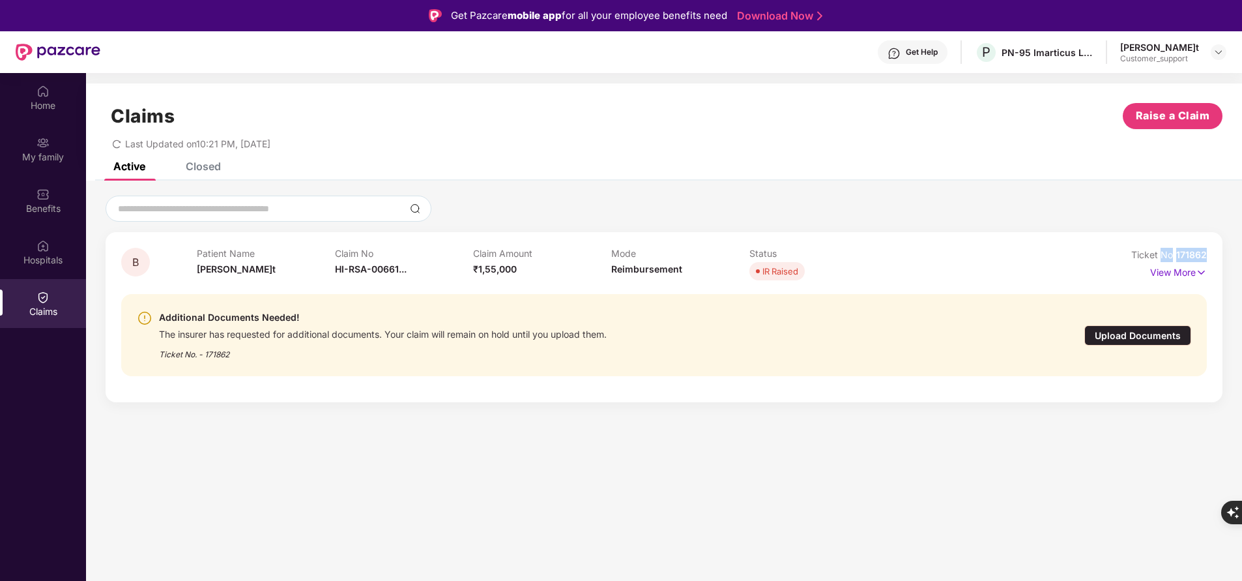
click at [1166, 231] on div "B Patient Name [PERSON_NAME] Claim No HI-RSA-00661... Claim Amount ₹1,55,000 Mo…" at bounding box center [664, 299] width 1156 height 207
drag, startPoint x: 1176, startPoint y: 250, endPoint x: 1190, endPoint y: 250, distance: 14.3
drag, startPoint x: 1190, startPoint y: 250, endPoint x: 1212, endPoint y: 253, distance: 21.8
click at [1212, 253] on div "B Patient Name [PERSON_NAME] Claim No HI-RSA-00661... Claim Amount ₹1,55,000 Mo…" at bounding box center [664, 317] width 1117 height 170
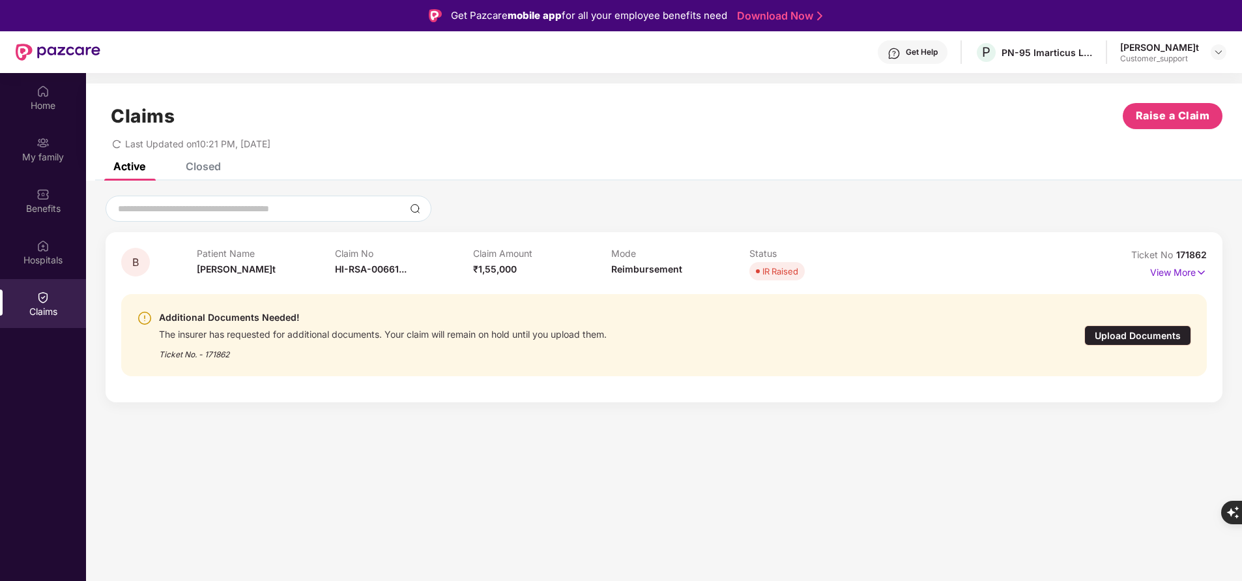
click at [1201, 253] on span "171862" at bounding box center [1192, 254] width 31 height 11
copy div "No 171862"
